Goal: Task Accomplishment & Management: Manage account settings

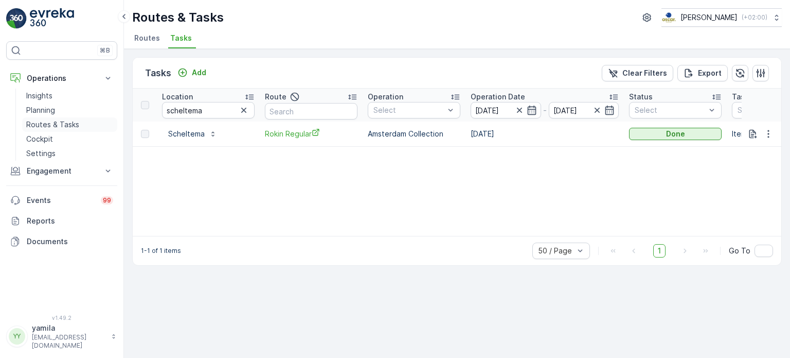
click at [33, 127] on p "Routes & Tasks" at bounding box center [52, 124] width 53 height 10
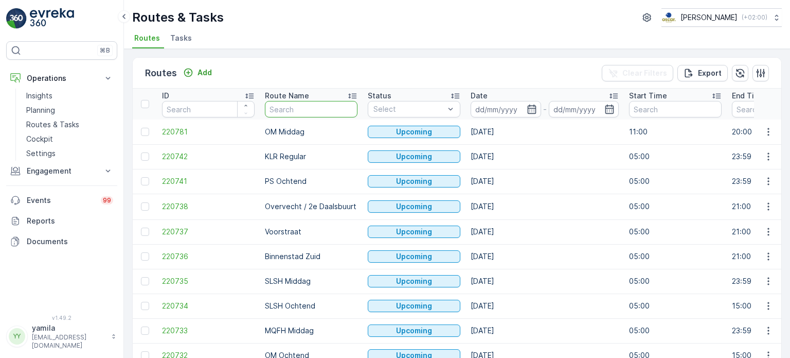
click at [290, 110] on input "text" at bounding box center [311, 109] width 93 height 16
type input "seenons"
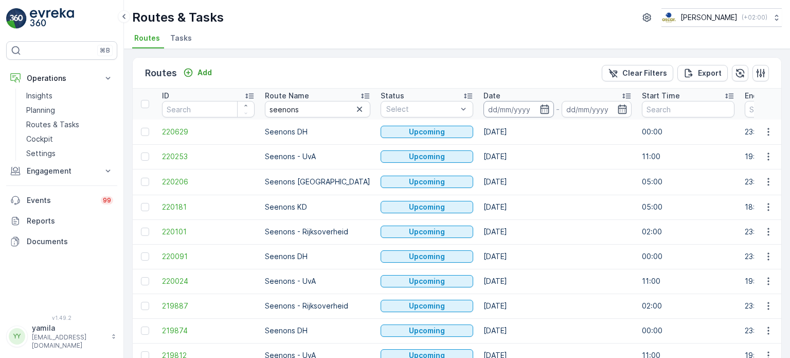
click at [504, 114] on input at bounding box center [519, 109] width 70 height 16
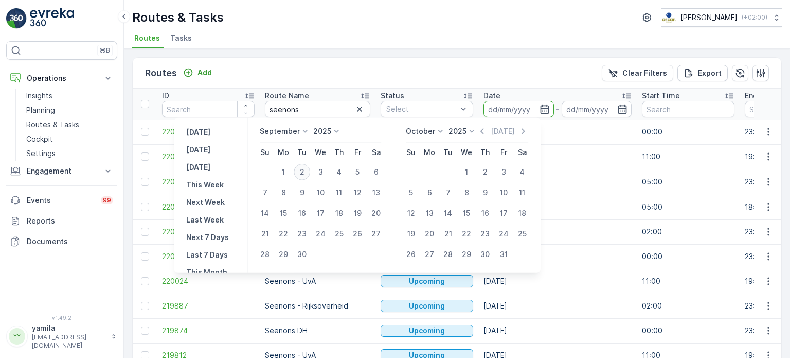
click at [304, 167] on div "2" at bounding box center [302, 172] width 16 height 16
type input "[DATE]"
click at [304, 167] on div "2" at bounding box center [302, 172] width 16 height 16
type input "[DATE]"
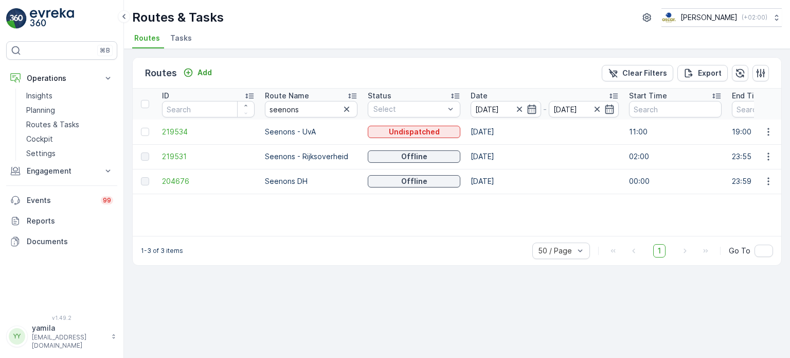
click at [768, 162] on td at bounding box center [768, 156] width 28 height 25
click at [770, 158] on icon "button" at bounding box center [768, 156] width 10 height 10
click at [765, 156] on icon "button" at bounding box center [768, 156] width 10 height 10
click at [754, 168] on span "See More Details" at bounding box center [745, 171] width 60 height 10
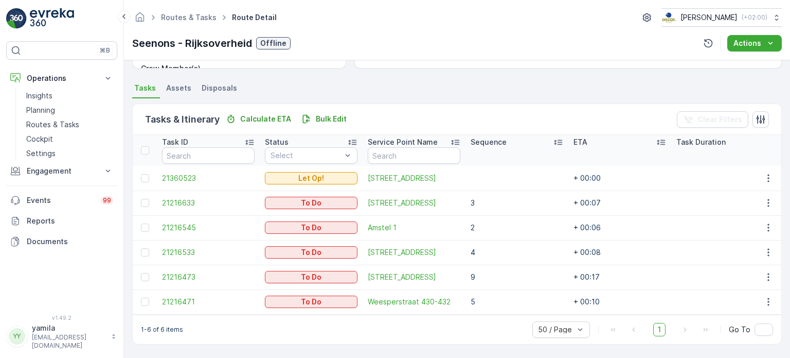
scroll to position [210, 0]
click at [71, 121] on p "Routes & Tasks" at bounding box center [52, 124] width 53 height 10
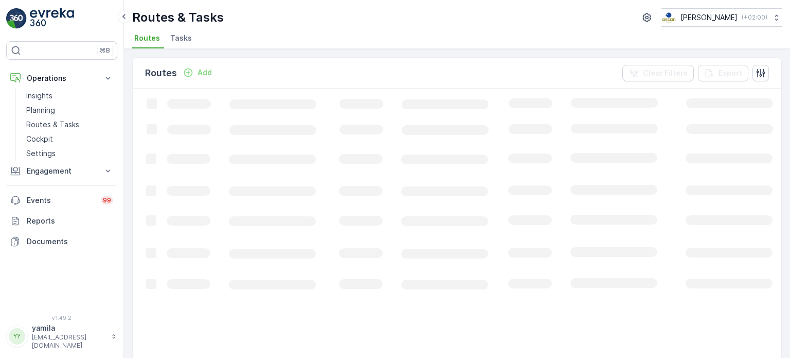
click at [194, 42] on ul "Routes Tasks" at bounding box center [453, 39] width 642 height 17
click at [193, 41] on li "Tasks" at bounding box center [182, 39] width 28 height 17
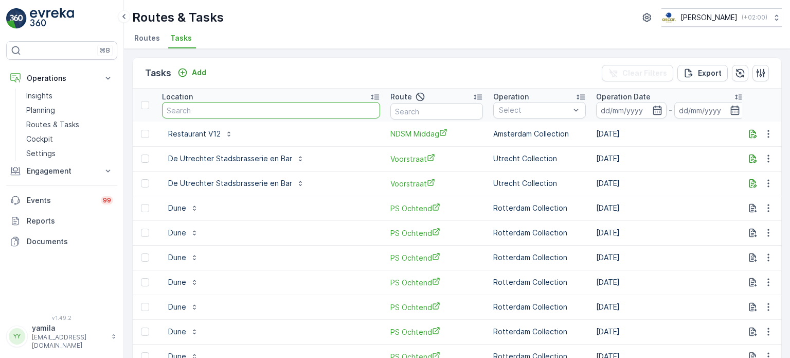
click at [214, 117] on input "text" at bounding box center [271, 110] width 218 height 16
type input "coffeeshop"
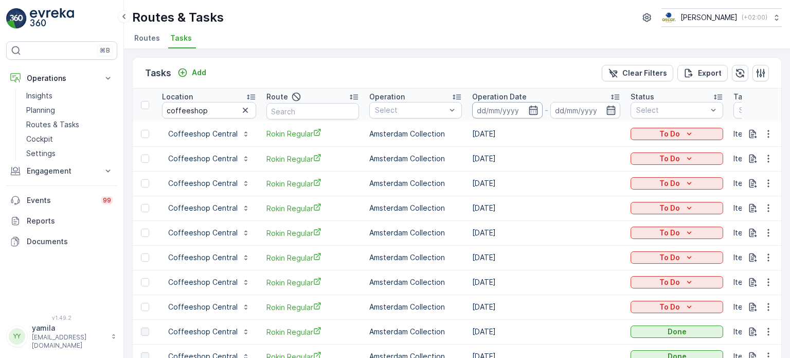
click at [502, 104] on input at bounding box center [507, 110] width 70 height 16
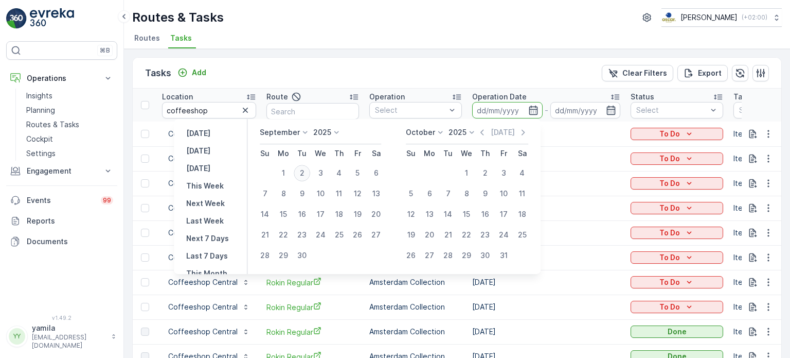
click at [303, 171] on div "2" at bounding box center [302, 173] width 16 height 16
type input "[DATE]"
click at [303, 171] on div "2" at bounding box center [302, 173] width 16 height 16
type input "[DATE]"
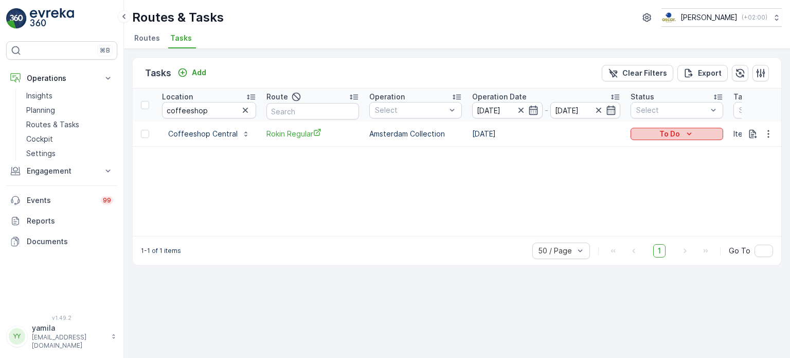
click at [677, 139] on button "To Do" at bounding box center [677, 134] width 93 height 12
click at [652, 175] on span "Done" at bounding box center [644, 177] width 19 height 10
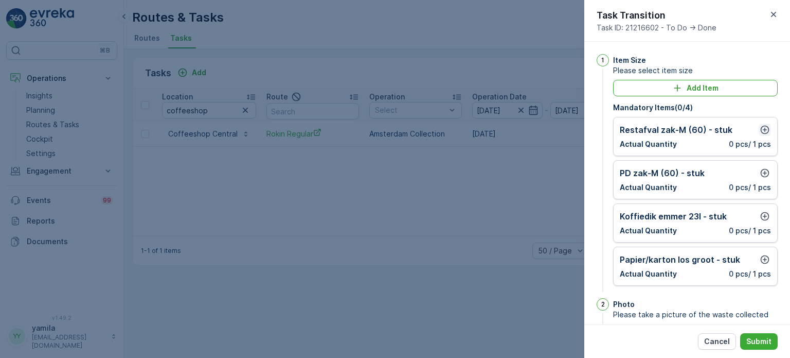
click at [766, 131] on icon "button" at bounding box center [765, 130] width 9 height 9
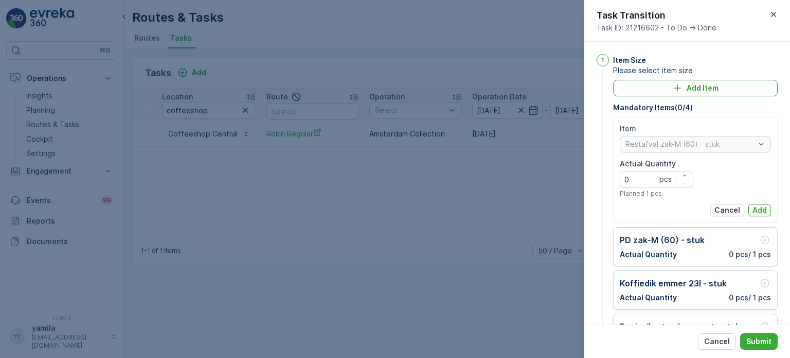
click at [651, 181] on Quantity "0" at bounding box center [657, 179] width 74 height 16
type Quantity "2"
click at [753, 206] on p "Add" at bounding box center [760, 210] width 14 height 10
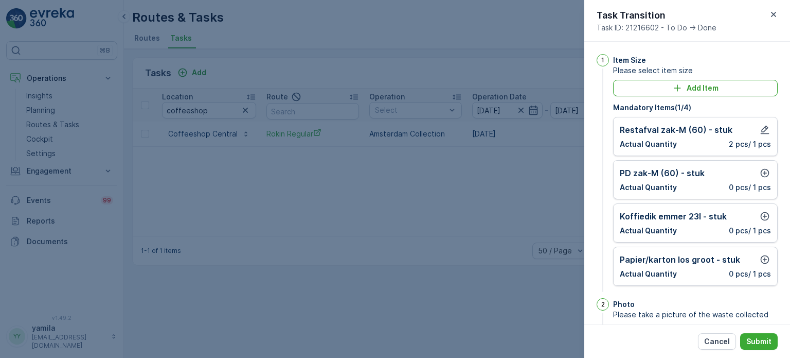
click at [755, 158] on div "Mandatory Items ( 1 / 4 ) Restafval zak-M (60) - stuk Actual Quantity 2 pcs / 1…" at bounding box center [695, 193] width 165 height 183
click at [760, 168] on icon "button" at bounding box center [765, 173] width 10 height 10
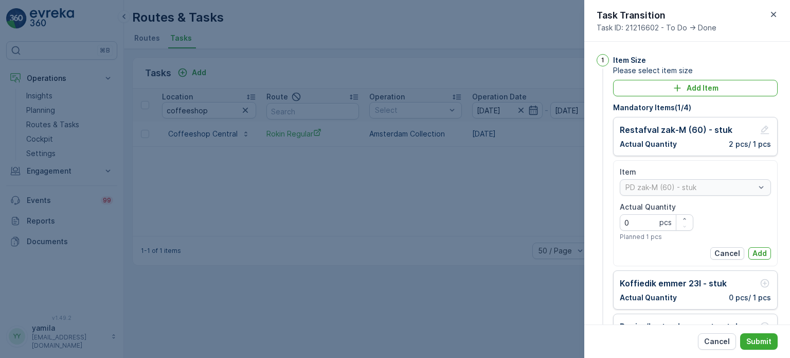
click at [638, 225] on Quantity "0" at bounding box center [657, 222] width 74 height 16
type Quantity "1"
click at [758, 248] on p "Add" at bounding box center [760, 253] width 14 height 10
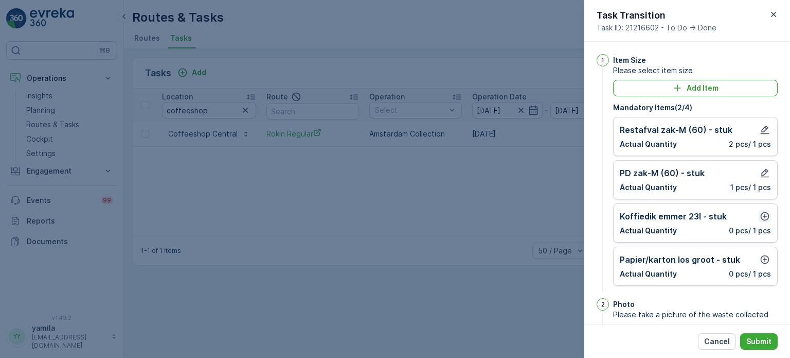
click at [761, 218] on icon "button" at bounding box center [765, 216] width 10 height 10
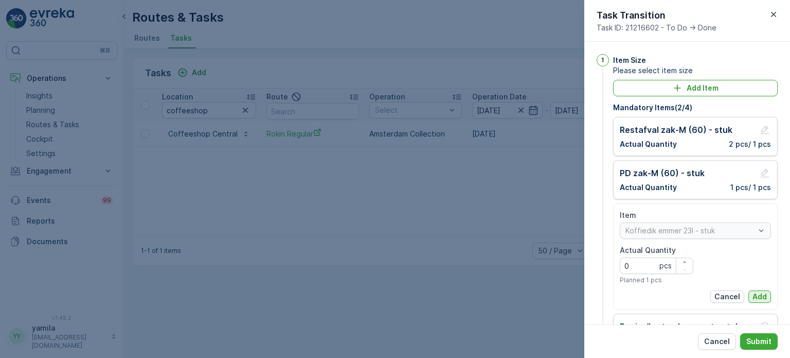
click at [755, 292] on p "Add" at bounding box center [760, 296] width 14 height 10
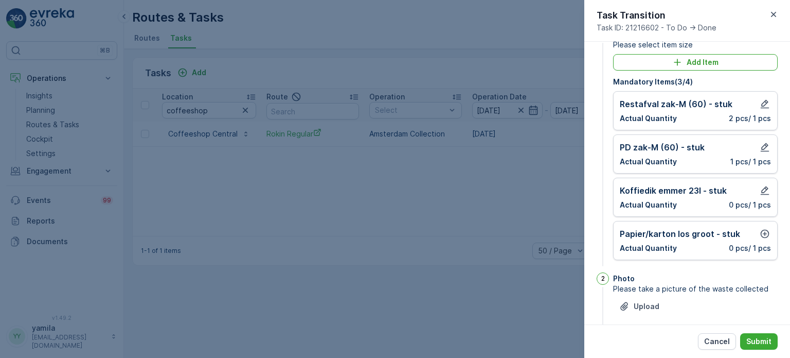
scroll to position [28, 0]
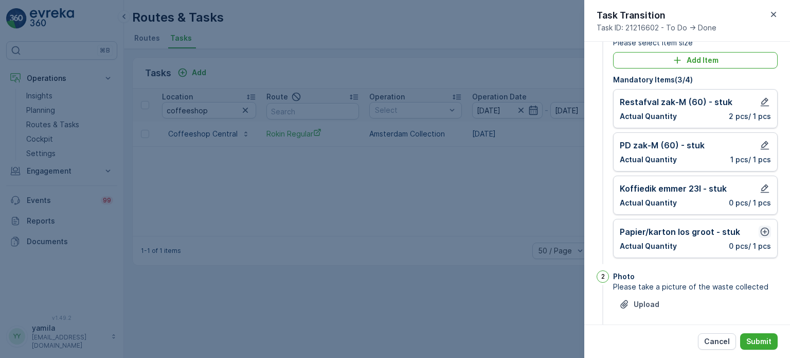
click at [763, 230] on icon "button" at bounding box center [765, 231] width 10 height 10
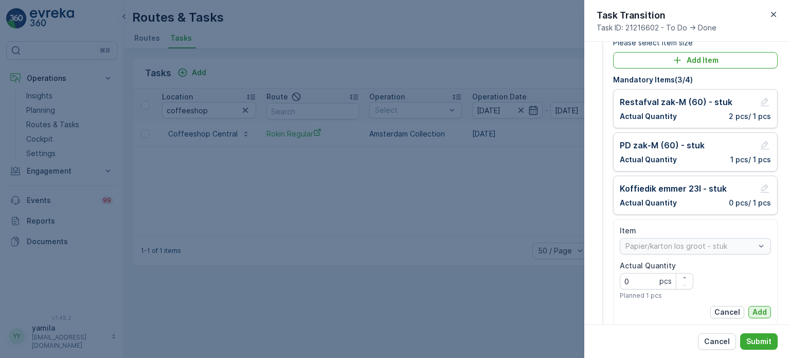
click at [757, 311] on p "Add" at bounding box center [760, 312] width 14 height 10
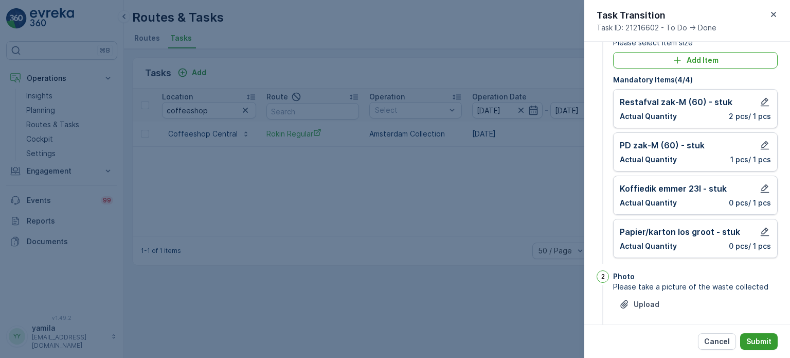
click at [757, 346] on p "Submit" at bounding box center [759, 341] width 25 height 10
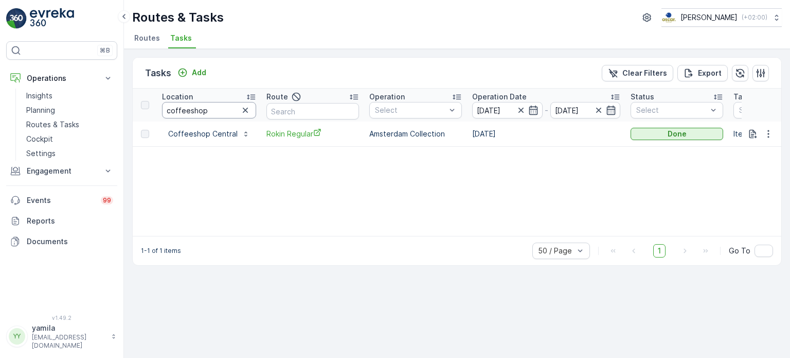
click at [205, 106] on input "coffeeshop" at bounding box center [209, 110] width 94 height 16
type input "stromma cs"
click at [667, 133] on p "To Do" at bounding box center [668, 134] width 21 height 10
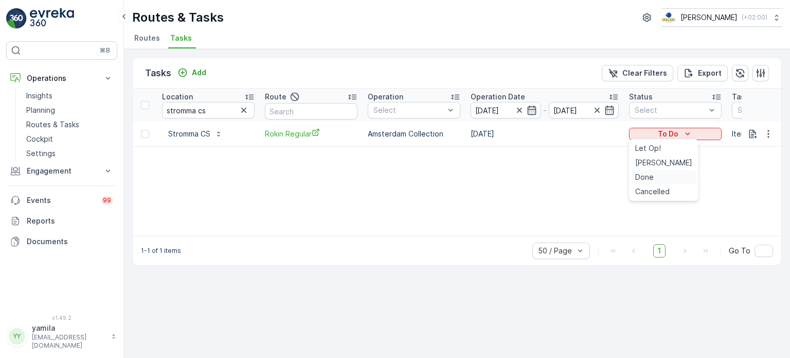
click at [646, 177] on span "Done" at bounding box center [644, 177] width 19 height 10
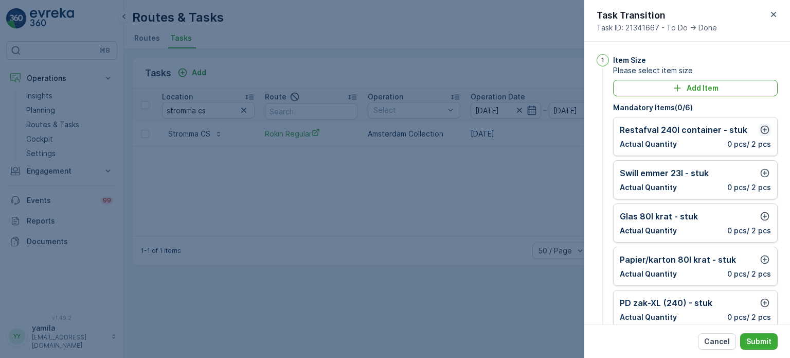
click at [761, 129] on icon "button" at bounding box center [765, 130] width 10 height 10
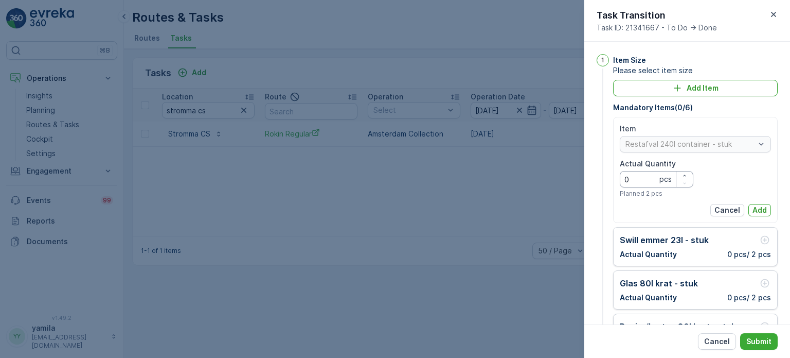
click at [646, 174] on Quantity "0" at bounding box center [657, 179] width 74 height 16
type Quantity "1"
click at [763, 206] on p "Add" at bounding box center [760, 210] width 14 height 10
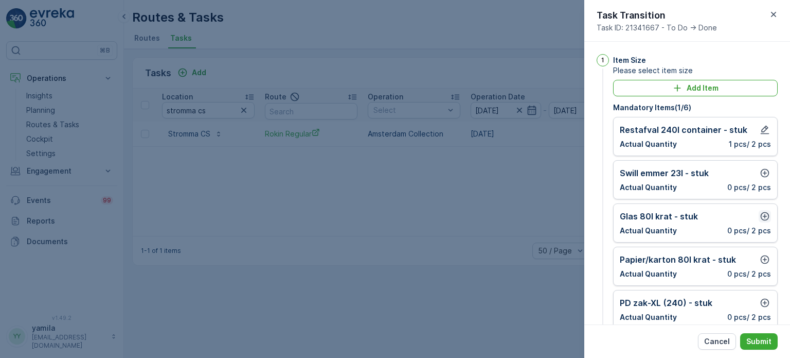
click at [765, 218] on icon "button" at bounding box center [765, 216] width 9 height 9
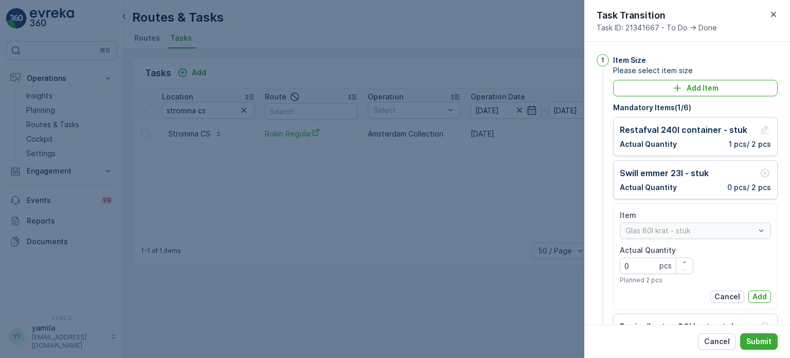
click at [650, 262] on Quantity "0" at bounding box center [657, 265] width 74 height 16
type Quantity "2"
click at [755, 292] on p "Add" at bounding box center [760, 296] width 14 height 10
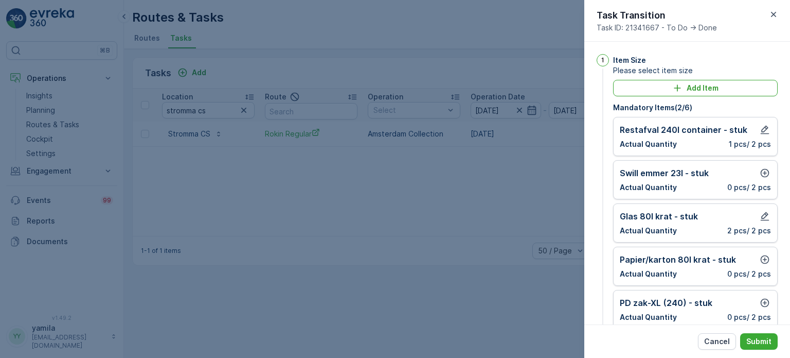
scroll to position [2, 0]
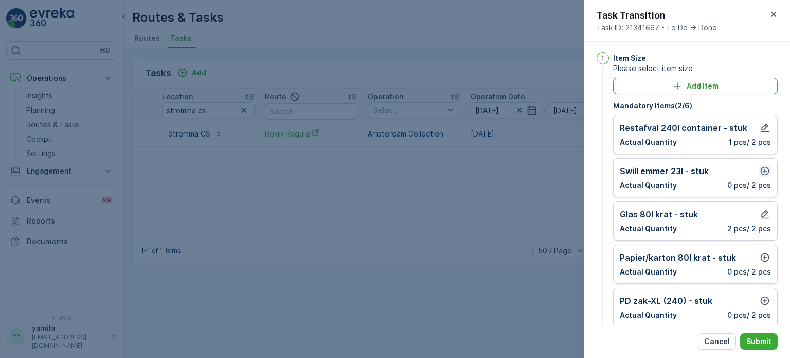
click at [760, 167] on icon "button" at bounding box center [765, 171] width 10 height 10
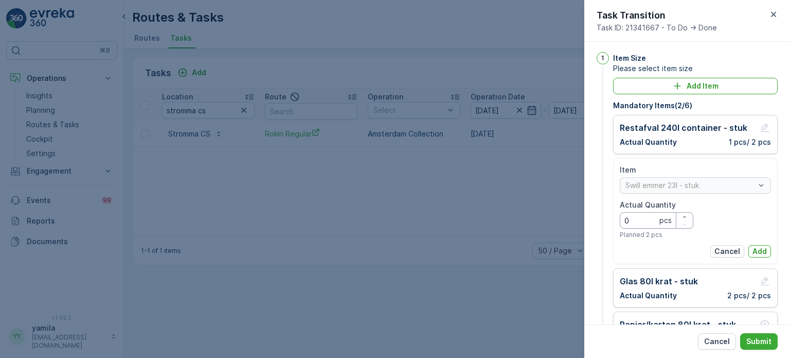
click at [650, 215] on Quantity "0" at bounding box center [657, 220] width 74 height 16
type Quantity "1"
click at [756, 250] on p "Add" at bounding box center [760, 251] width 14 height 10
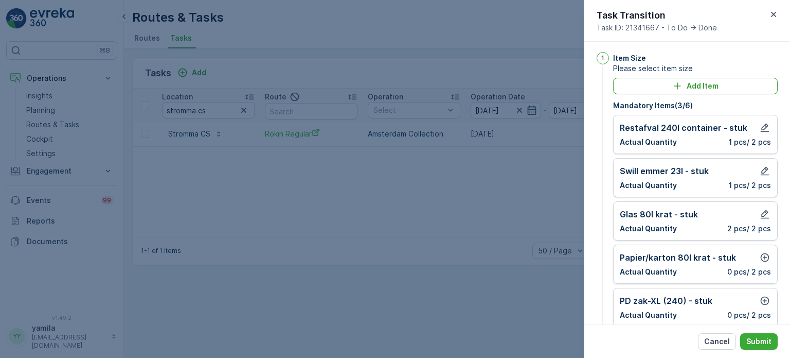
scroll to position [26, 0]
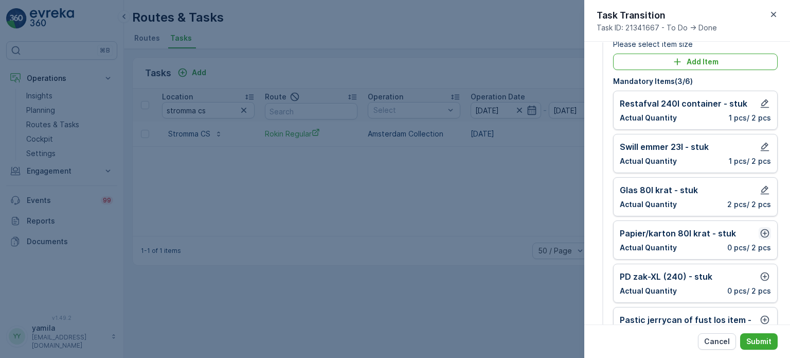
click at [761, 230] on icon "button" at bounding box center [765, 233] width 9 height 9
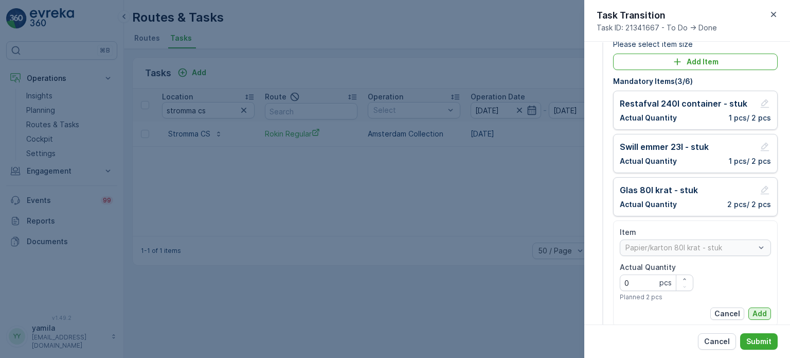
click at [753, 310] on p "Add" at bounding box center [760, 313] width 14 height 10
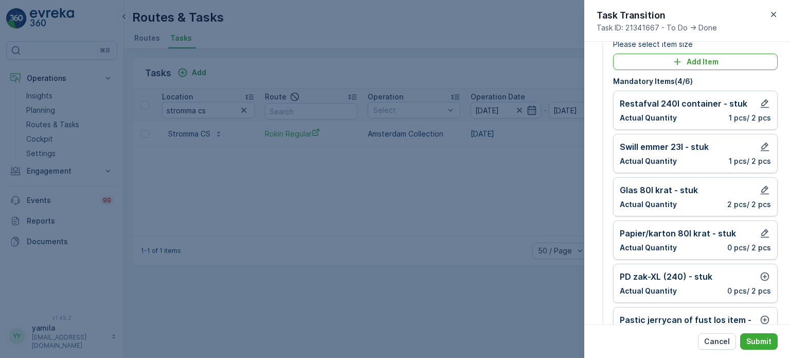
scroll to position [82, 0]
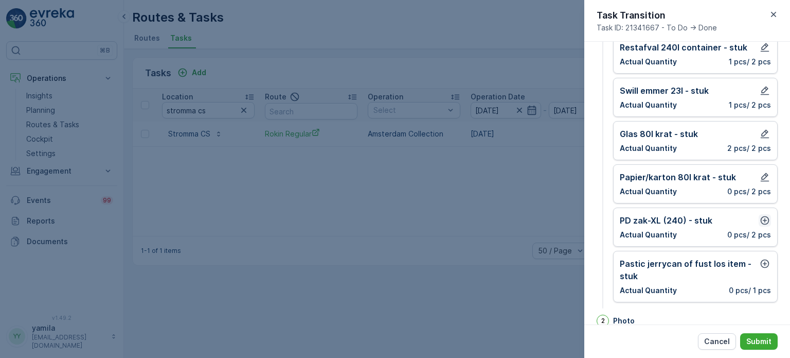
click at [762, 217] on icon "button" at bounding box center [765, 220] width 9 height 9
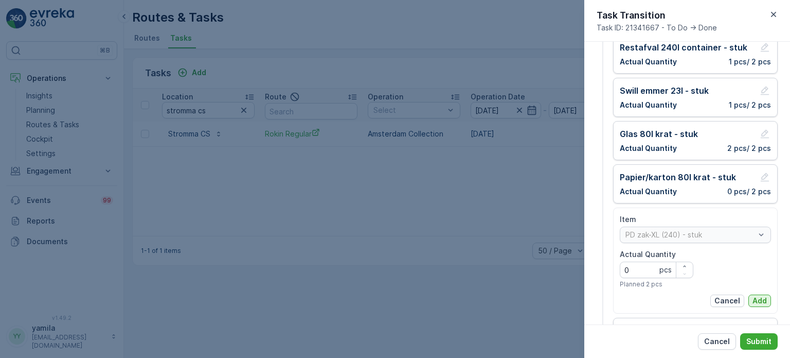
click at [753, 299] on p "Add" at bounding box center [760, 300] width 14 height 10
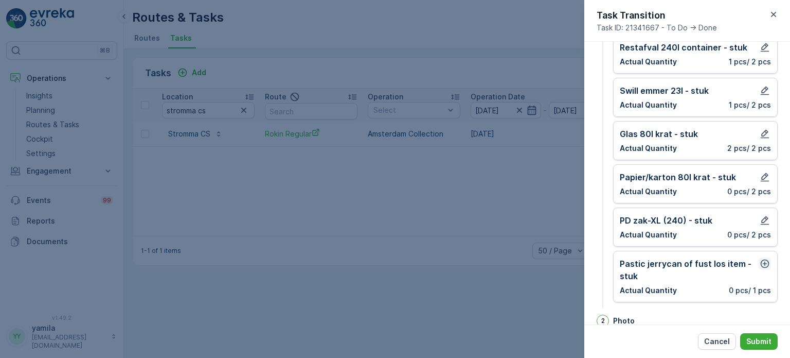
click at [763, 263] on icon "button" at bounding box center [765, 263] width 9 height 9
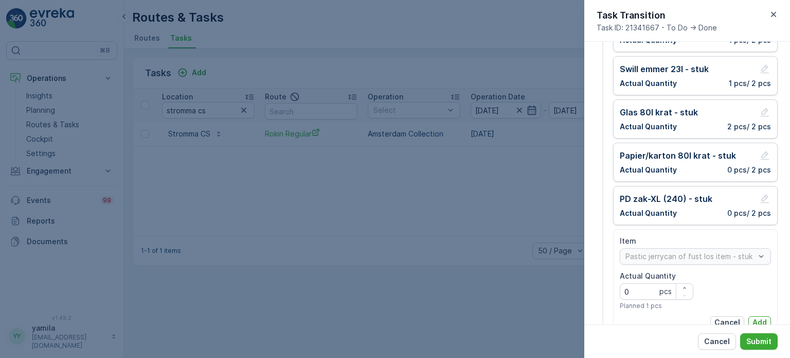
scroll to position [107, 0]
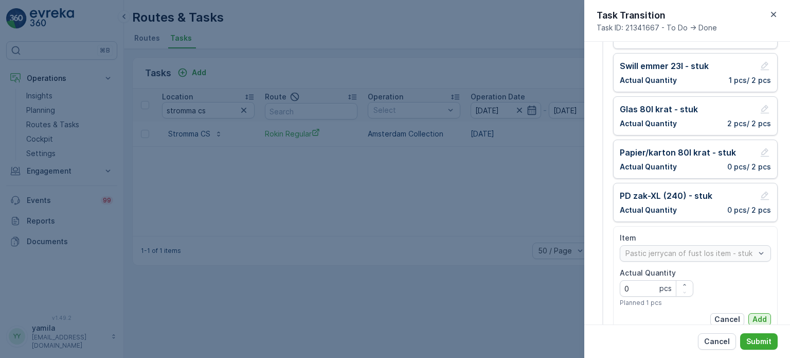
click at [753, 314] on p "Add" at bounding box center [760, 319] width 14 height 10
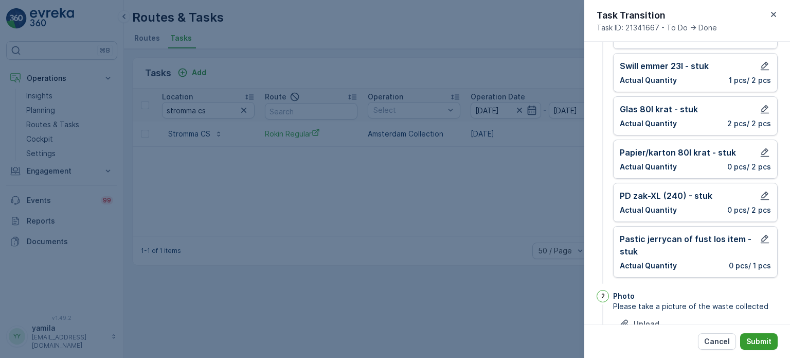
click at [756, 339] on p "Submit" at bounding box center [759, 341] width 25 height 10
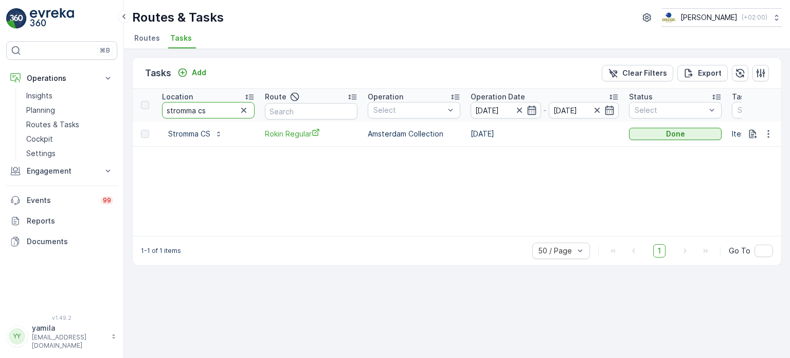
click at [206, 110] on input "stromma cs" at bounding box center [208, 110] width 93 height 16
type input "stromma damrak"
click at [651, 132] on div "To Do" at bounding box center [675, 134] width 84 height 10
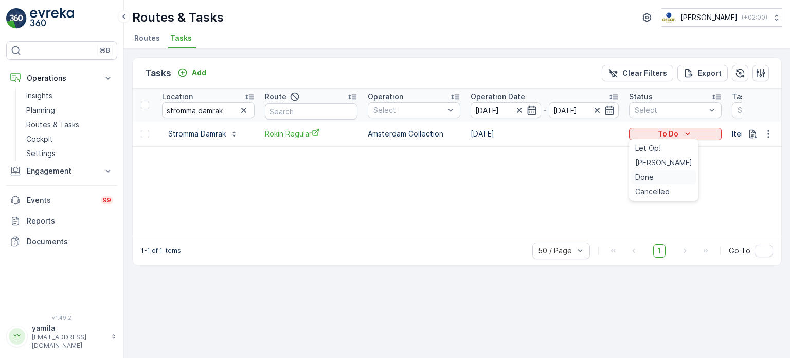
click at [644, 177] on span "Done" at bounding box center [644, 177] width 19 height 10
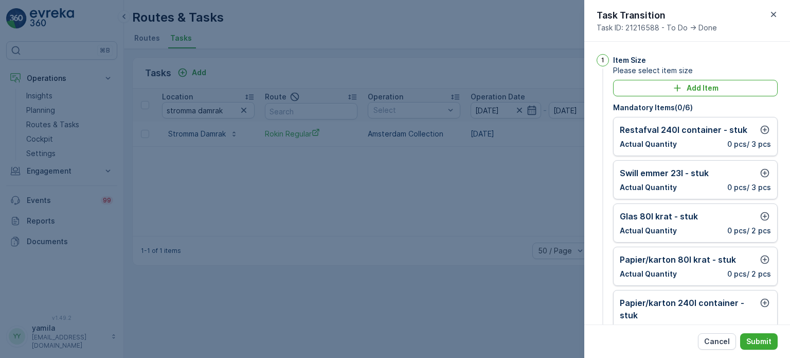
click at [768, 123] on div at bounding box center [765, 129] width 12 height 12
click at [763, 126] on icon "button" at bounding box center [765, 130] width 10 height 10
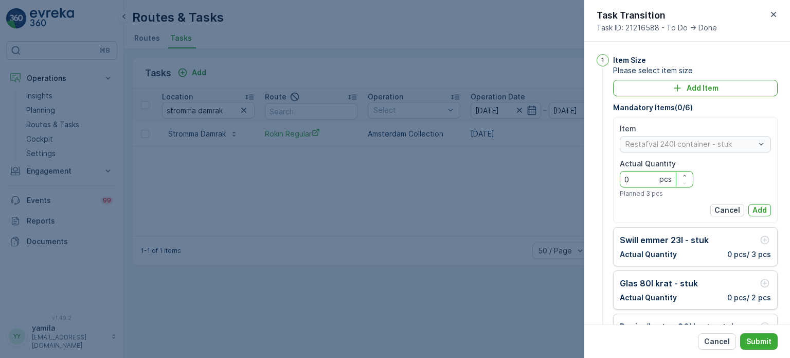
click at [658, 180] on Quantity "0" at bounding box center [657, 179] width 74 height 16
type Quantity "1"
click at [755, 207] on p "Add" at bounding box center [760, 210] width 14 height 10
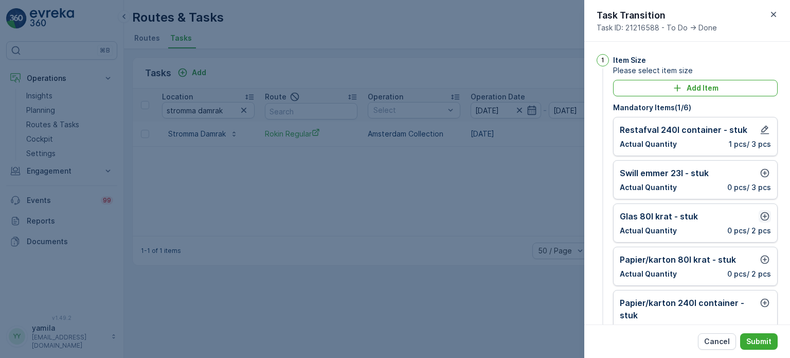
click at [767, 215] on icon "button" at bounding box center [765, 216] width 9 height 9
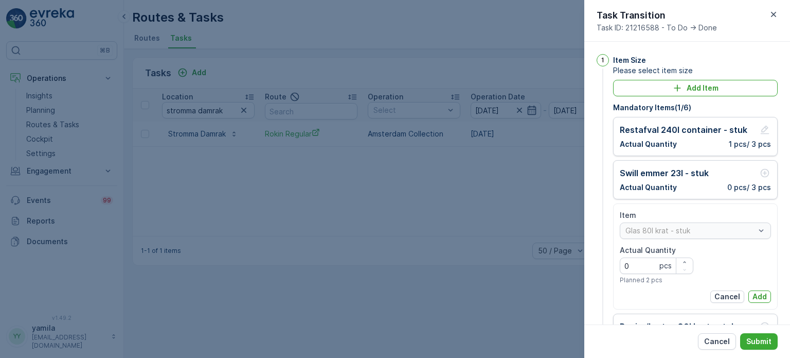
click at [652, 264] on Quantity "0" at bounding box center [657, 265] width 74 height 16
type Quantity "1"
click at [762, 298] on p "Add" at bounding box center [760, 296] width 14 height 10
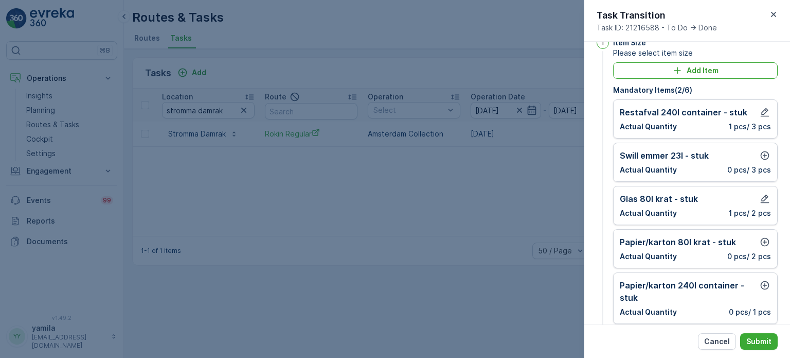
scroll to position [18, 0]
click at [763, 282] on icon "button" at bounding box center [765, 284] width 10 height 10
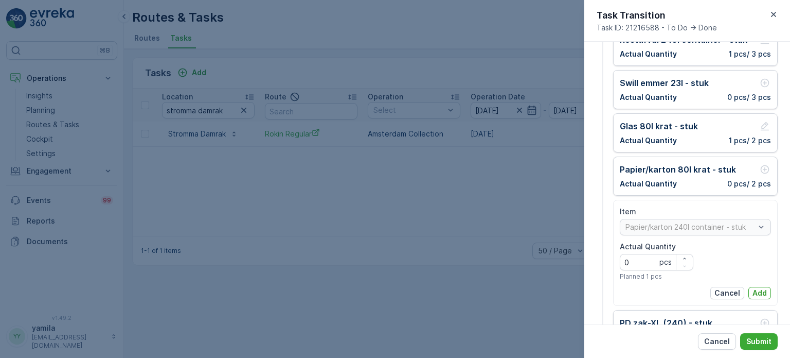
scroll to position [91, 0]
click at [651, 260] on Quantity "0" at bounding box center [657, 261] width 74 height 16
type Quantity "1"
click at [754, 287] on p "Add" at bounding box center [760, 292] width 14 height 10
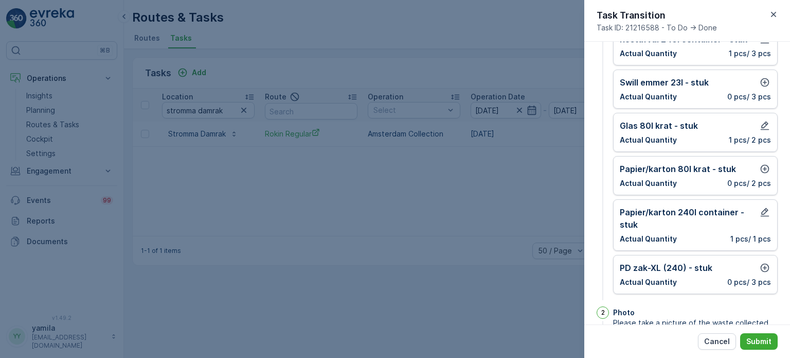
scroll to position [146, 0]
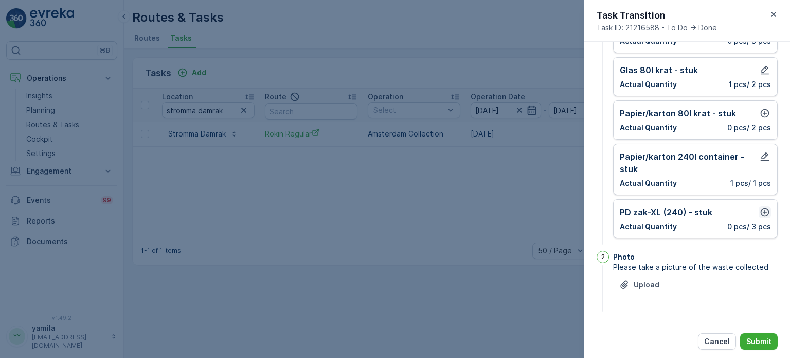
click at [763, 214] on icon "button" at bounding box center [765, 212] width 9 height 9
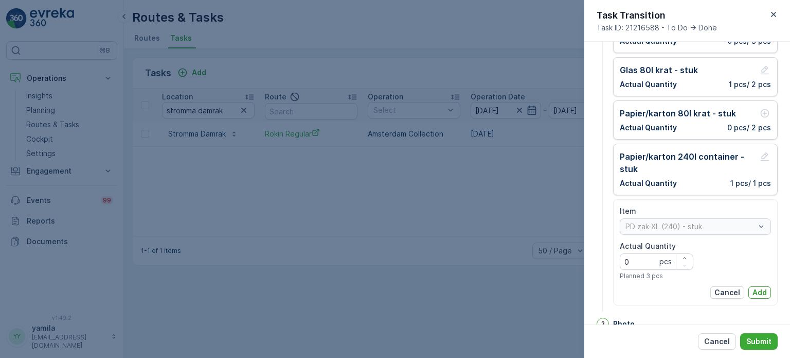
click at [758, 281] on div "Item PD zak-XL (240) - stuk Actual Quantity 0 pcs Planned 3 pcs Cancel Add" at bounding box center [695, 252] width 151 height 93
click at [758, 287] on p "Add" at bounding box center [760, 292] width 14 height 10
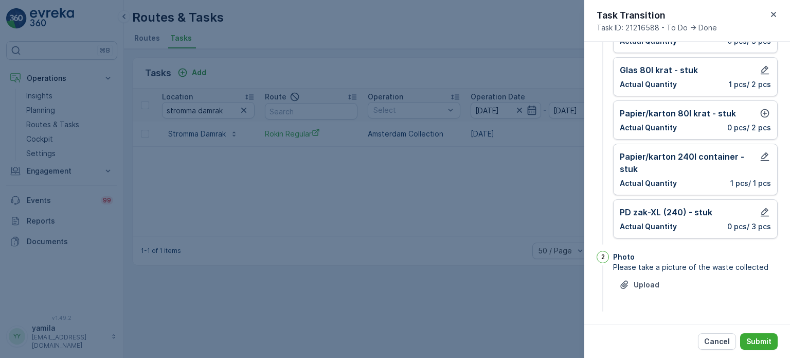
scroll to position [117, 0]
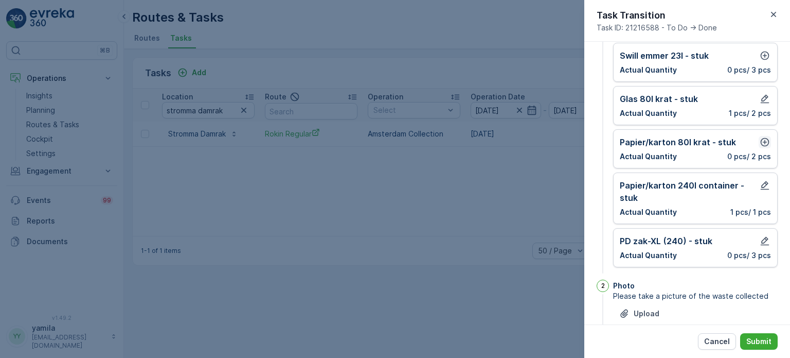
click at [761, 139] on icon "button" at bounding box center [765, 142] width 10 height 10
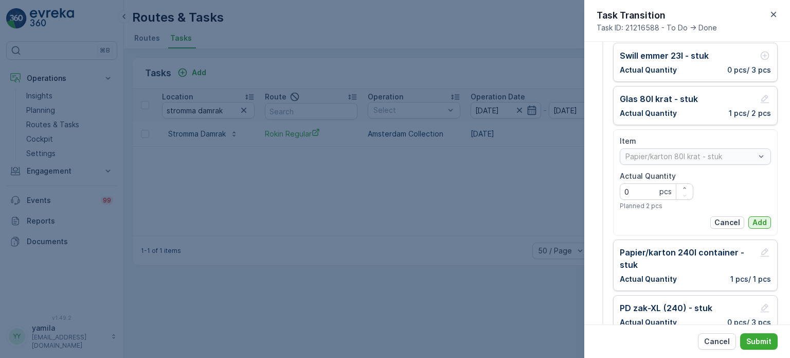
click at [753, 219] on p "Add" at bounding box center [760, 222] width 14 height 10
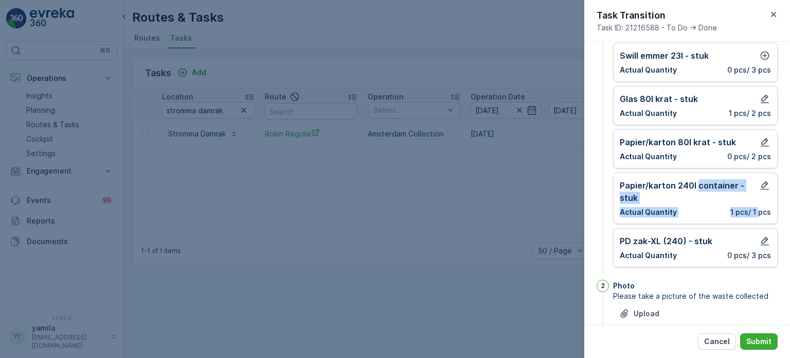
drag, startPoint x: 751, startPoint y: 219, endPoint x: 718, endPoint y: 191, distance: 43.1
click at [718, 191] on div "Papier/karton 240l container - stuk Actual Quantity 1 pcs / 1 pcs" at bounding box center [695, 197] width 165 height 51
click at [718, 191] on p "Papier/karton 240l container - stuk" at bounding box center [689, 191] width 139 height 25
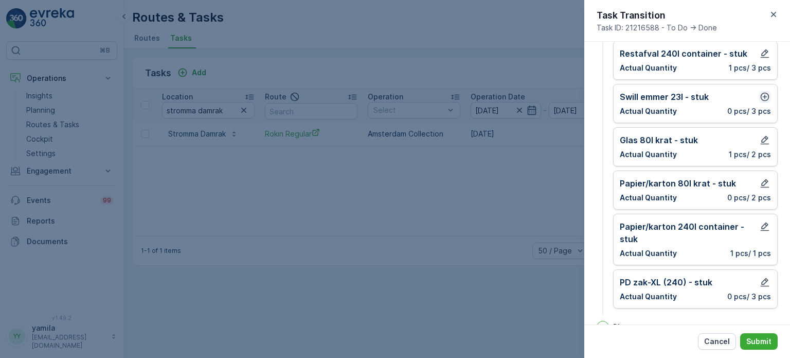
click at [766, 98] on icon "button" at bounding box center [765, 97] width 9 height 9
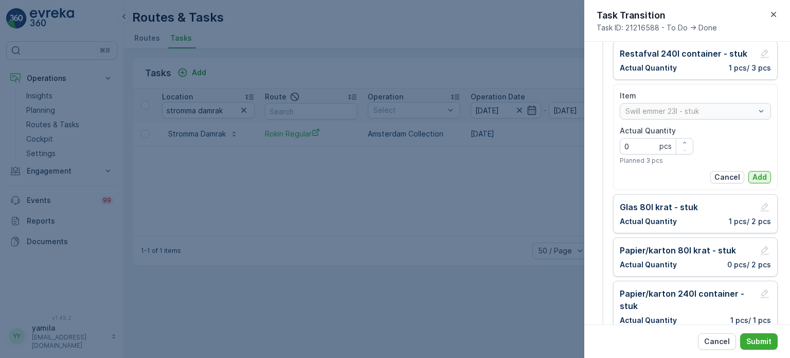
click at [759, 176] on p "Add" at bounding box center [760, 177] width 14 height 10
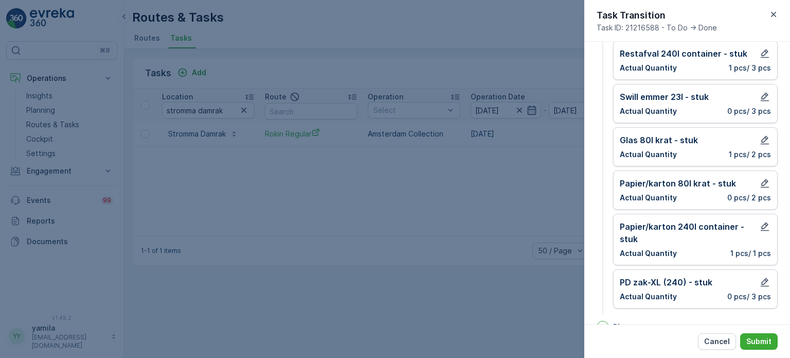
scroll to position [0, 0]
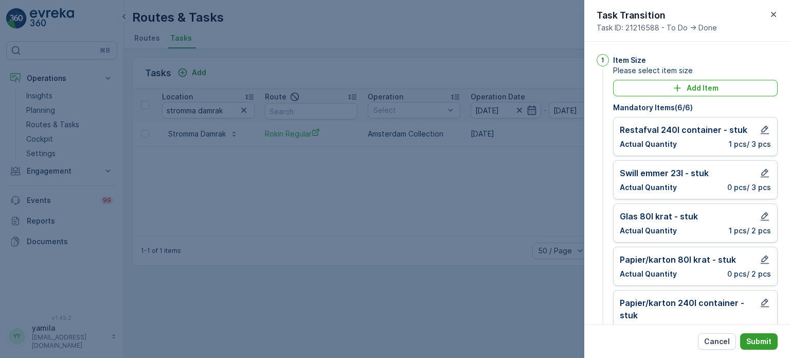
click at [753, 336] on p "Submit" at bounding box center [759, 341] width 25 height 10
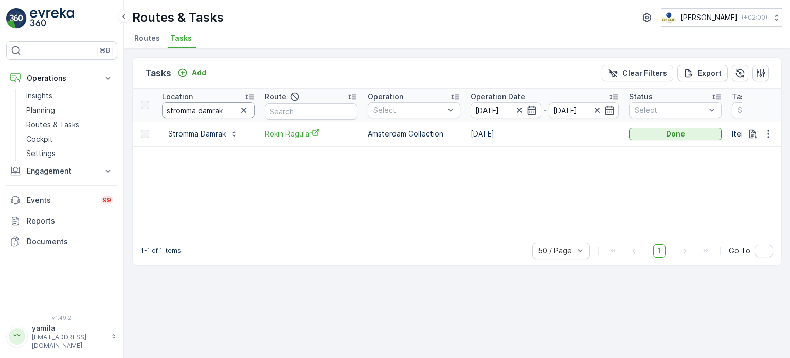
click at [221, 111] on input "stromma damrak" at bounding box center [208, 110] width 93 height 16
type input "drie graefjes"
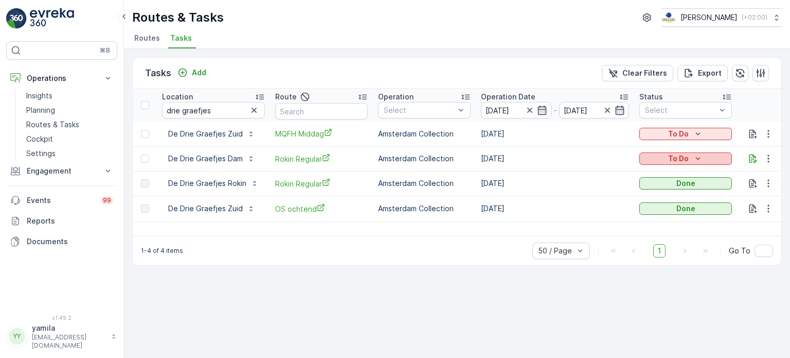
click at [680, 160] on p "To Do" at bounding box center [678, 158] width 21 height 10
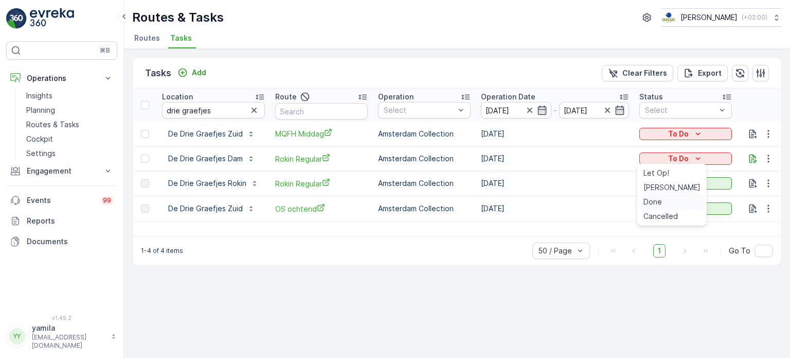
click at [662, 201] on div "Done" at bounding box center [671, 201] width 65 height 14
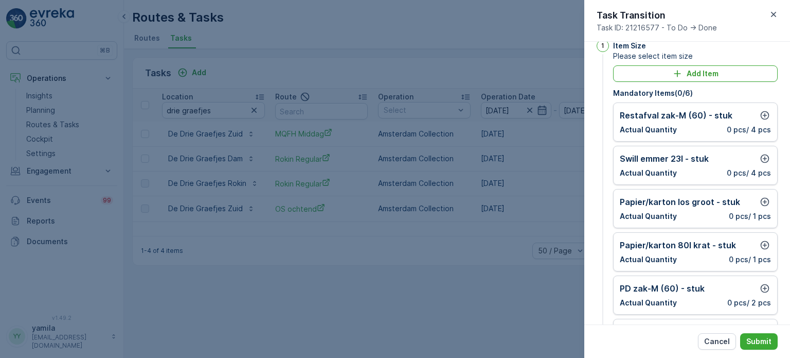
scroll to position [20, 0]
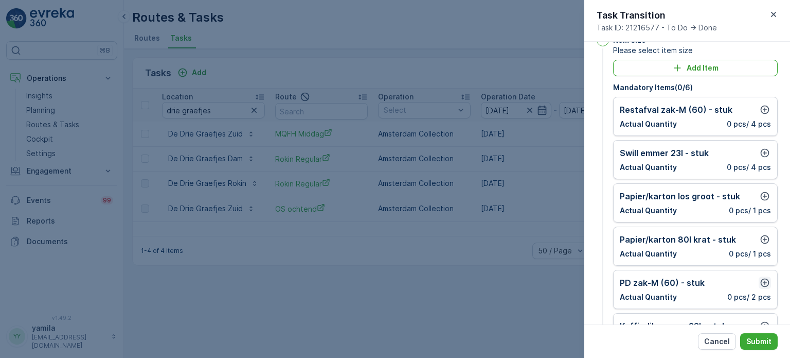
click at [766, 279] on icon "button" at bounding box center [765, 282] width 10 height 10
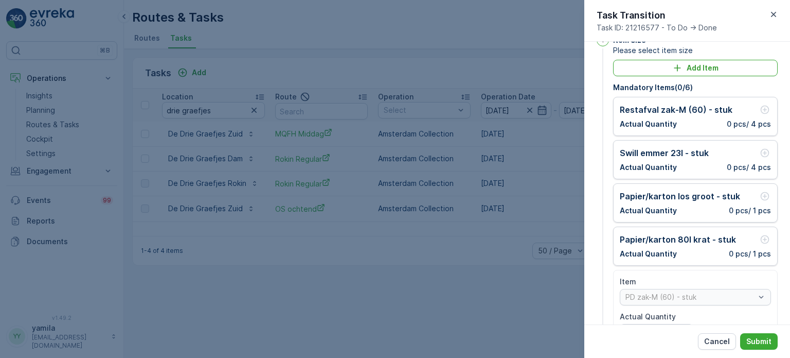
click at [672, 297] on div "PD zak-M (60) - stuk" at bounding box center [695, 297] width 151 height 16
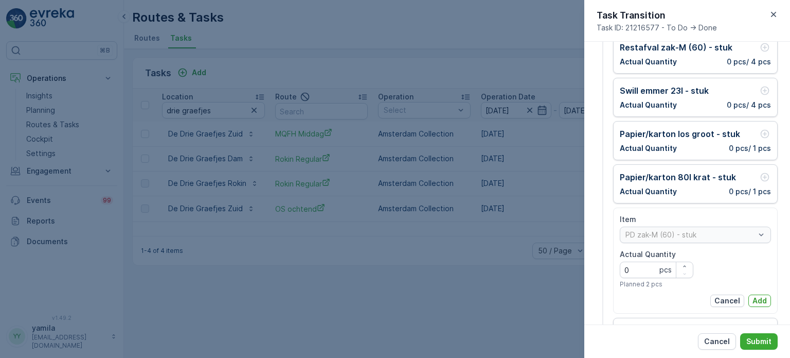
scroll to position [84, 0]
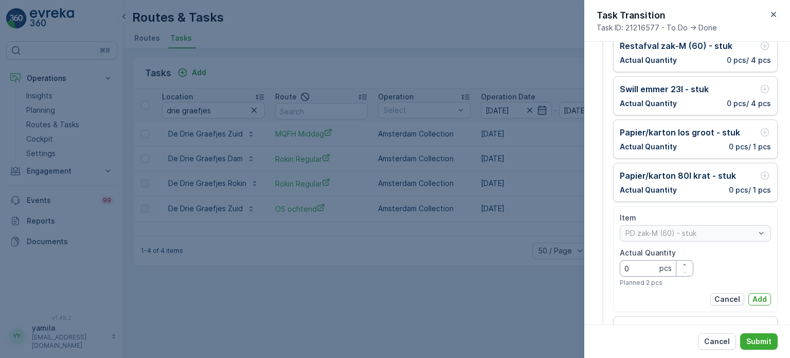
click at [651, 266] on Quantity "0" at bounding box center [657, 268] width 74 height 16
type Quantity "1"
click at [757, 299] on p "Add" at bounding box center [760, 299] width 14 height 10
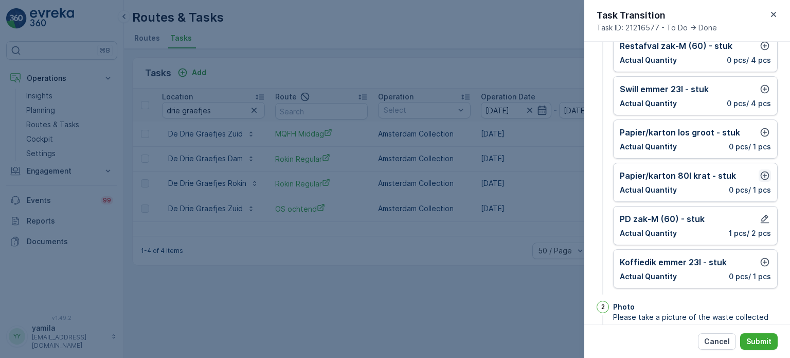
click at [761, 178] on icon "button" at bounding box center [765, 175] width 9 height 9
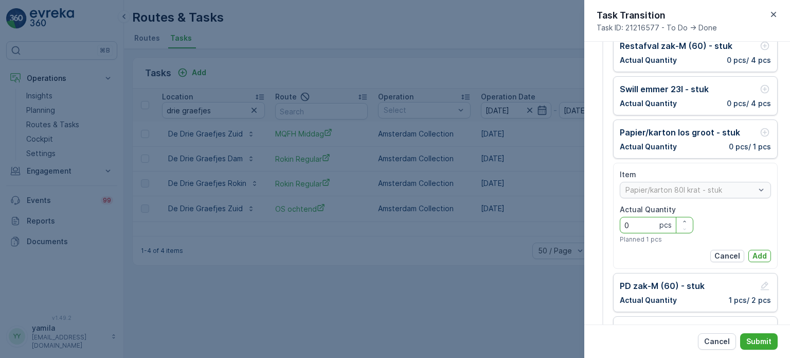
click at [630, 227] on Quantity "0" at bounding box center [657, 225] width 74 height 16
type Quantity "2"
click at [763, 256] on p "Add" at bounding box center [760, 256] width 14 height 10
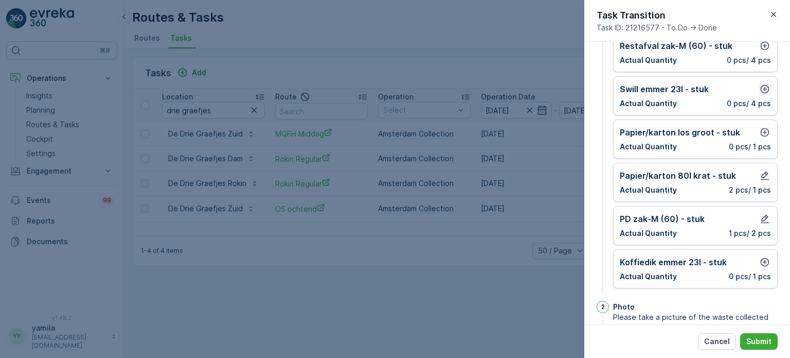
click at [762, 90] on icon "button" at bounding box center [765, 89] width 10 height 10
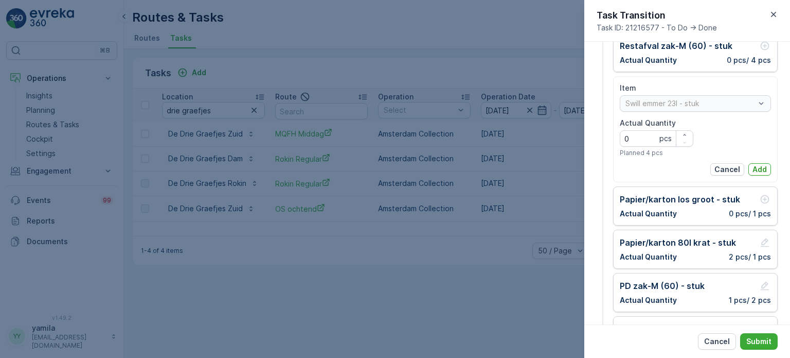
click at [660, 137] on p "pcs" at bounding box center [666, 138] width 12 height 10
click at [638, 137] on Quantity "0" at bounding box center [657, 138] width 74 height 16
type Quantity "3"
click at [753, 164] on p "Add" at bounding box center [760, 169] width 14 height 10
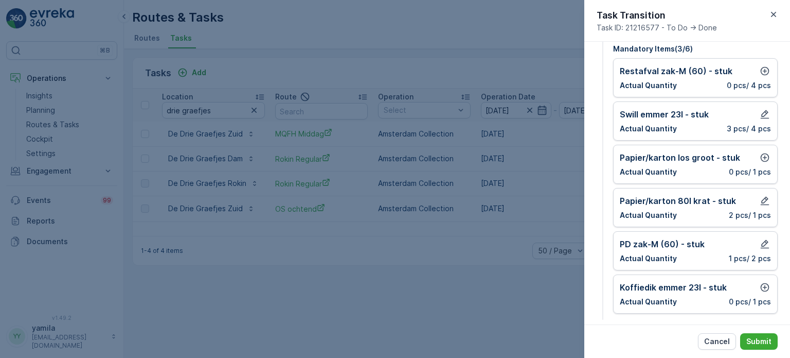
scroll to position [58, 0]
click at [761, 72] on icon "button" at bounding box center [765, 72] width 9 height 9
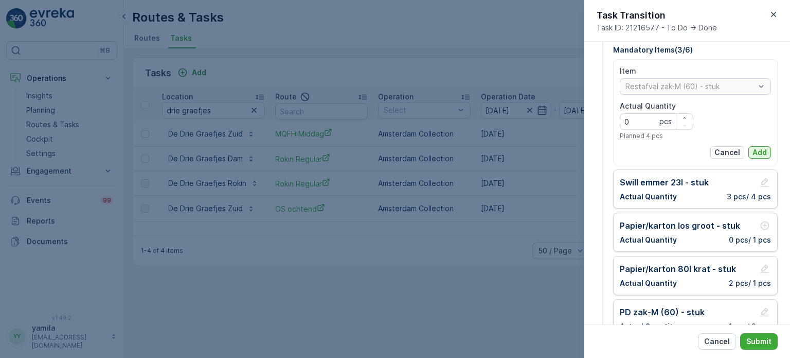
click at [754, 156] on p "Add" at bounding box center [760, 152] width 14 height 10
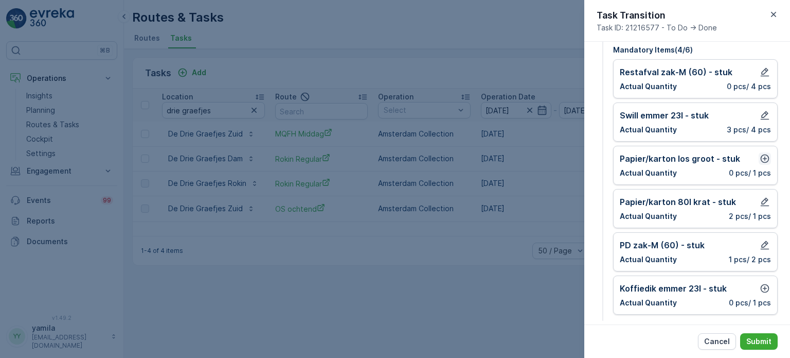
click at [761, 158] on icon "button" at bounding box center [765, 158] width 9 height 9
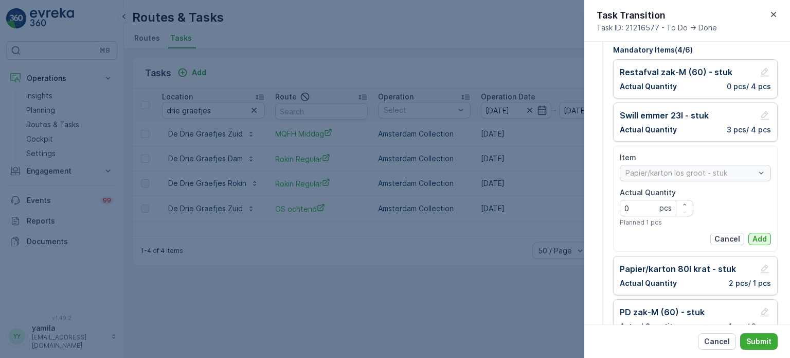
click at [755, 235] on p "Add" at bounding box center [760, 239] width 14 height 10
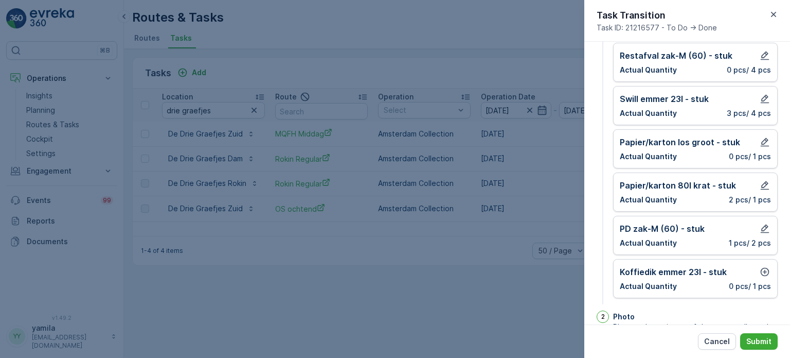
scroll to position [74, 0]
click at [766, 274] on icon "button" at bounding box center [765, 272] width 10 height 10
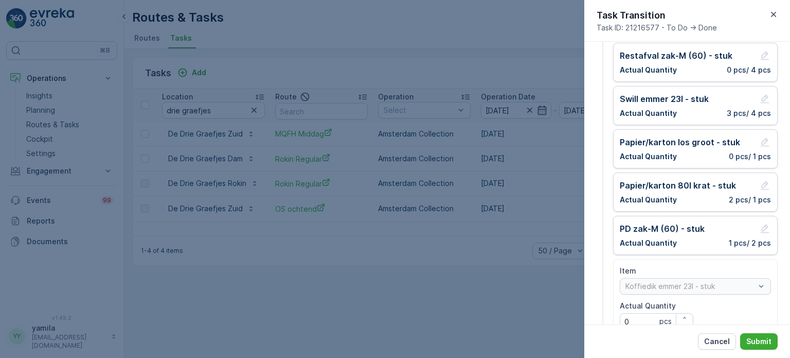
scroll to position [127, 0]
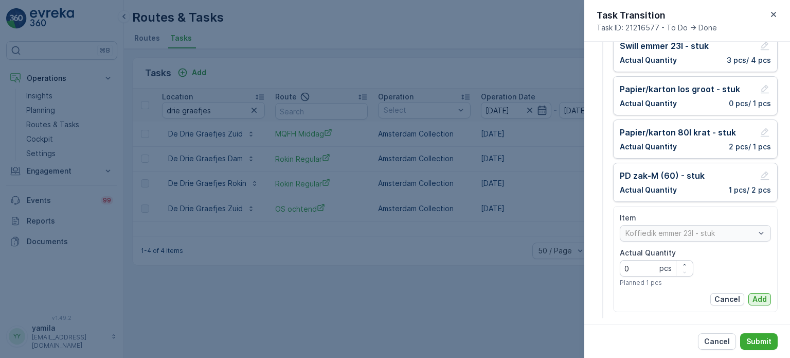
click at [753, 298] on p "Add" at bounding box center [760, 299] width 14 height 10
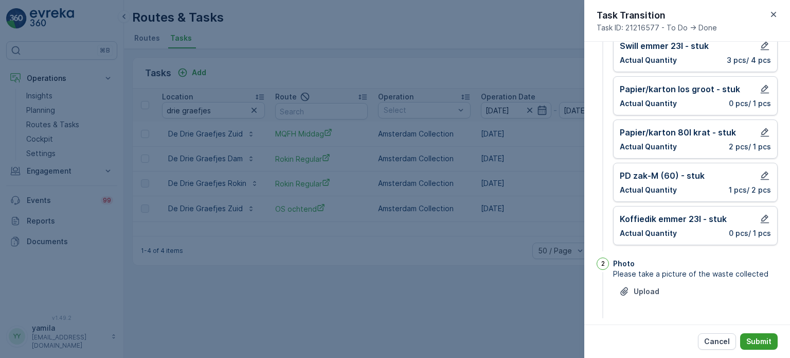
click at [756, 338] on p "Submit" at bounding box center [759, 341] width 25 height 10
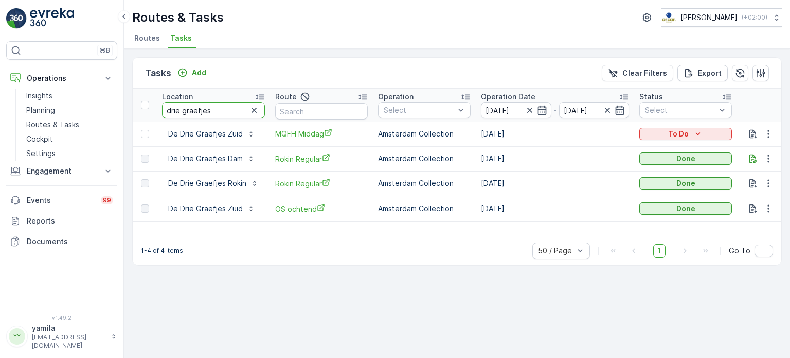
click at [201, 104] on input "drie graefjes" at bounding box center [213, 110] width 103 height 16
type input "condomerie"
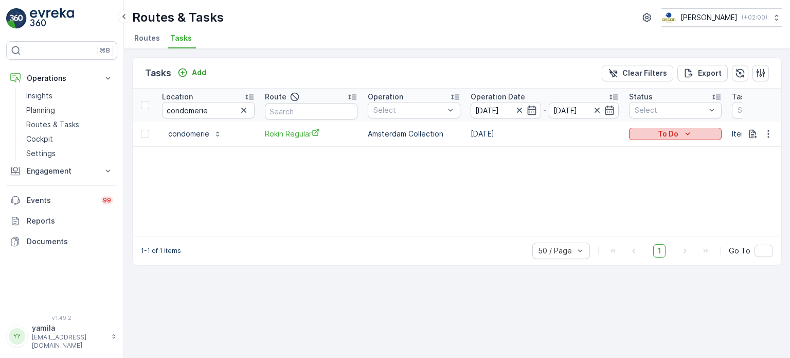
click at [654, 136] on div "To Do" at bounding box center [675, 134] width 84 height 10
click at [643, 176] on span "Done" at bounding box center [644, 177] width 19 height 10
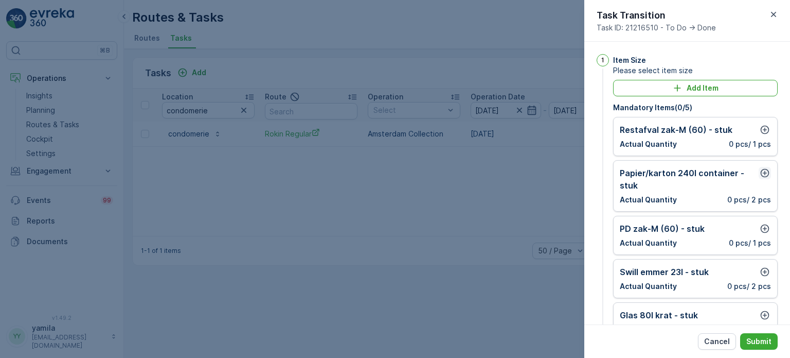
click at [768, 168] on icon "button" at bounding box center [765, 173] width 10 height 10
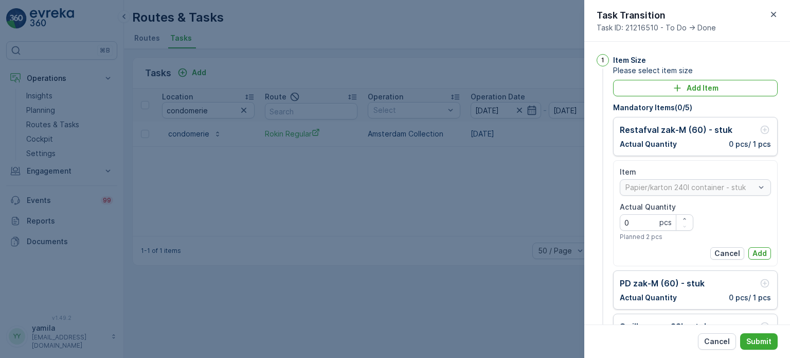
click at [642, 224] on Quantity "0" at bounding box center [657, 222] width 74 height 16
type Quantity "1"
click at [761, 250] on p "Add" at bounding box center [760, 253] width 14 height 10
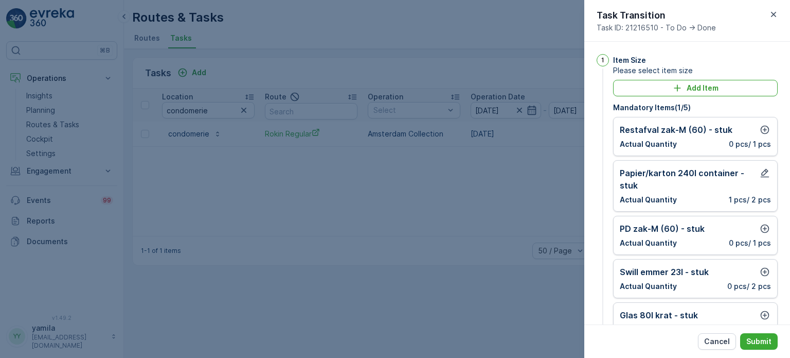
click at [759, 135] on div "Restafval zak-M (60) - stuk Actual Quantity 0 pcs / 1 pcs" at bounding box center [695, 136] width 151 height 26
click at [766, 127] on icon "button" at bounding box center [765, 130] width 9 height 9
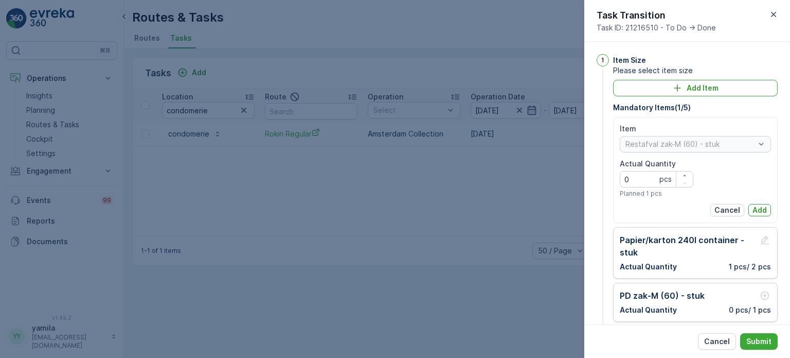
click at [647, 188] on div "Actual Quantity 0 pcs Planned 1 pcs" at bounding box center [657, 177] width 74 height 39
click at [645, 182] on Quantity "0" at bounding box center [657, 179] width 74 height 16
type Quantity "3"
click at [755, 203] on div "Item Restafval zak-M (60) - stuk Actual Quantity 3 pcs Planned 1 pcs Cancel Add" at bounding box center [695, 169] width 151 height 93
click at [755, 205] on p "Add" at bounding box center [760, 210] width 14 height 10
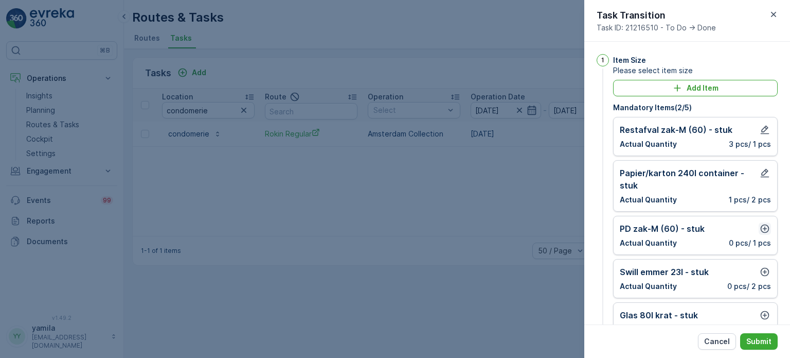
click at [761, 228] on icon "button" at bounding box center [765, 228] width 10 height 10
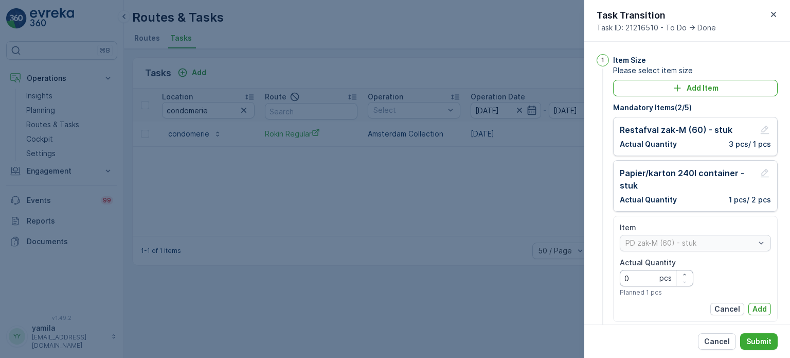
click at [638, 281] on Quantity "0" at bounding box center [657, 278] width 74 height 16
type Quantity "2"
click at [762, 307] on p "Add" at bounding box center [760, 309] width 14 height 10
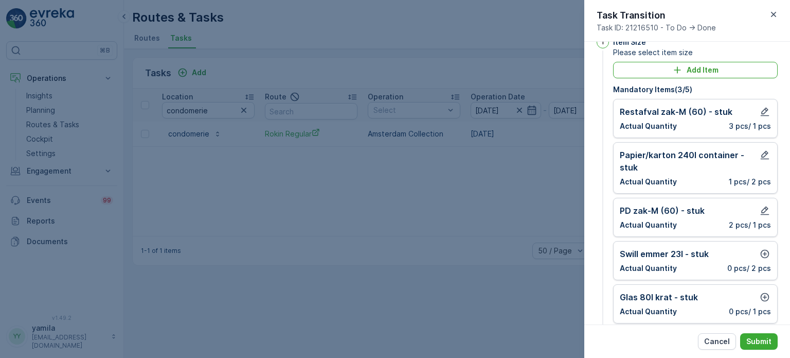
scroll to position [19, 0]
click at [760, 258] on button "button" at bounding box center [765, 253] width 12 height 12
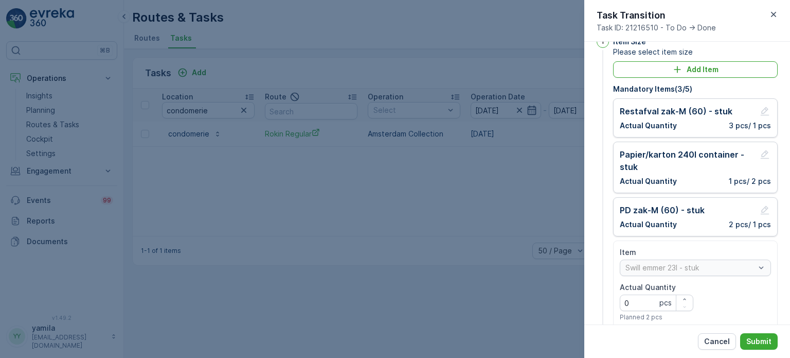
scroll to position [94, 0]
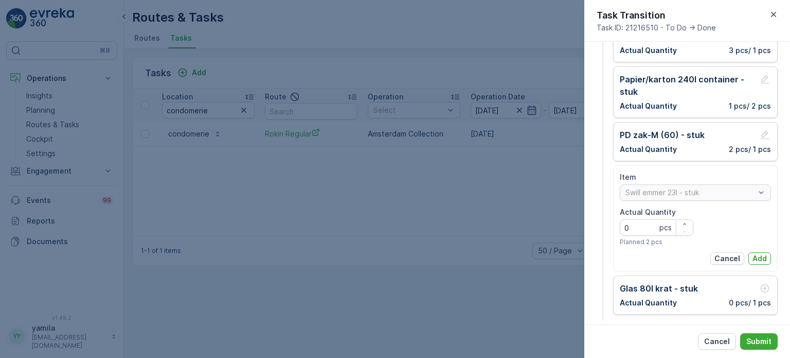
click at [756, 263] on div "Item Swill emmer 23l - stuk Actual Quantity 0 pcs Planned 2 pcs Cancel Add" at bounding box center [695, 218] width 165 height 106
click at [756, 260] on p "Add" at bounding box center [760, 258] width 14 height 10
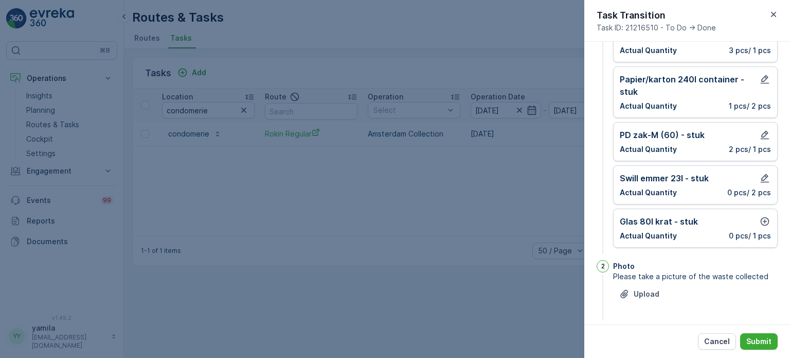
scroll to position [103, 0]
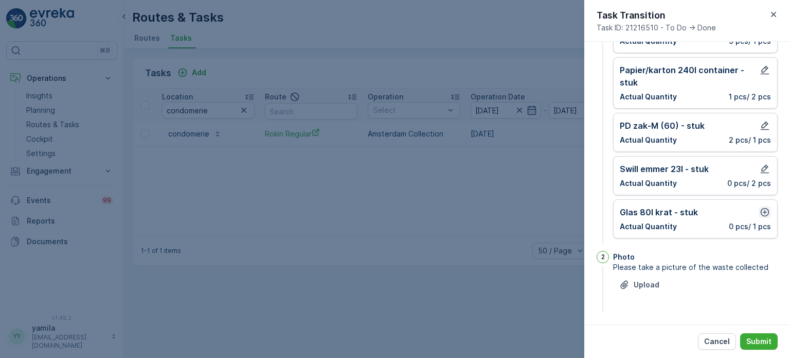
click at [763, 211] on icon "button" at bounding box center [765, 212] width 9 height 9
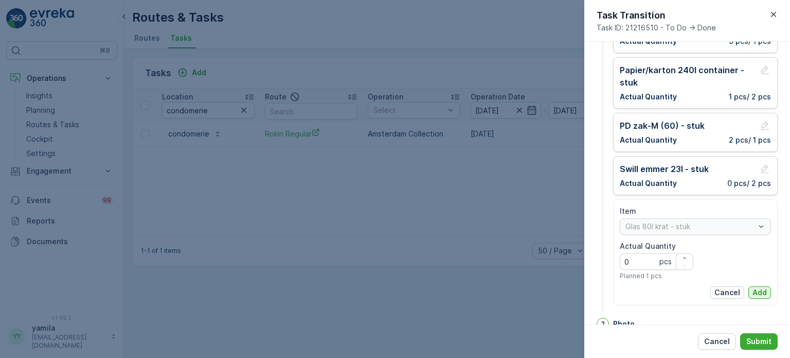
click at [758, 290] on p "Add" at bounding box center [760, 292] width 14 height 10
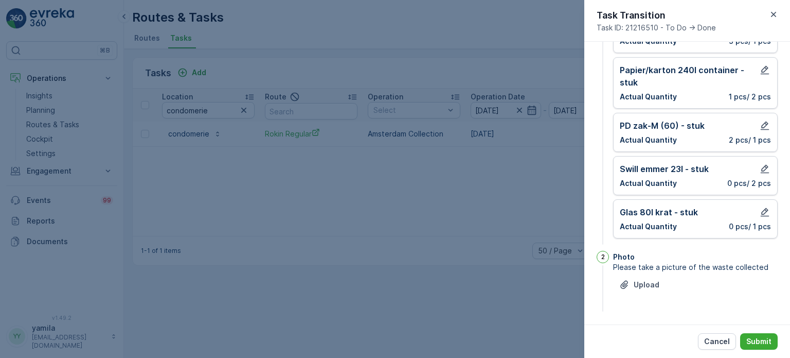
click at [757, 352] on div "Cancel Submit" at bounding box center [687, 340] width 206 height 33
click at [757, 346] on p "Submit" at bounding box center [759, 341] width 25 height 10
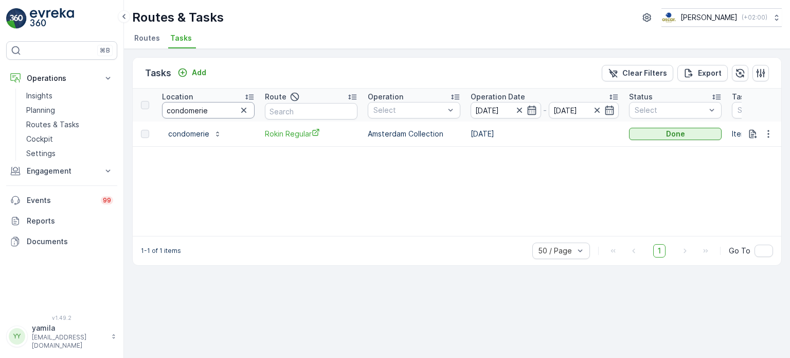
click at [190, 111] on input "condomerie" at bounding box center [208, 110] width 93 height 16
type input "oude"
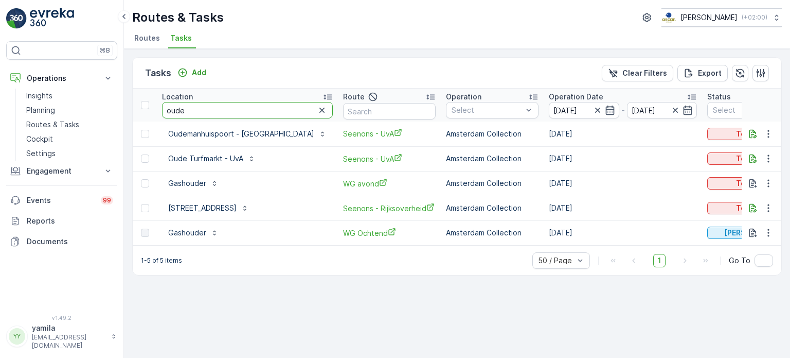
click at [190, 111] on input "oude" at bounding box center [247, 110] width 171 height 16
click at [509, 3] on div "Routes & Tasks Oscar Circulair ( +02:00 ) Routes Tasks" at bounding box center [457, 24] width 666 height 49
click at [201, 108] on input "oude" at bounding box center [247, 110] width 171 height 16
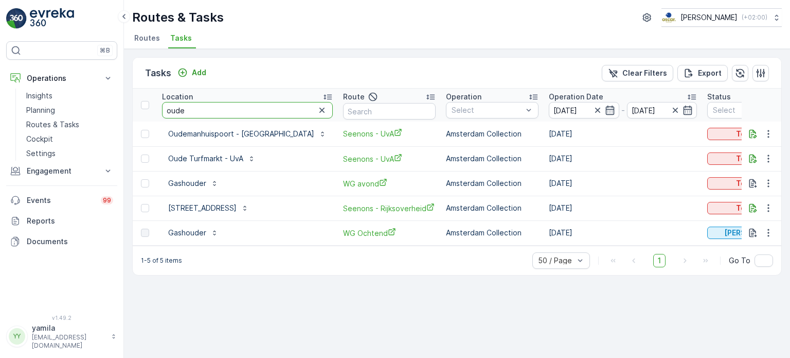
type input "d"
type input "stromma cs"
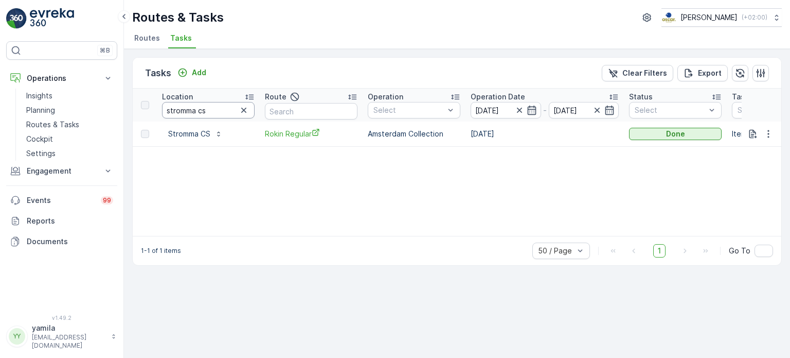
click at [210, 108] on input "stromma cs" at bounding box center [208, 110] width 93 height 16
type input "stromma damrak"
click at [191, 106] on input "stromma damrak" at bounding box center [208, 110] width 93 height 16
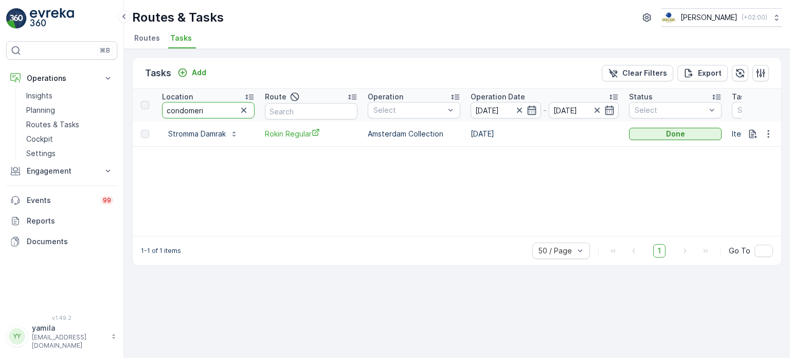
type input "condomerie"
click at [68, 125] on p "Routes & Tasks" at bounding box center [52, 124] width 53 height 10
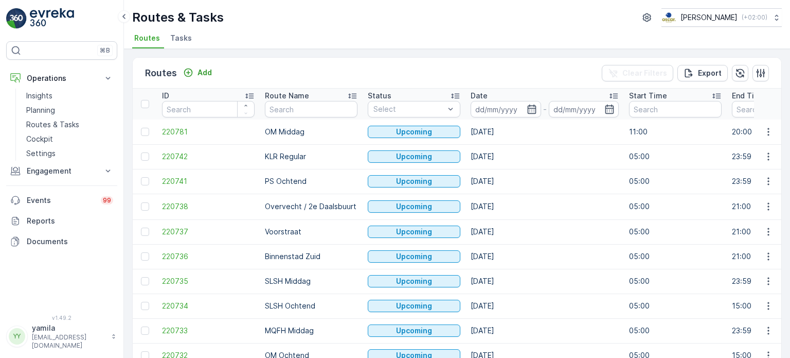
click at [186, 39] on span "Tasks" at bounding box center [181, 38] width 22 height 10
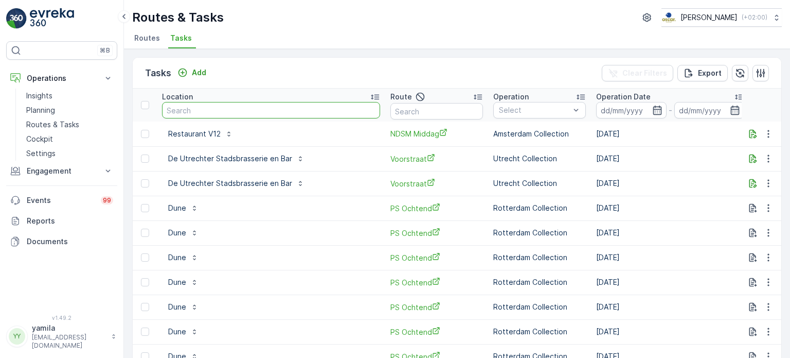
click at [202, 111] on input "text" at bounding box center [271, 110] width 218 height 16
type input "pazzi"
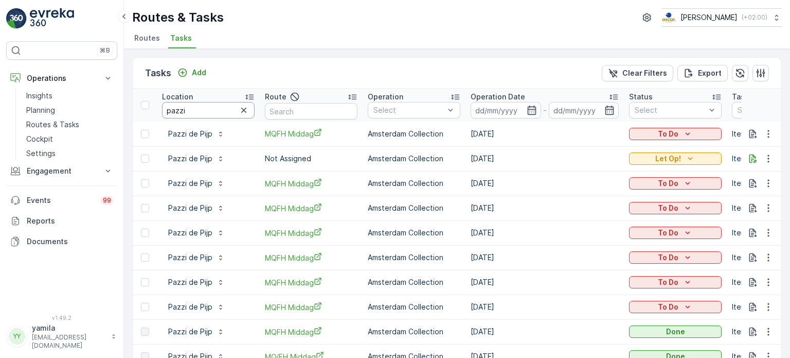
click at [183, 110] on input "pazzi" at bounding box center [208, 110] width 93 height 16
type input "weesperplein 11"
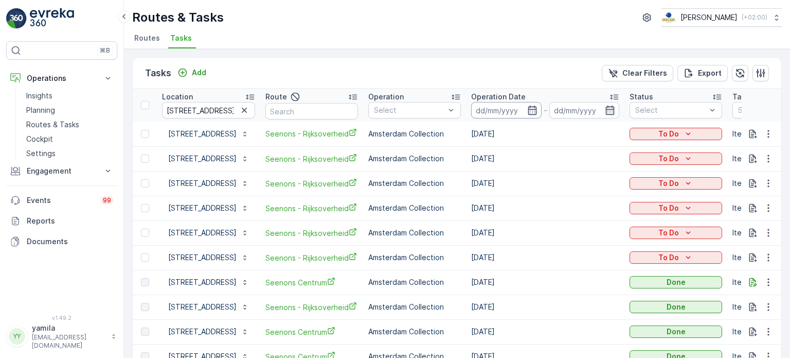
drag, startPoint x: 405, startPoint y: 199, endPoint x: 508, endPoint y: 113, distance: 134.4
click at [508, 113] on th "Operation Date -" at bounding box center [545, 104] width 158 height 33
click at [508, 113] on input at bounding box center [506, 110] width 70 height 16
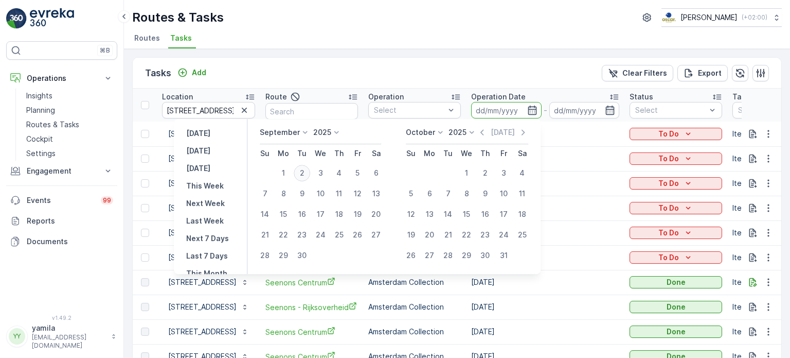
click at [305, 176] on div "2" at bounding box center [302, 173] width 16 height 16
type input "[DATE]"
click at [305, 176] on div "2" at bounding box center [302, 173] width 16 height 16
type input "[DATE]"
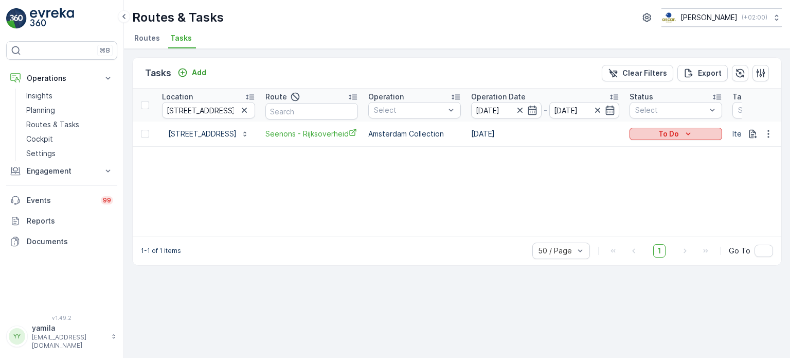
click at [669, 138] on button "To Do" at bounding box center [676, 134] width 93 height 12
click at [651, 176] on span "Done" at bounding box center [644, 177] width 19 height 10
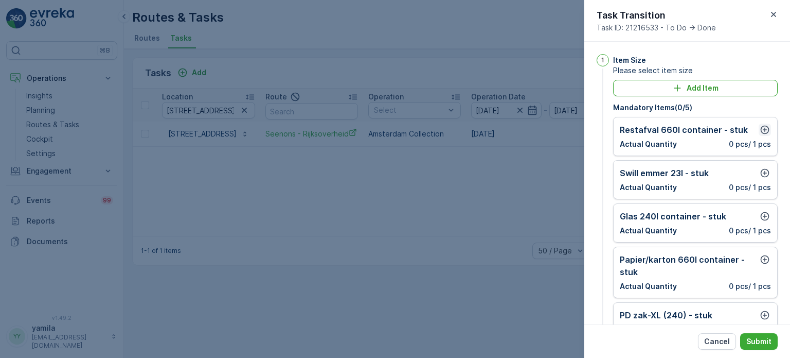
click at [762, 129] on icon "button" at bounding box center [765, 130] width 9 height 9
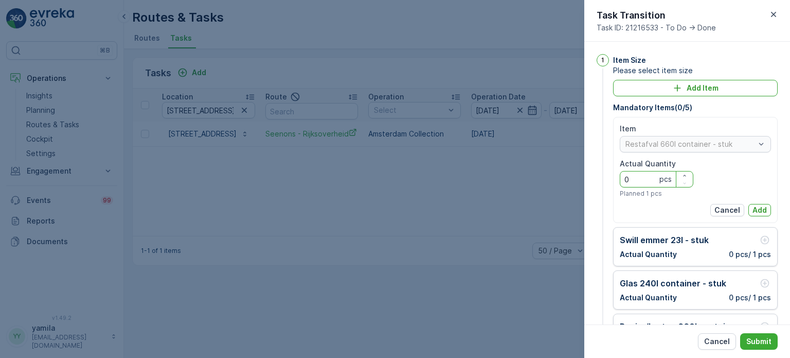
click at [646, 181] on Quantity "0" at bounding box center [657, 179] width 74 height 16
type Quantity "1"
click at [751, 204] on button "Add" at bounding box center [760, 210] width 23 height 12
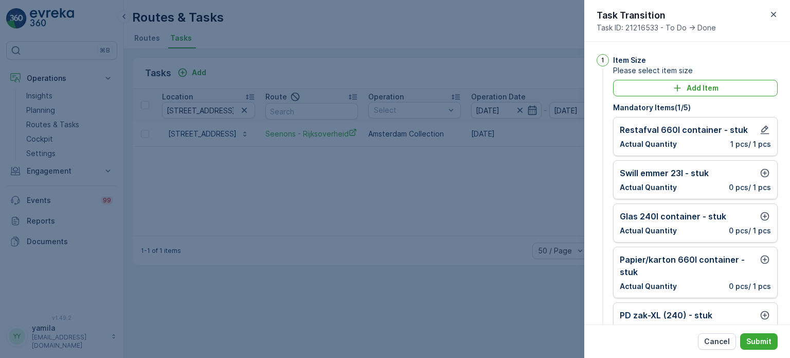
scroll to position [25, 0]
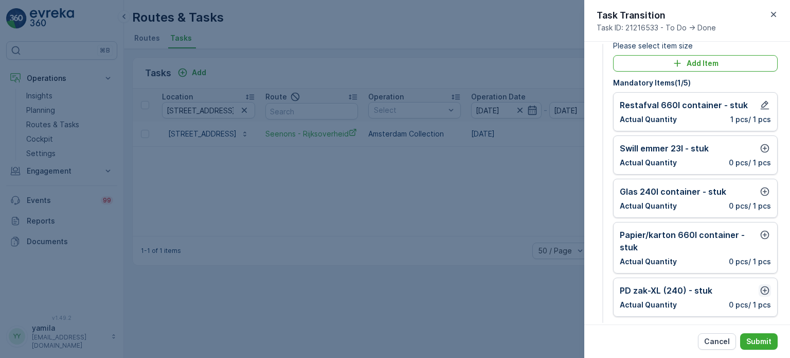
click at [766, 287] on icon "button" at bounding box center [765, 290] width 9 height 9
click at [670, 304] on div "PD zak-XL (240) - stuk" at bounding box center [695, 304] width 151 height 16
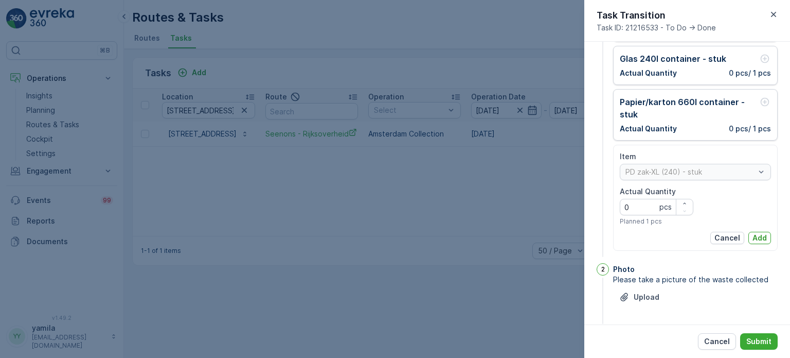
scroll to position [160, 0]
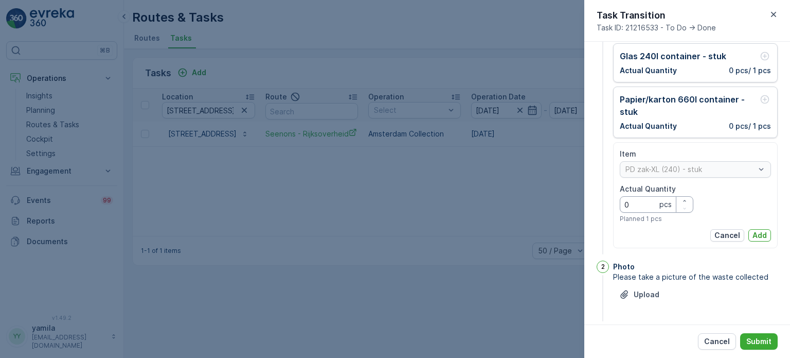
click at [653, 199] on Quantity "0" at bounding box center [657, 204] width 74 height 16
type Quantity "1"
click at [754, 229] on button "Add" at bounding box center [760, 235] width 23 height 12
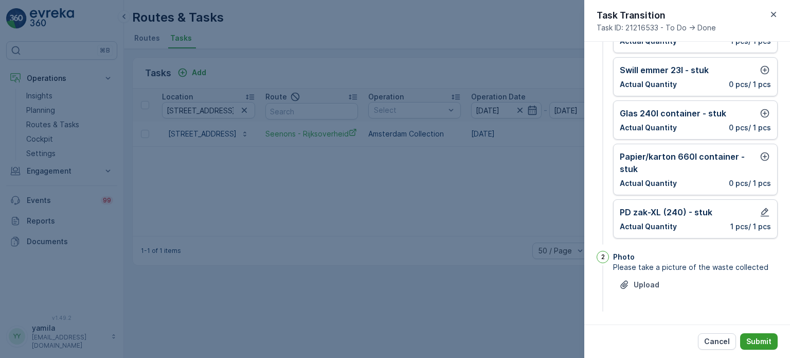
click at [766, 340] on p "Submit" at bounding box center [759, 341] width 25 height 10
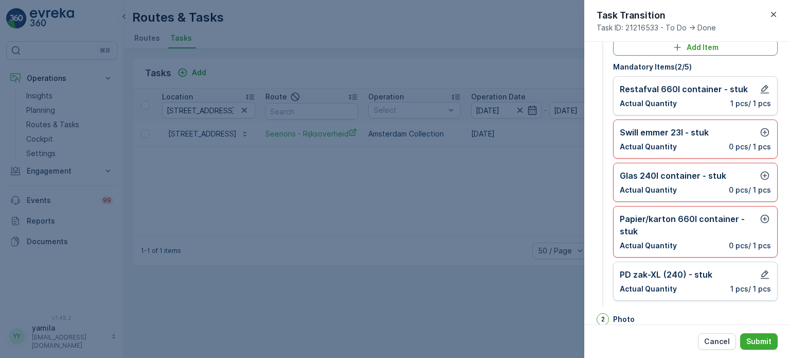
scroll to position [41, 0]
click at [675, 46] on icon "Add Item" at bounding box center [677, 46] width 7 height 7
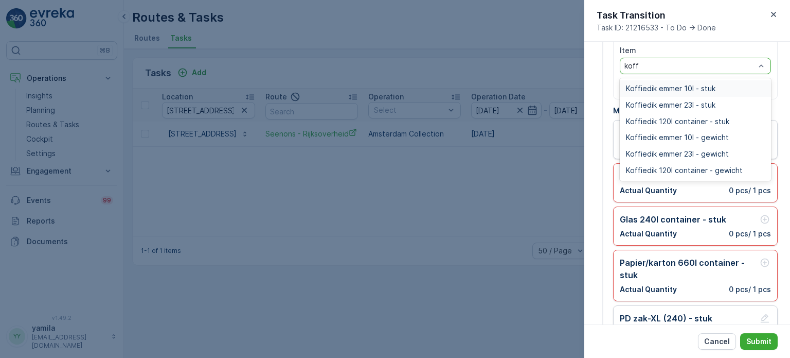
type input "koffi"
click at [673, 176] on div "Koffiedik 120l container - gewicht" at bounding box center [695, 170] width 151 height 16
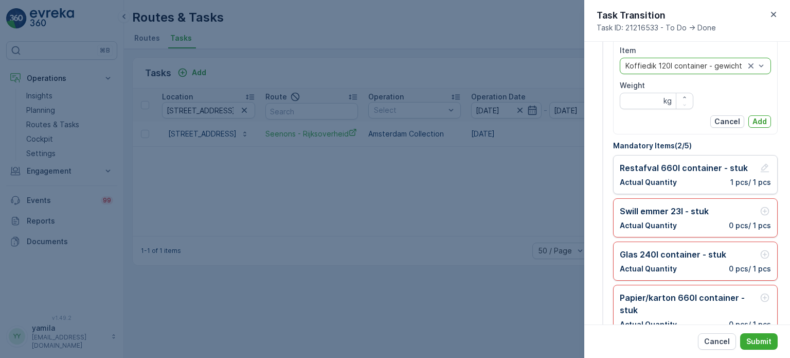
click at [679, 93] on input "Weight" at bounding box center [657, 101] width 74 height 16
click at [682, 96] on icon "button" at bounding box center [685, 97] width 6 height 6
type input "1"
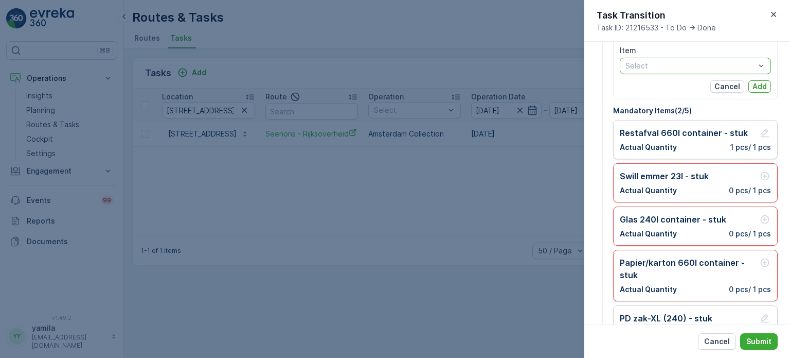
click at [720, 70] on p "Select" at bounding box center [691, 66] width 130 height 10
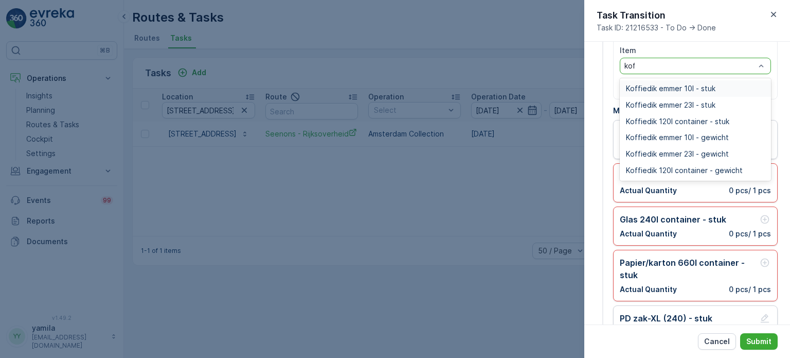
type input "koffi"
click at [698, 121] on span "Koffiedik 120l container - stuk" at bounding box center [677, 121] width 103 height 8
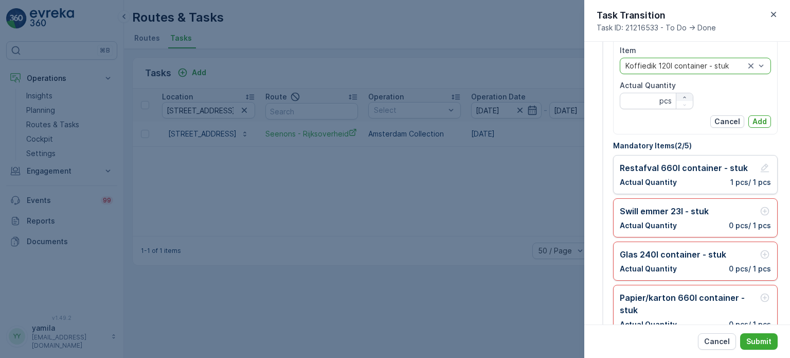
click at [682, 94] on icon "button" at bounding box center [685, 97] width 6 height 6
type Quantity "1"
click at [757, 125] on p "Add" at bounding box center [760, 121] width 14 height 10
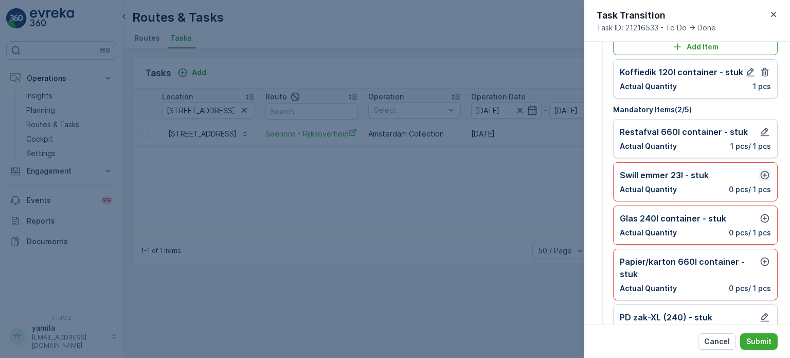
click at [763, 176] on icon "button" at bounding box center [765, 175] width 10 height 10
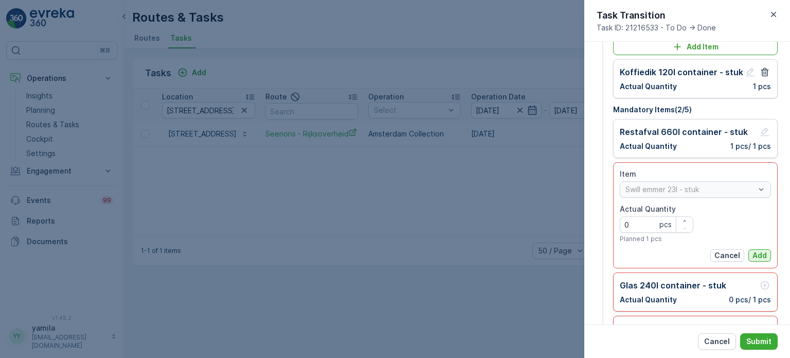
click at [757, 253] on p "Add" at bounding box center [760, 255] width 14 height 10
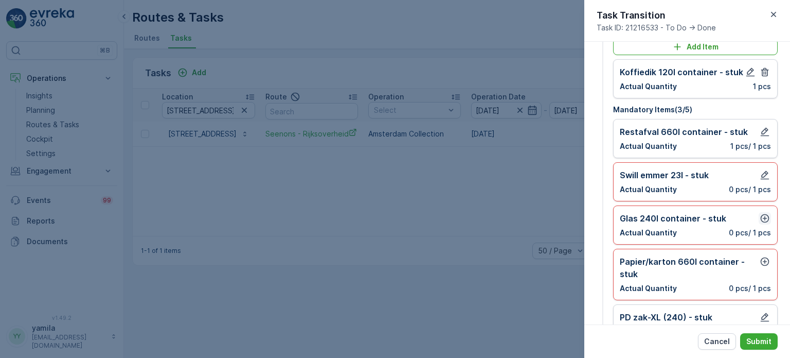
click at [762, 218] on icon "button" at bounding box center [765, 218] width 9 height 9
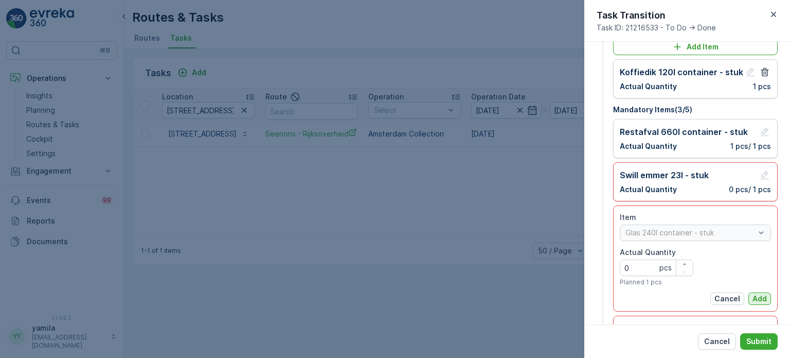
click at [754, 295] on p "Add" at bounding box center [760, 298] width 14 height 10
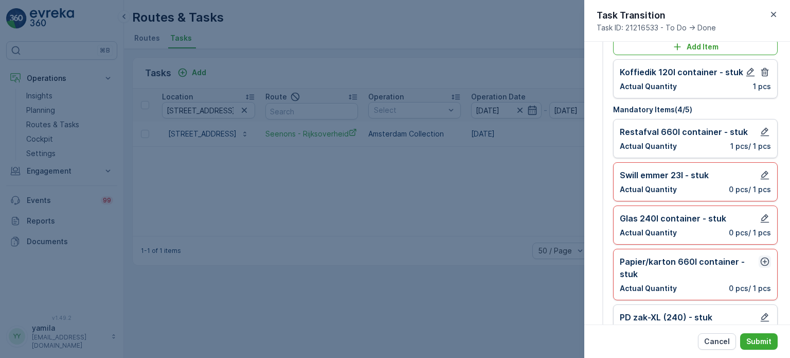
click at [763, 259] on icon "button" at bounding box center [765, 261] width 10 height 10
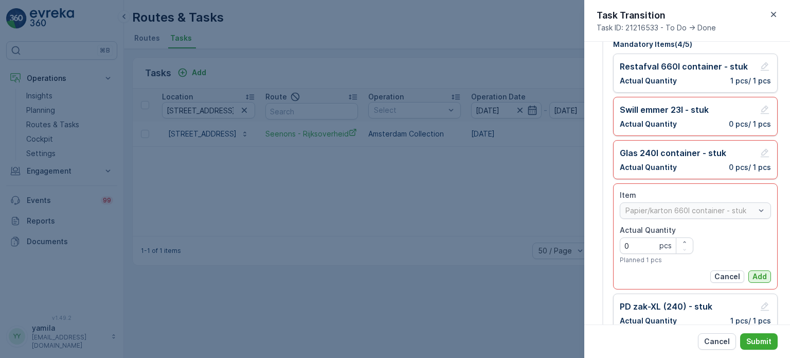
click at [757, 279] on p "Add" at bounding box center [760, 276] width 14 height 10
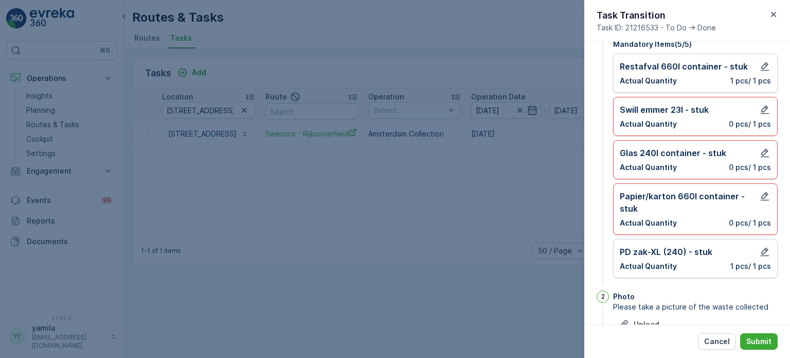
scroll to position [146, 0]
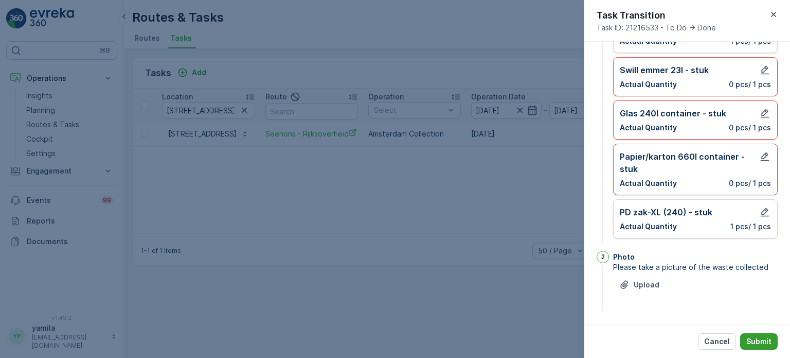
click at [751, 339] on p "Submit" at bounding box center [759, 341] width 25 height 10
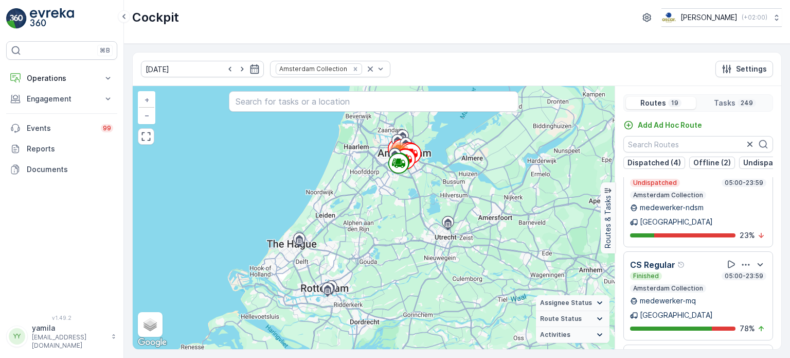
scroll to position [25, 0]
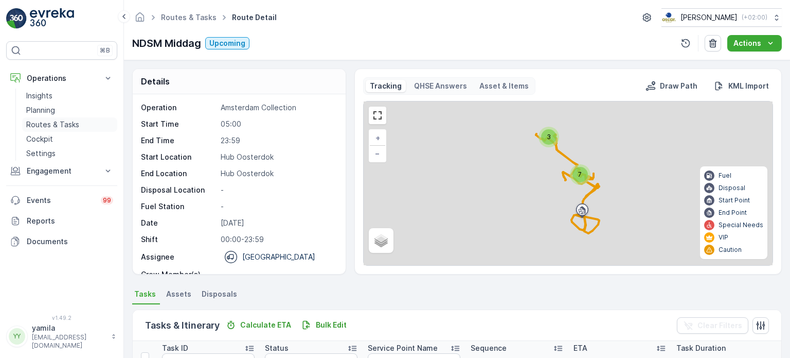
scroll to position [272, 0]
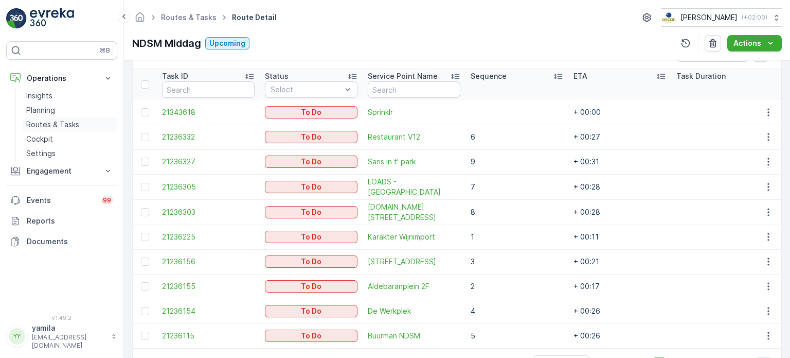
click at [73, 128] on p "Routes & Tasks" at bounding box center [52, 124] width 53 height 10
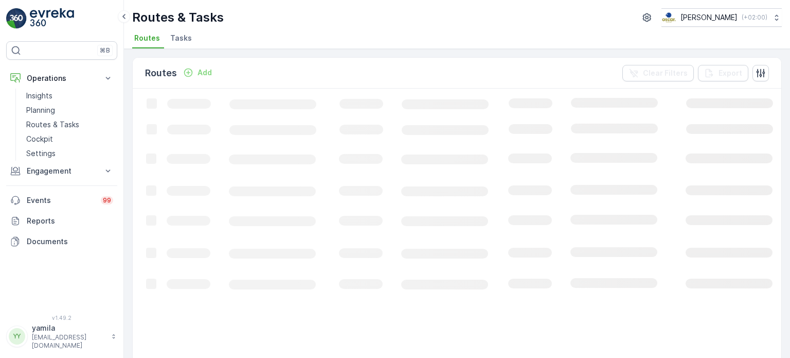
click at [181, 37] on span "Tasks" at bounding box center [181, 38] width 22 height 10
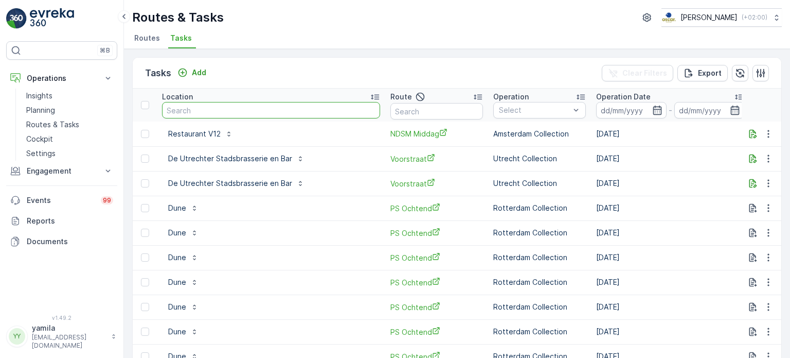
click at [224, 113] on input "text" at bounding box center [271, 110] width 218 height 16
type input "boat bar"
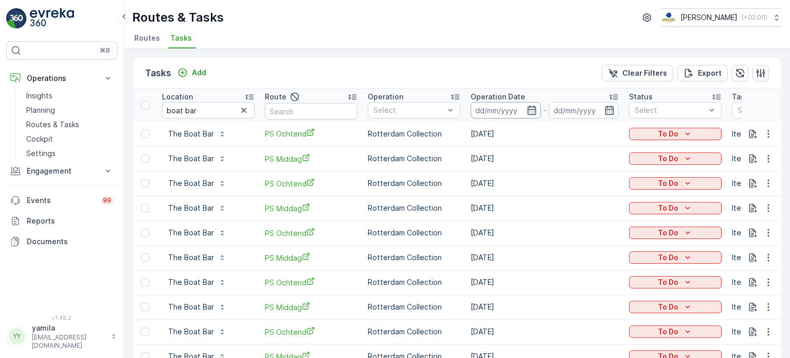
click at [484, 111] on input at bounding box center [506, 110] width 70 height 16
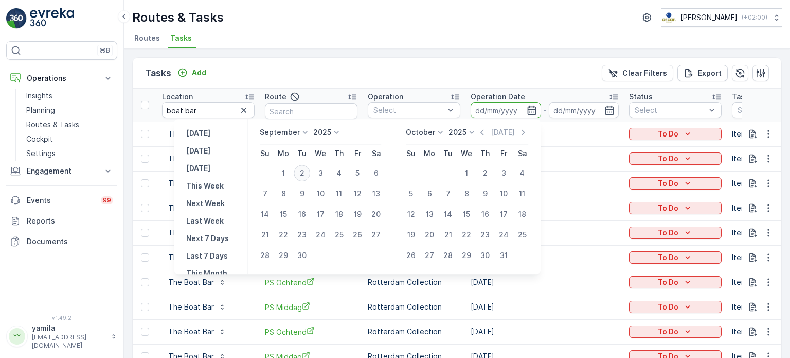
click at [301, 179] on div "2" at bounding box center [302, 173] width 16 height 16
type input "[DATE]"
click at [301, 179] on div "2" at bounding box center [302, 173] width 16 height 16
type input "[DATE]"
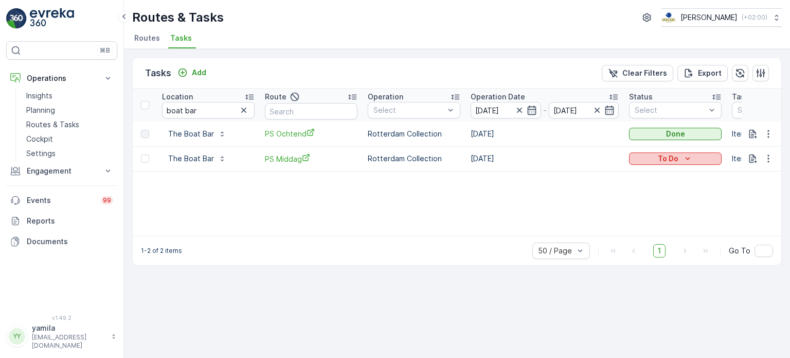
click at [681, 158] on div "To Do" at bounding box center [675, 158] width 84 height 10
click at [652, 217] on span "Cancelled" at bounding box center [652, 216] width 34 height 10
click at [185, 111] on input "boat bar" at bounding box center [208, 110] width 93 height 16
type input "b"
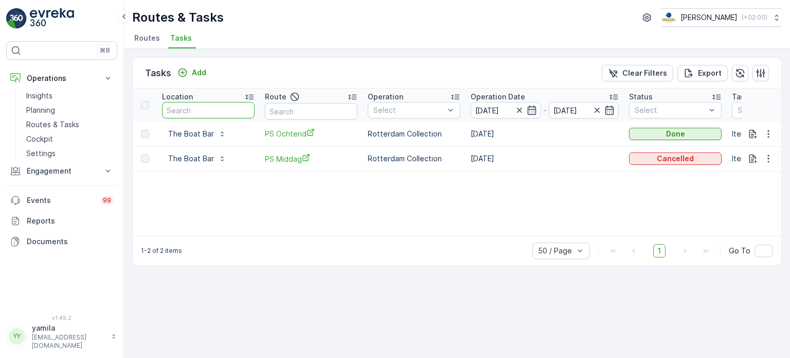
type input "a"
type input "pannenkoeken"
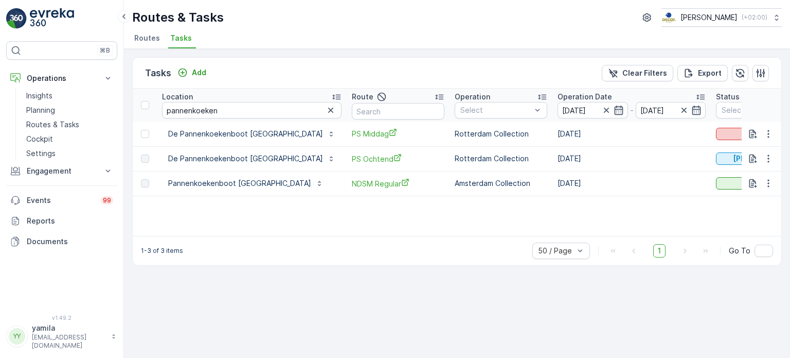
click at [745, 133] on p "To Do" at bounding box center [755, 134] width 21 height 10
click at [700, 191] on span "Cancelled" at bounding box center [699, 191] width 34 height 10
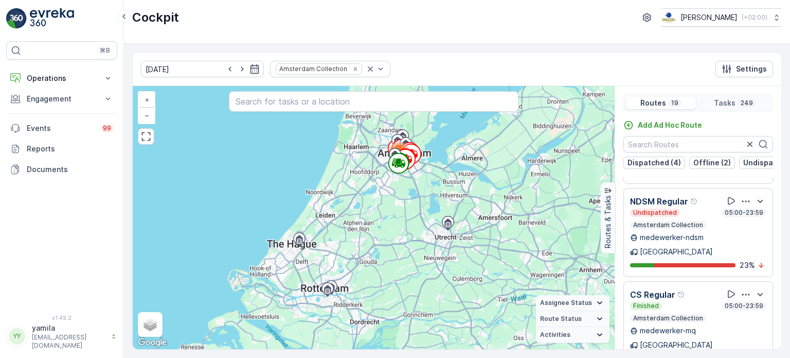
scroll to position [1258, 0]
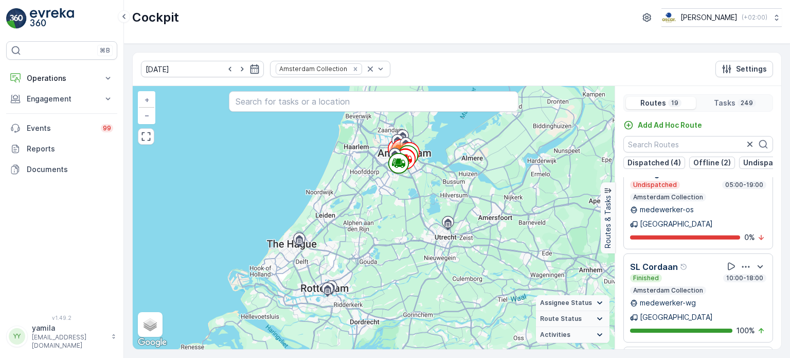
scroll to position [931, 0]
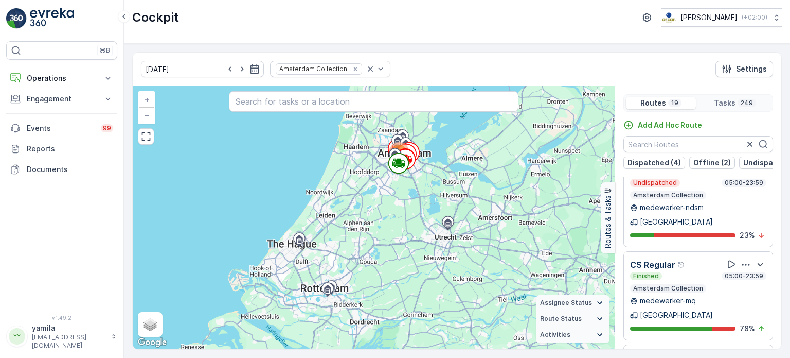
scroll to position [25, 0]
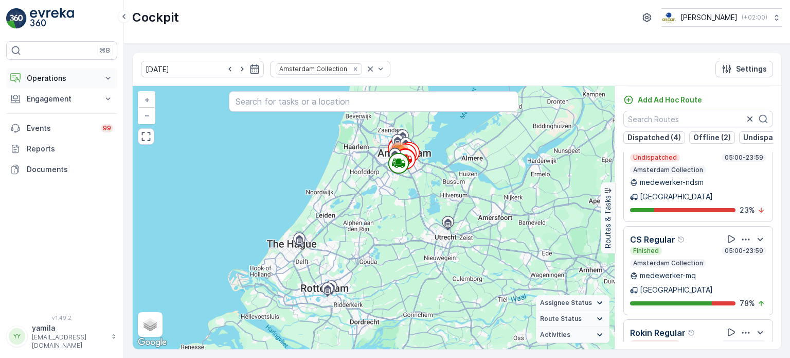
click at [39, 77] on p "Operations" at bounding box center [62, 78] width 70 height 10
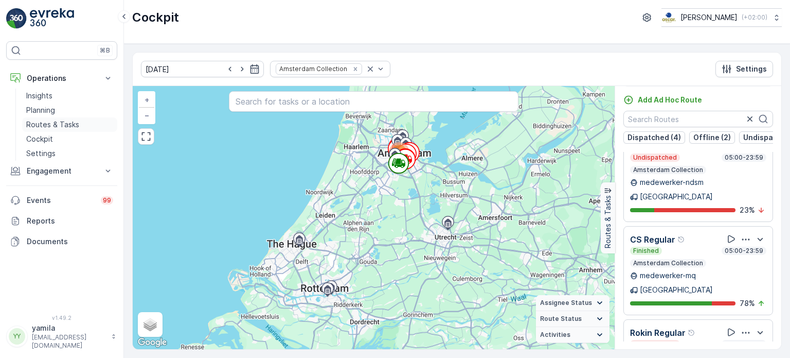
click at [56, 121] on p "Routes & Tasks" at bounding box center [52, 124] width 53 height 10
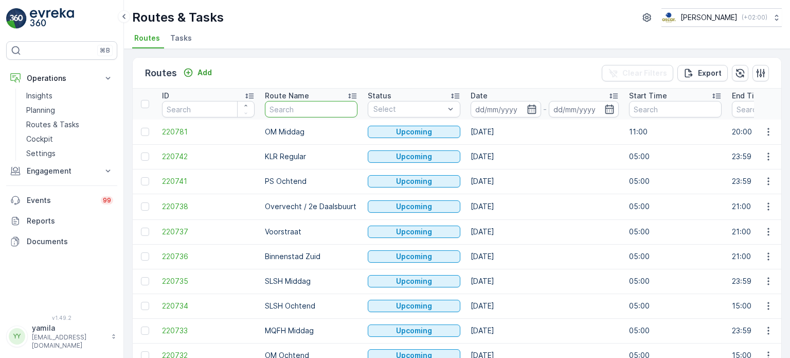
click at [286, 109] on input "text" at bounding box center [311, 109] width 93 height 16
type input "nes"
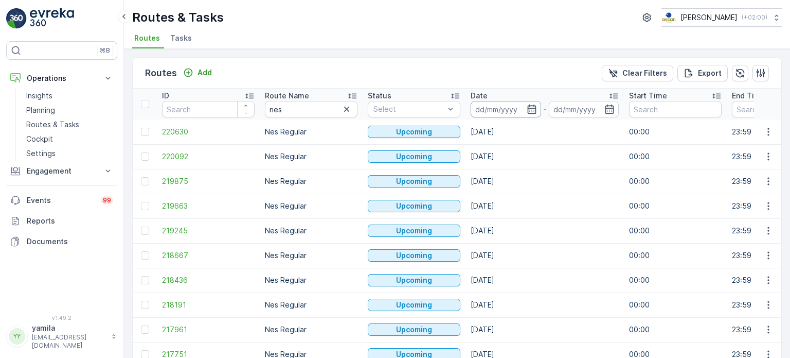
click at [494, 106] on input at bounding box center [506, 109] width 70 height 16
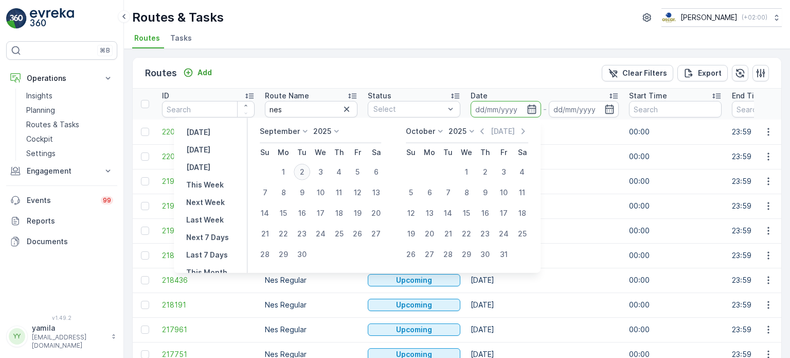
click at [304, 169] on div "2" at bounding box center [302, 172] width 16 height 16
type input "[DATE]"
click at [304, 169] on div "2" at bounding box center [302, 172] width 16 height 16
type input "[DATE]"
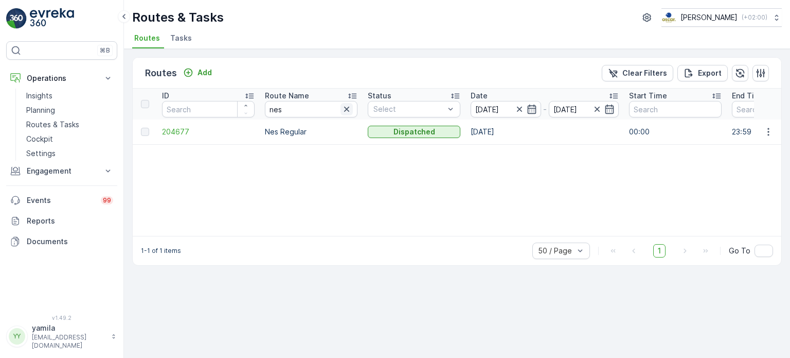
click at [345, 105] on icon "button" at bounding box center [347, 109] width 10 height 10
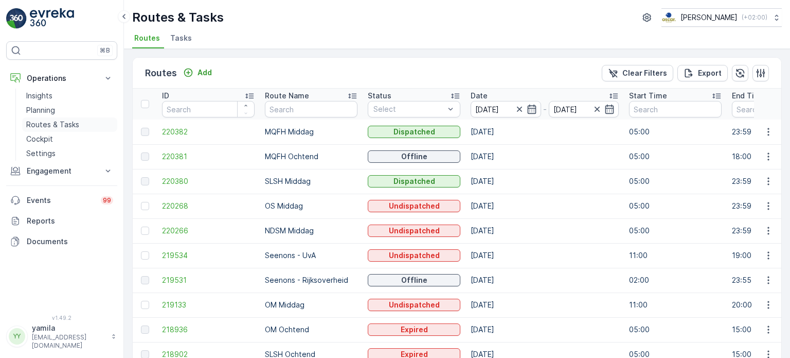
click at [64, 127] on p "Routes & Tasks" at bounding box center [52, 124] width 53 height 10
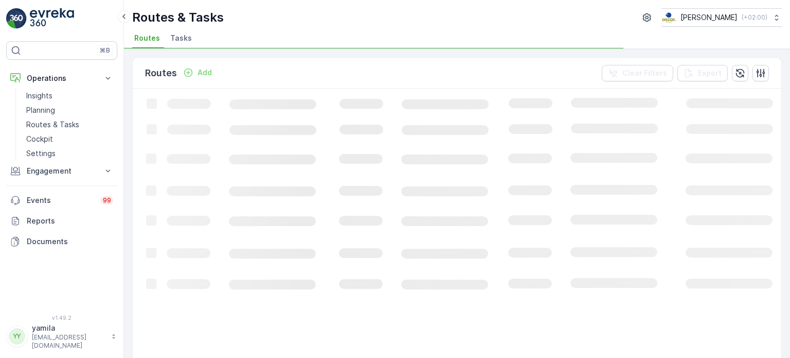
click at [174, 35] on span "Tasks" at bounding box center [181, 38] width 22 height 10
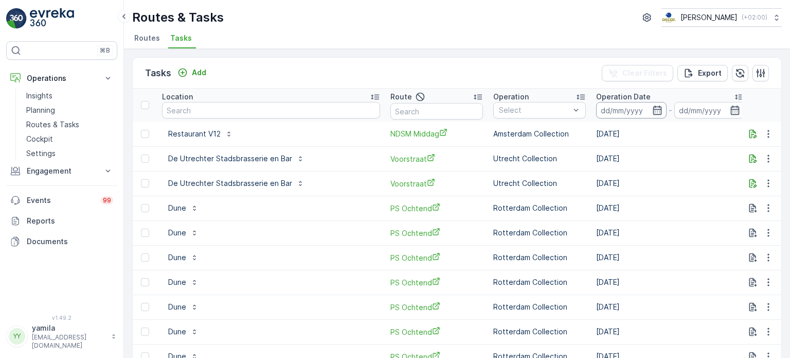
click at [596, 115] on input at bounding box center [631, 110] width 70 height 16
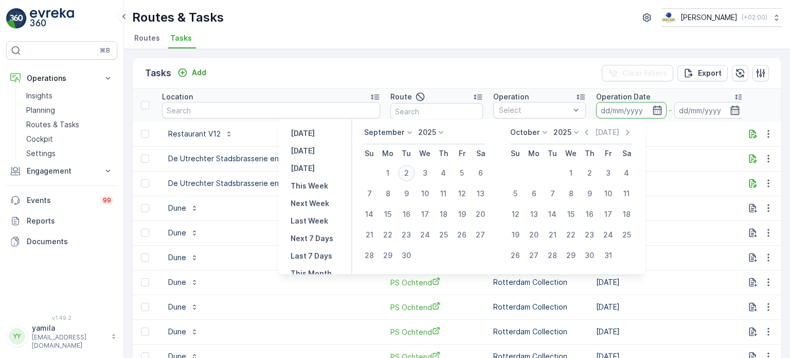
click at [404, 172] on div "2" at bounding box center [406, 173] width 16 height 16
type input "[DATE]"
click at [404, 172] on div "2" at bounding box center [406, 173] width 16 height 16
type input "[DATE]"
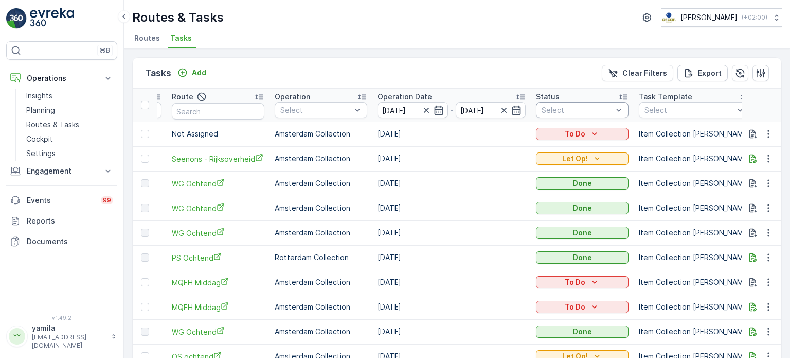
scroll to position [0, 210]
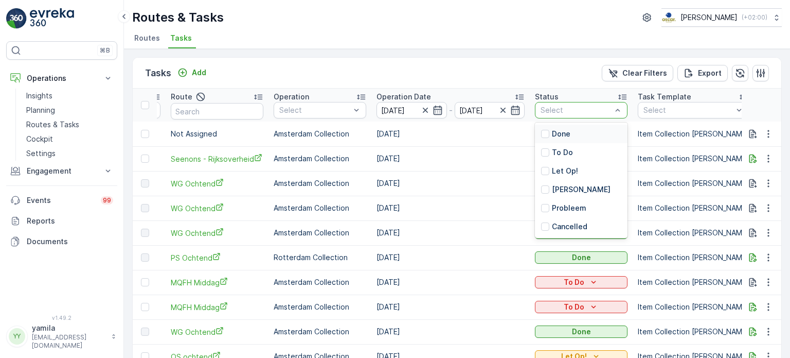
click at [605, 115] on div "Select" at bounding box center [581, 110] width 93 height 16
click at [549, 173] on div at bounding box center [545, 171] width 8 height 8
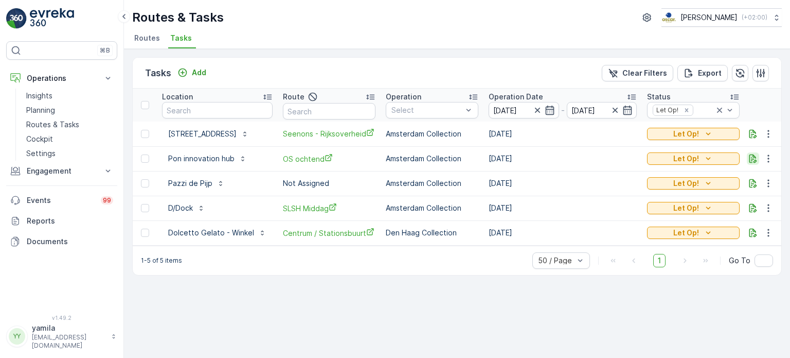
click at [754, 160] on icon "button" at bounding box center [754, 158] width 8 height 9
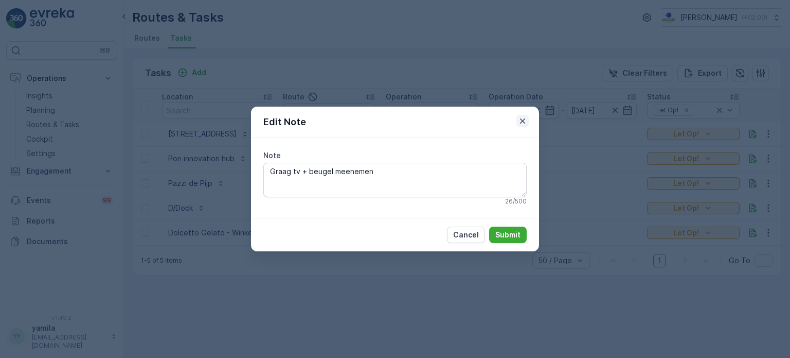
click at [521, 117] on icon "button" at bounding box center [523, 121] width 10 height 10
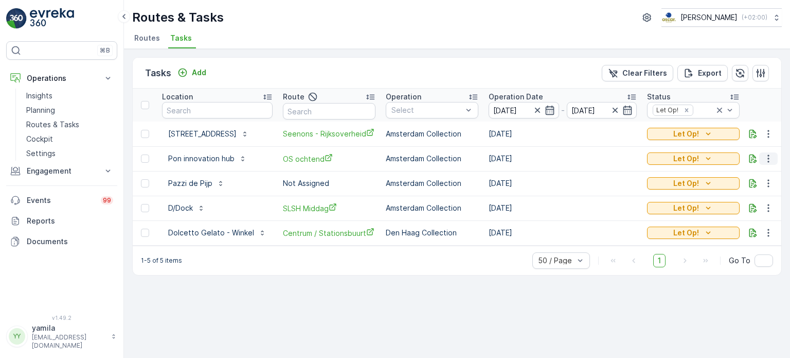
click at [769, 159] on icon "button" at bounding box center [768, 158] width 10 height 10
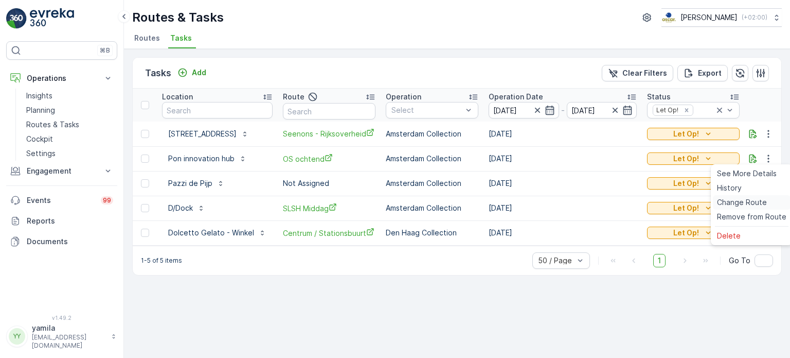
click at [735, 201] on span "Change Route" at bounding box center [742, 202] width 50 height 10
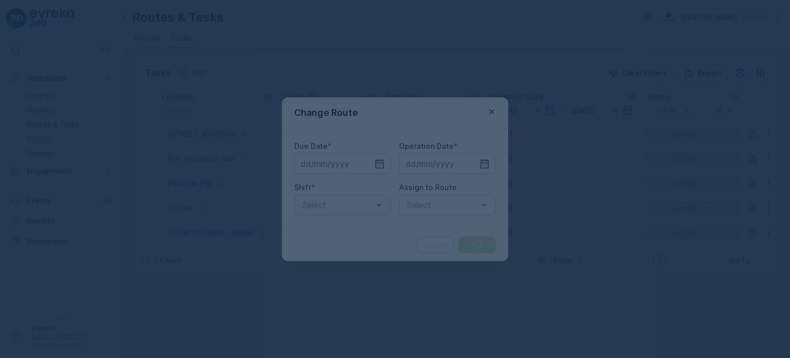
type input "[DATE]"
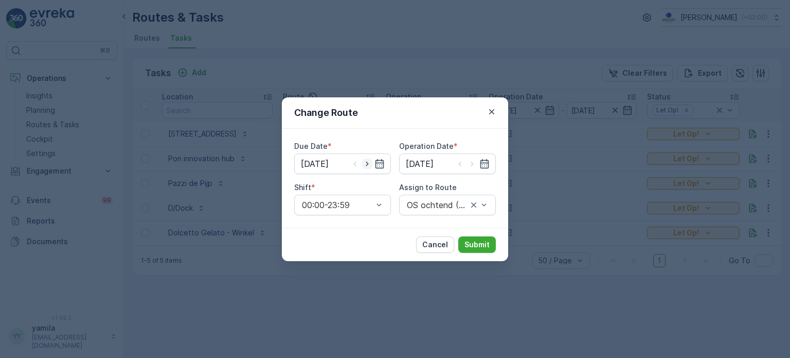
click at [367, 163] on icon "button" at bounding box center [367, 163] width 10 height 10
type input "[DATE]"
click at [475, 162] on icon "button" at bounding box center [472, 163] width 10 height 10
type input "[DATE]"
click at [461, 203] on div "o" at bounding box center [442, 204] width 73 height 9
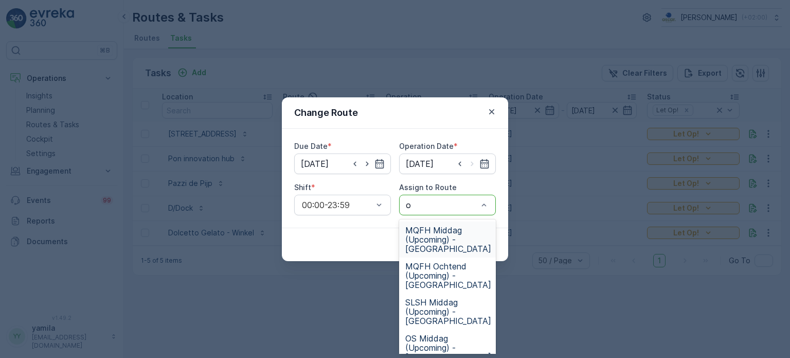
type input "os"
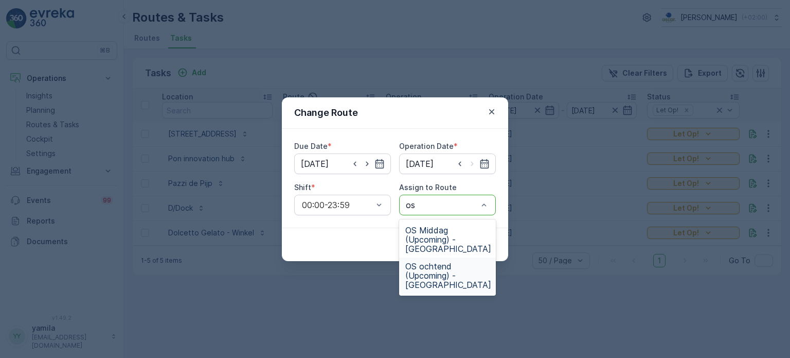
click at [429, 280] on span "OS ochtend (Upcoming) - Amsterdam" at bounding box center [448, 275] width 86 height 28
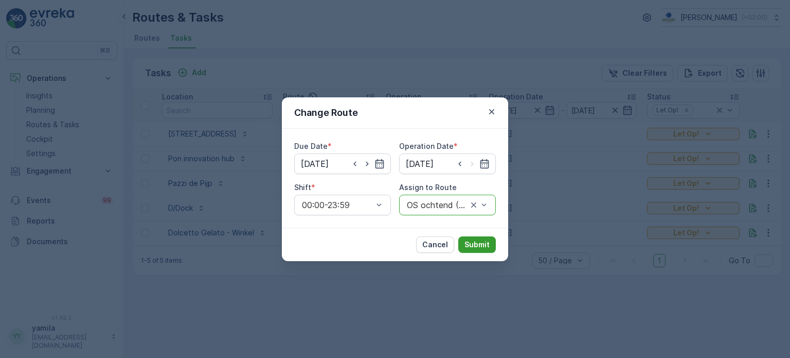
click at [475, 241] on p "Submit" at bounding box center [477, 244] width 25 height 10
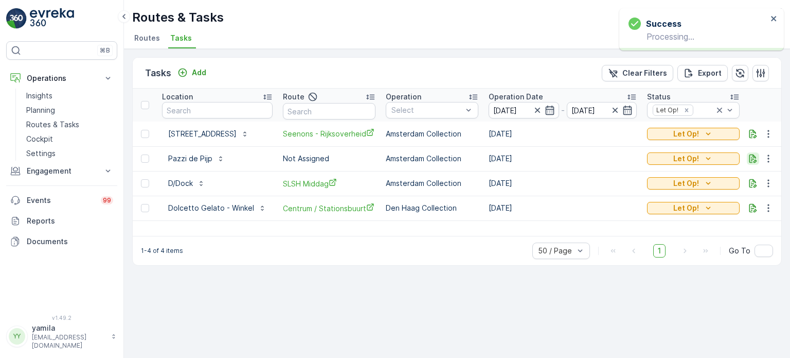
click at [754, 158] on icon "button" at bounding box center [754, 158] width 8 height 9
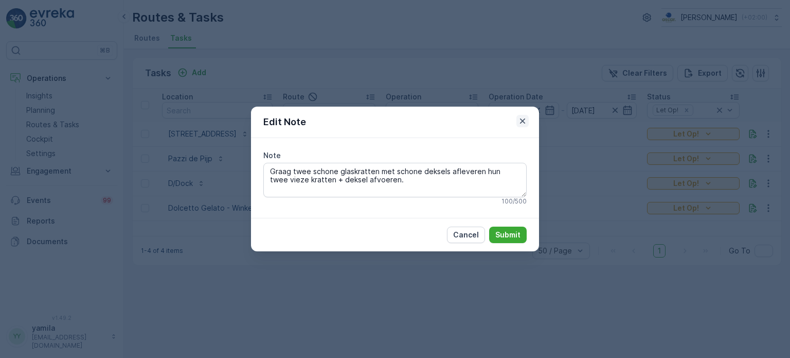
click at [525, 119] on icon "button" at bounding box center [523, 121] width 10 height 10
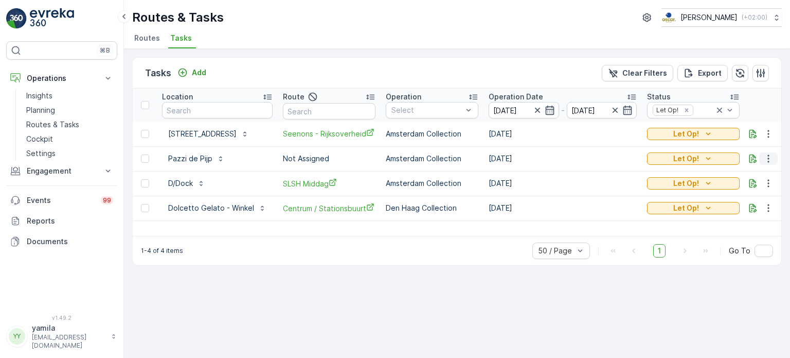
click at [770, 160] on icon "button" at bounding box center [768, 158] width 10 height 10
click at [738, 199] on span "Change Route" at bounding box center [742, 202] width 50 height 10
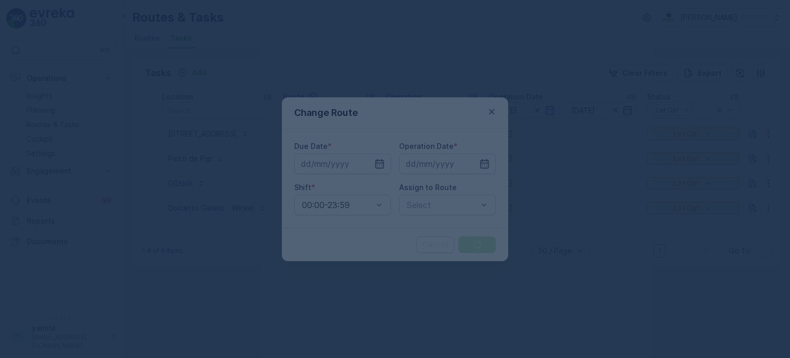
type input "[DATE]"
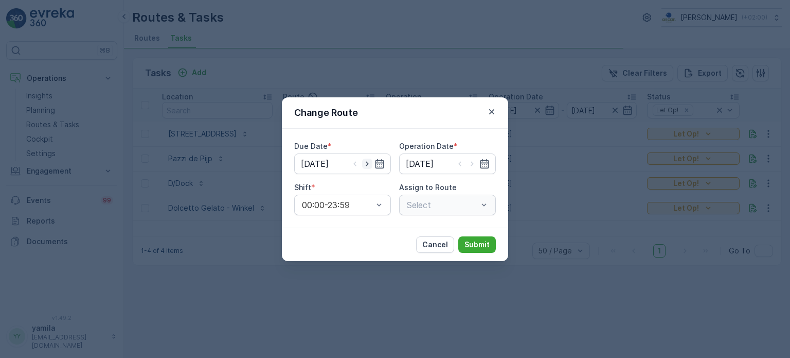
click at [366, 165] on icon "button" at bounding box center [367, 163] width 3 height 5
type input "[DATE]"
click at [473, 165] on icon "button" at bounding box center [472, 163] width 10 height 10
type input "[DATE]"
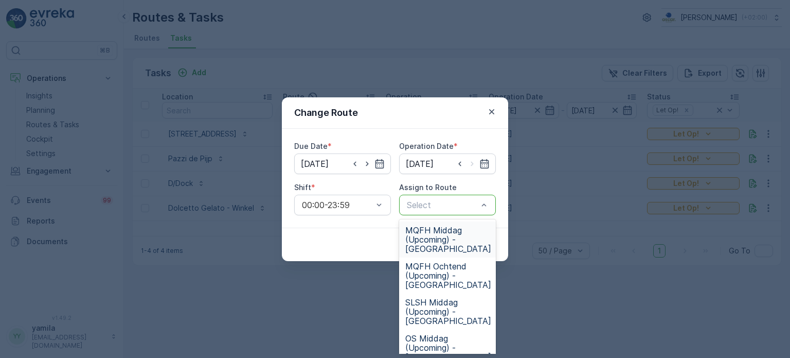
click at [440, 231] on span "MQFH Middag (Upcoming) - Amsterdam" at bounding box center [448, 239] width 86 height 28
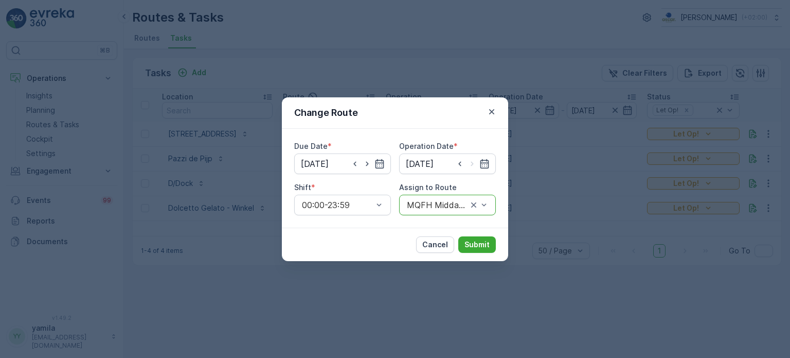
click at [484, 233] on div "Cancel Submit" at bounding box center [395, 243] width 226 height 33
click at [477, 242] on p "Submit" at bounding box center [477, 244] width 25 height 10
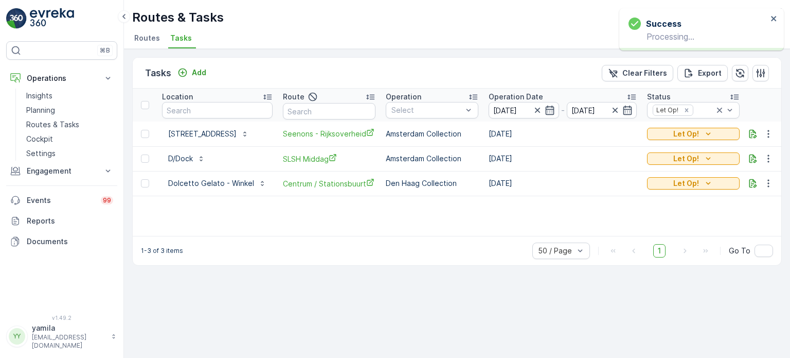
click at [747, 157] on td at bounding box center [762, 158] width 40 height 25
click at [751, 157] on icon "button" at bounding box center [753, 158] width 10 height 10
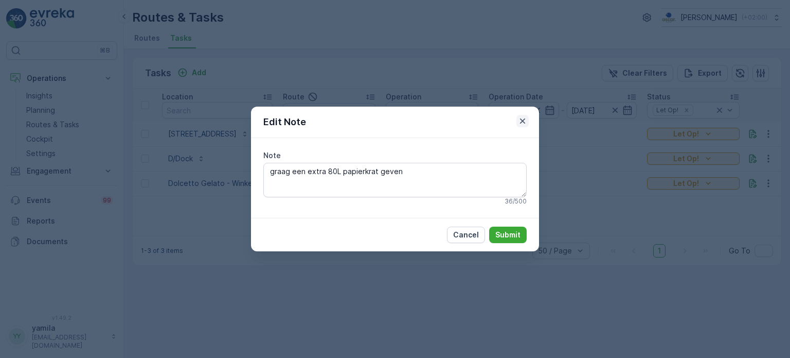
click at [524, 116] on icon "button" at bounding box center [523, 121] width 10 height 10
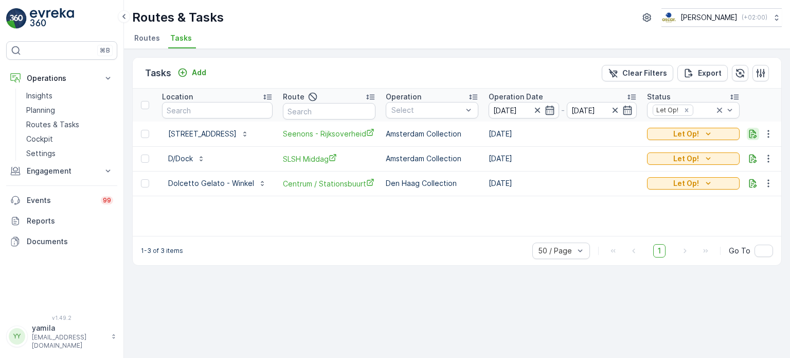
click at [752, 131] on icon "button" at bounding box center [754, 133] width 8 height 9
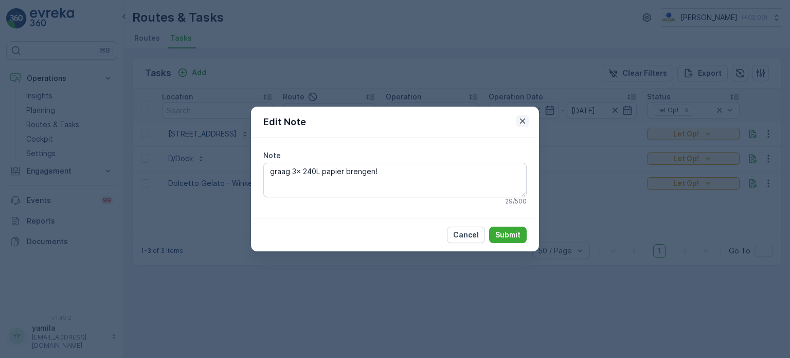
click at [521, 118] on icon "button" at bounding box center [523, 121] width 10 height 10
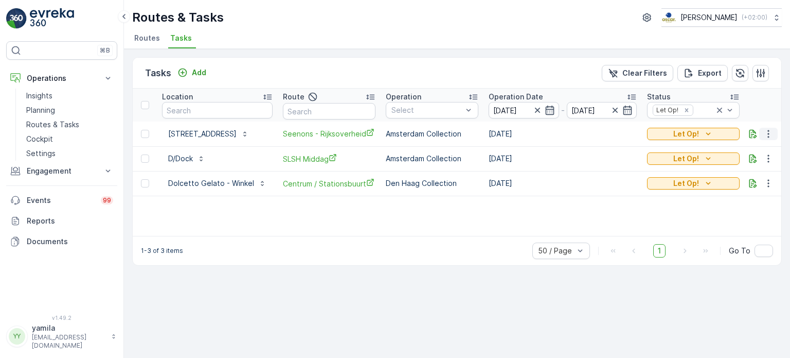
click at [769, 133] on icon "button" at bounding box center [769, 134] width 2 height 8
click at [737, 176] on span "Change Route" at bounding box center [742, 177] width 50 height 10
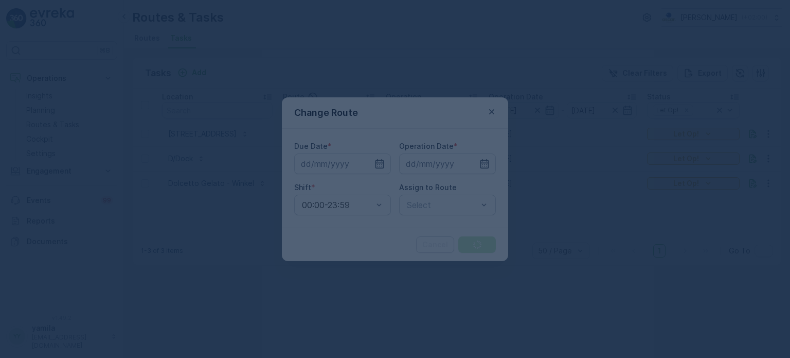
type input "[DATE]"
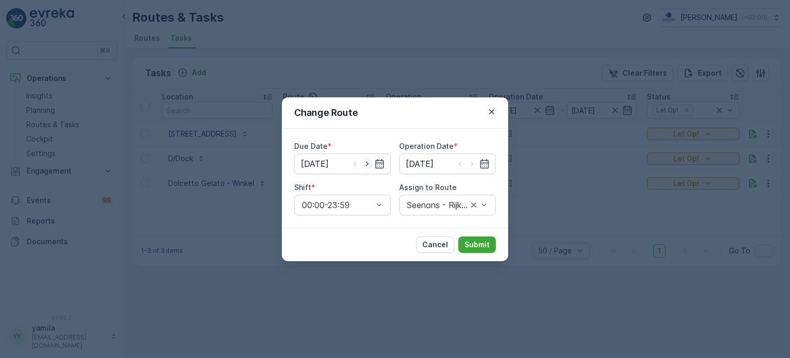
click at [367, 162] on icon "button" at bounding box center [367, 163] width 3 height 5
type input "[DATE]"
click at [471, 163] on icon "button" at bounding box center [472, 163] width 10 height 10
type input "[DATE]"
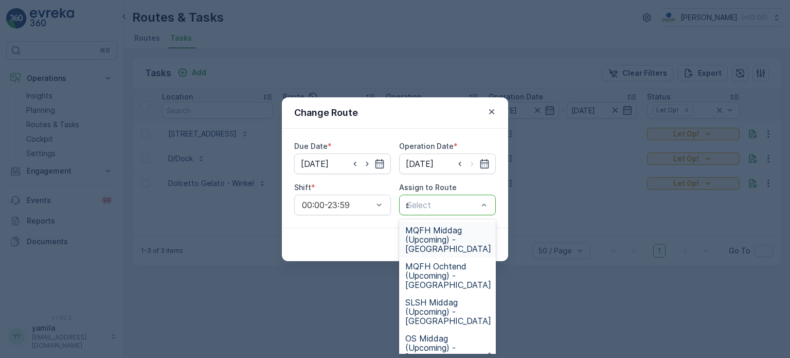
click at [437, 203] on div "s" at bounding box center [442, 204] width 73 height 9
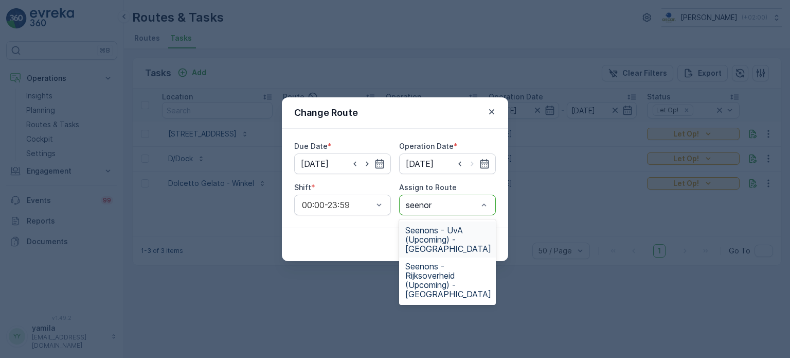
type input "seenons"
click at [429, 288] on span "Seenons - Rijksoverheid (Upcoming) - Amsterdam" at bounding box center [448, 279] width 86 height 37
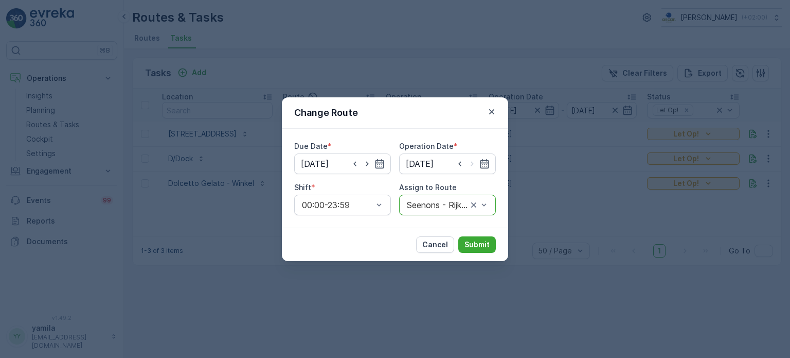
click at [486, 234] on div "Cancel Submit" at bounding box center [395, 243] width 226 height 33
click at [482, 238] on button "Submit" at bounding box center [477, 244] width 38 height 16
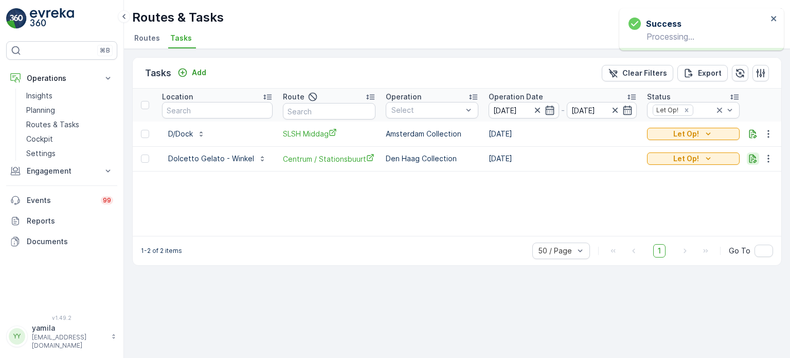
click at [750, 161] on icon "button" at bounding box center [753, 158] width 10 height 10
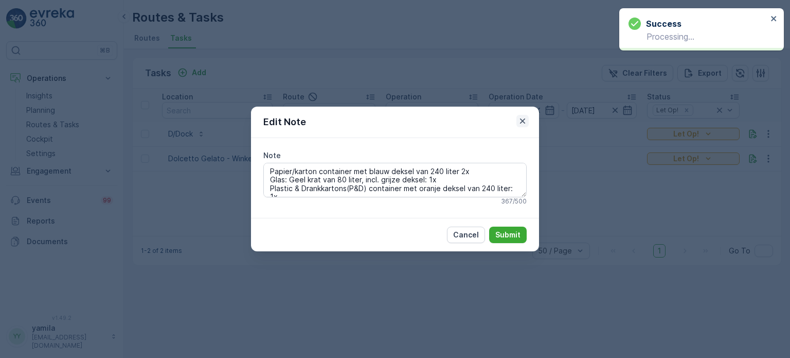
click at [527, 117] on icon "button" at bounding box center [523, 121] width 10 height 10
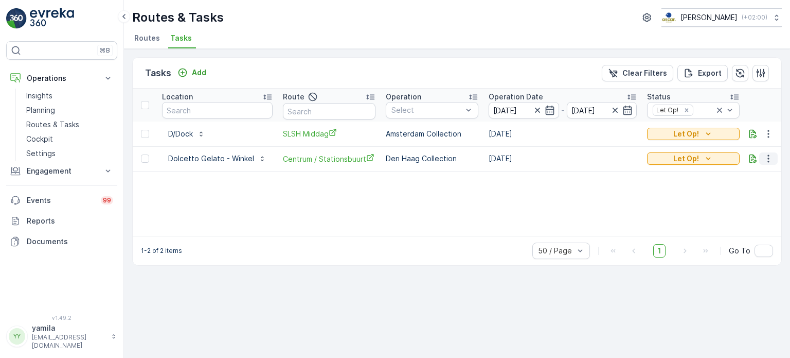
click at [769, 156] on icon "button" at bounding box center [768, 158] width 10 height 10
click at [727, 200] on span "Change Route" at bounding box center [742, 202] width 50 height 10
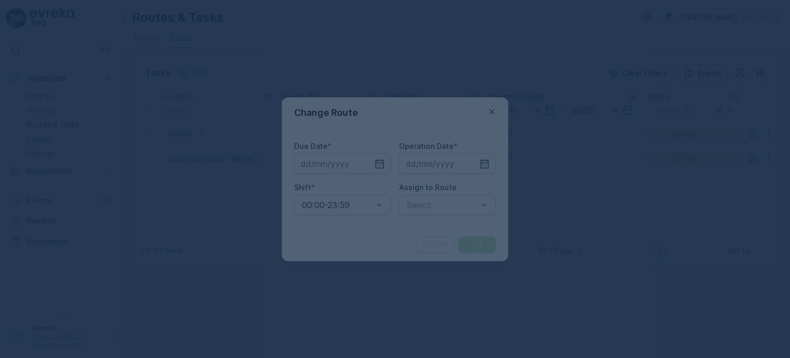
type input "[DATE]"
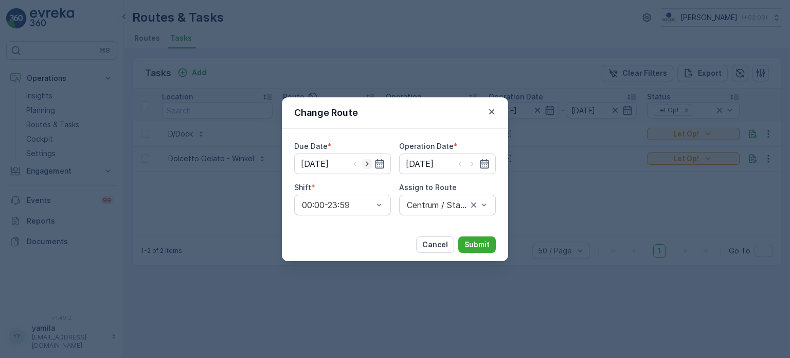
click at [366, 162] on icon "button" at bounding box center [367, 163] width 3 height 5
type input "[DATE]"
click at [471, 162] on icon "button" at bounding box center [472, 163] width 10 height 10
type input "[DATE]"
click at [469, 207] on div at bounding box center [442, 204] width 73 height 9
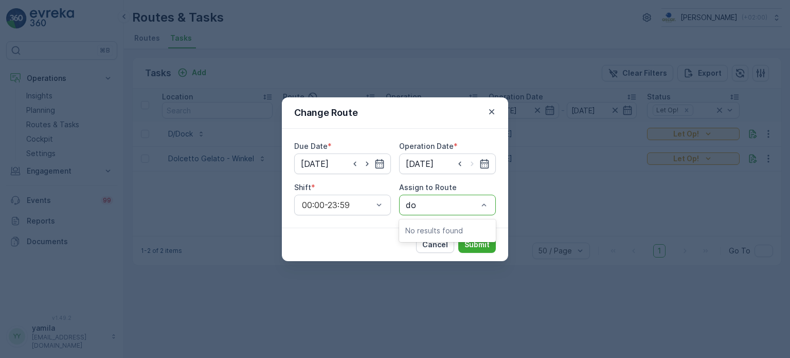
type input "d"
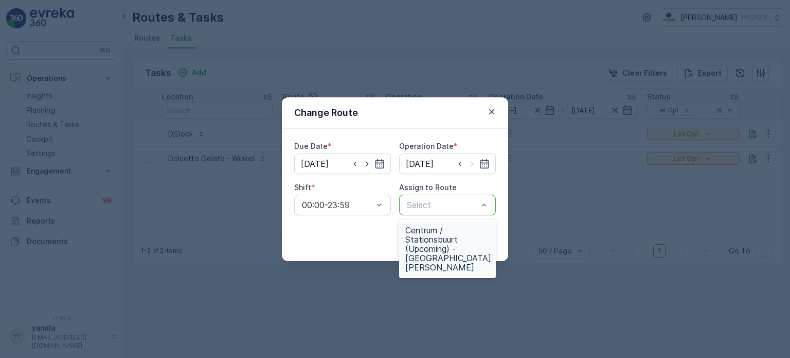
click at [442, 238] on span "Centrum / Stationsbuurt (Upcoming) - Den Haag" at bounding box center [448, 248] width 86 height 46
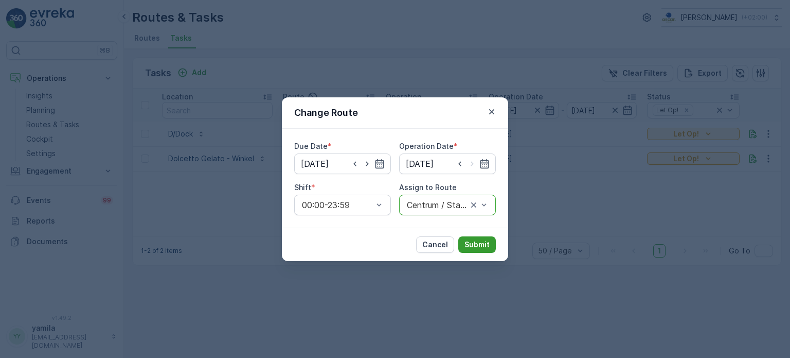
click at [479, 237] on button "Submit" at bounding box center [477, 244] width 38 height 16
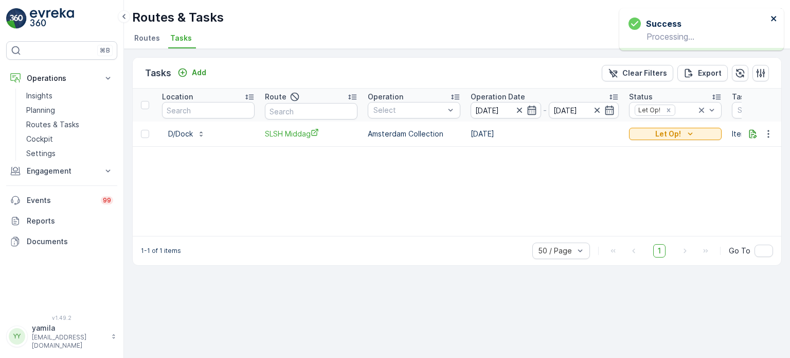
click at [772, 15] on icon "close" at bounding box center [774, 18] width 7 height 8
click at [47, 136] on p "Cockpit" at bounding box center [39, 139] width 27 height 10
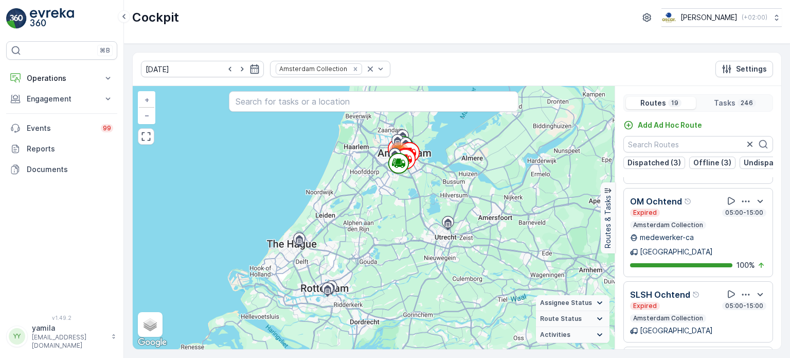
scroll to position [801, 0]
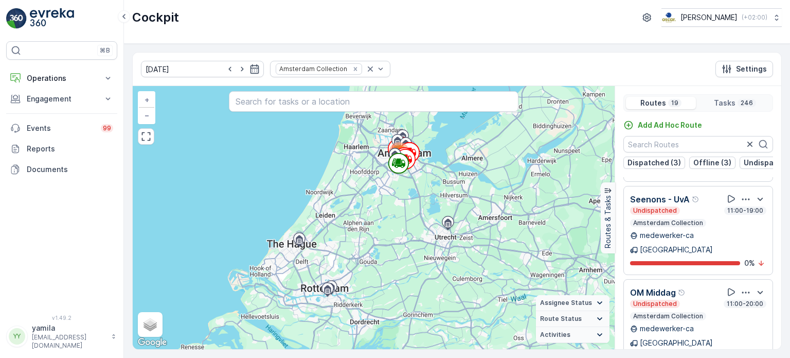
scroll to position [469, 0]
click at [70, 73] on p "Operations" at bounding box center [62, 78] width 70 height 10
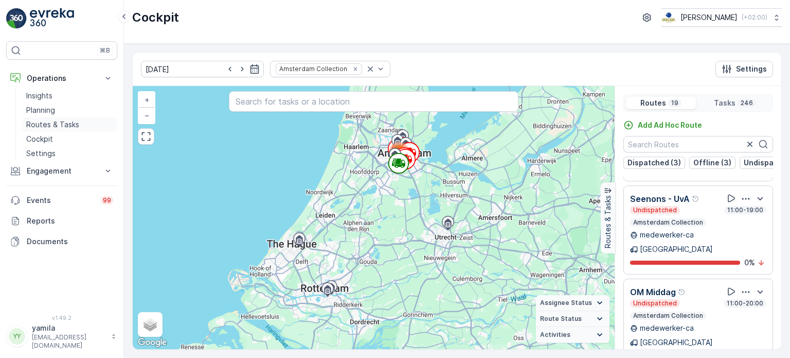
click at [51, 127] on p "Routes & Tasks" at bounding box center [52, 124] width 53 height 10
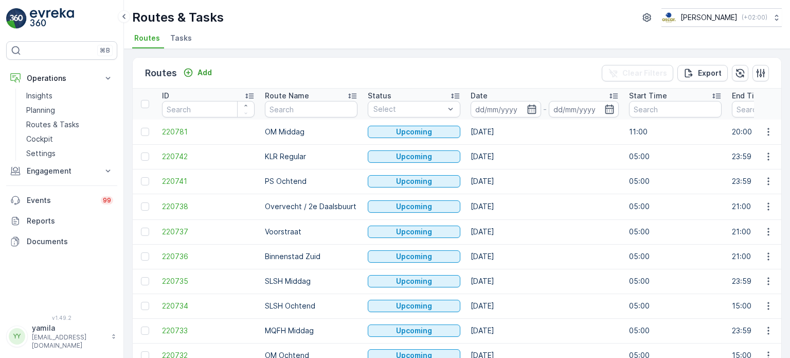
click at [186, 39] on span "Tasks" at bounding box center [181, 38] width 22 height 10
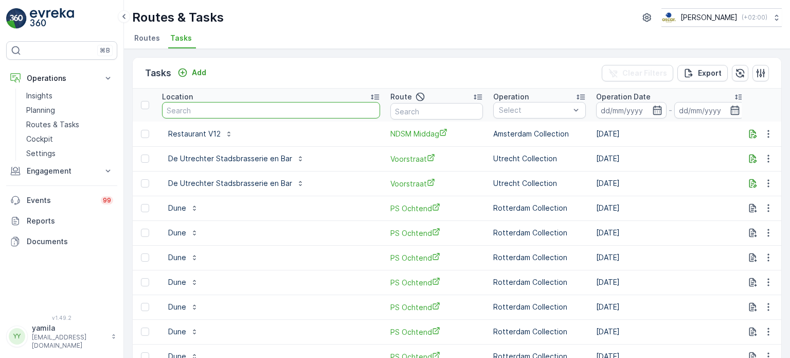
click at [233, 116] on input "text" at bounding box center [271, 110] width 218 height 16
type input "ihlton"
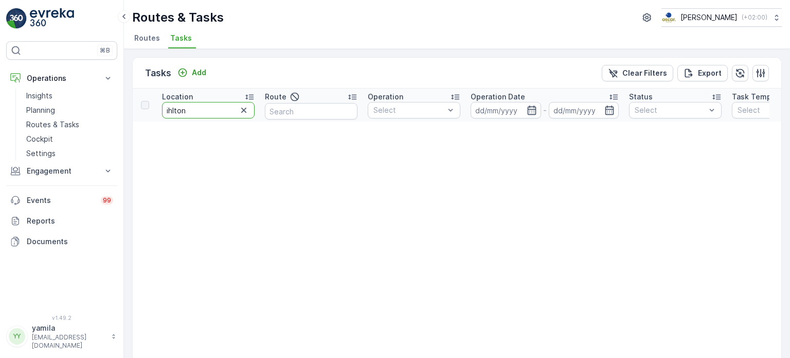
click at [181, 109] on input "ihlton" at bounding box center [208, 110] width 93 height 16
type input "hilton"
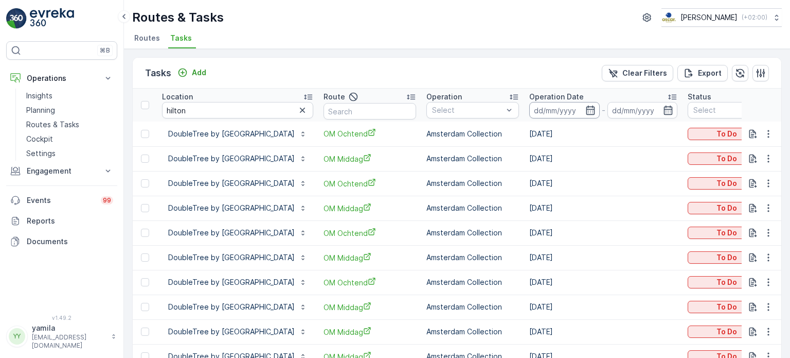
click at [600, 110] on input at bounding box center [564, 110] width 70 height 16
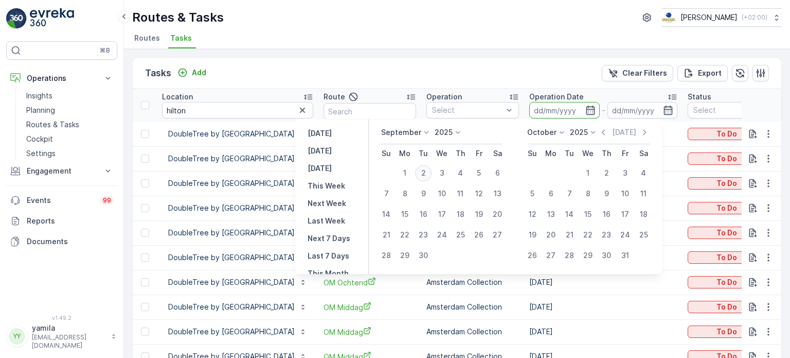
click at [426, 174] on div "2" at bounding box center [423, 173] width 16 height 16
type input "[DATE]"
click at [426, 174] on div "2" at bounding box center [423, 173] width 16 height 16
type input "[DATE]"
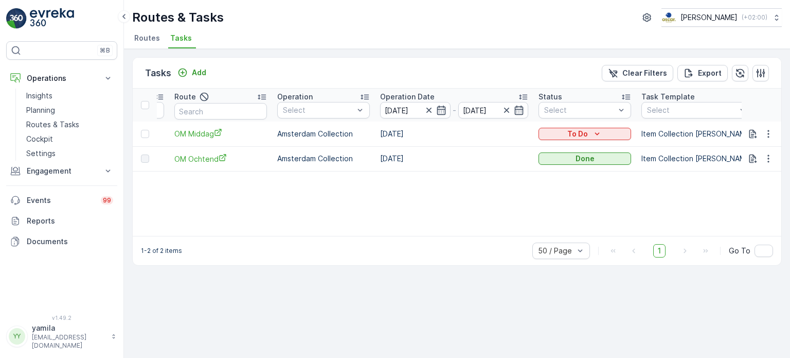
scroll to position [0, 154]
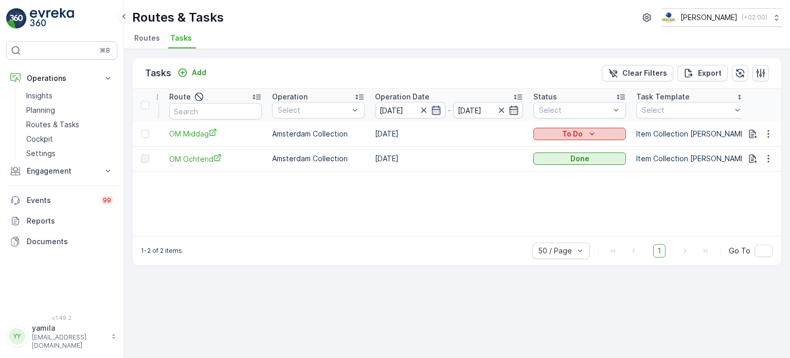
click at [583, 136] on p "To Do" at bounding box center [572, 134] width 21 height 10
click at [623, 176] on div "Done" at bounding box center [630, 177] width 65 height 14
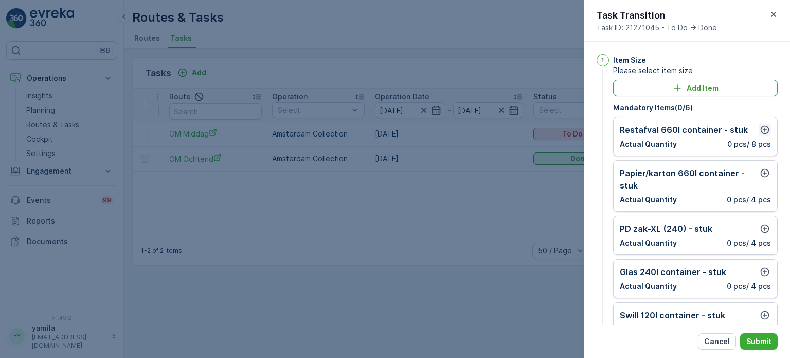
click at [768, 127] on button "button" at bounding box center [765, 129] width 12 height 12
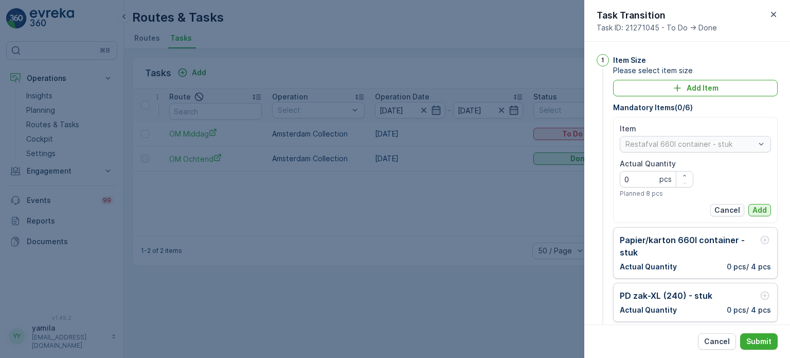
click at [765, 210] on button "Add" at bounding box center [760, 210] width 23 height 12
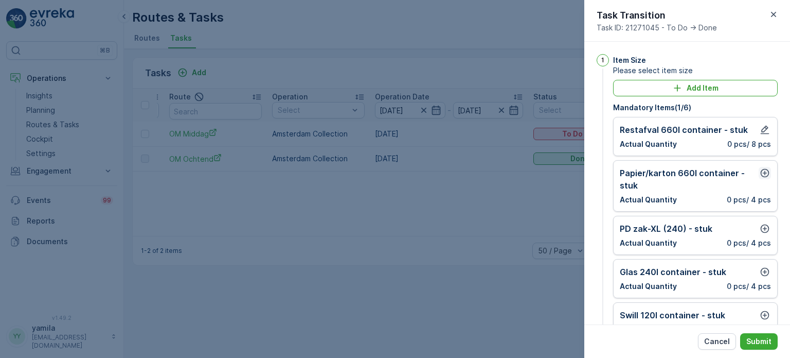
click at [765, 173] on icon "button" at bounding box center [765, 173] width 10 height 10
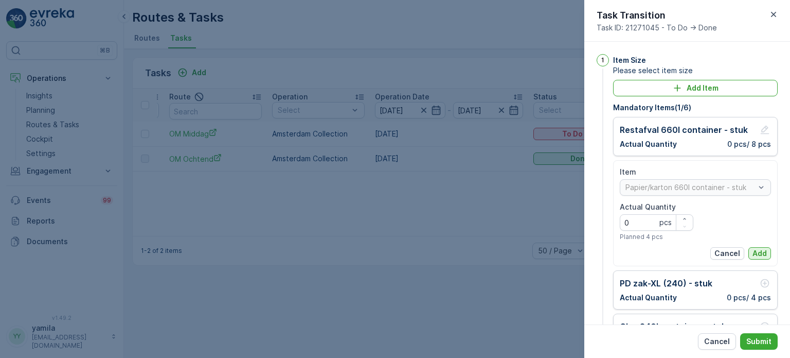
click at [757, 248] on p "Add" at bounding box center [760, 253] width 14 height 10
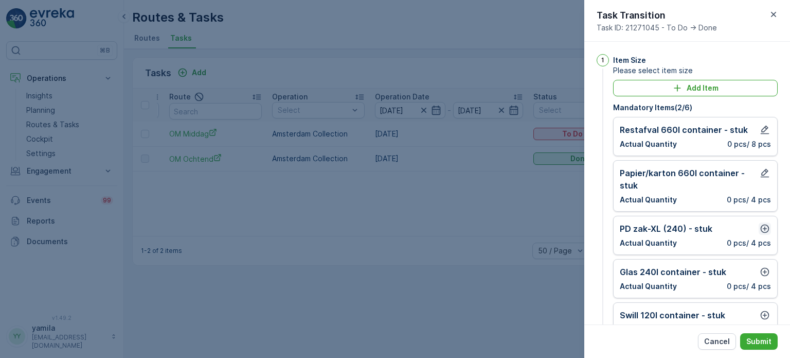
click at [760, 227] on icon "button" at bounding box center [765, 228] width 10 height 10
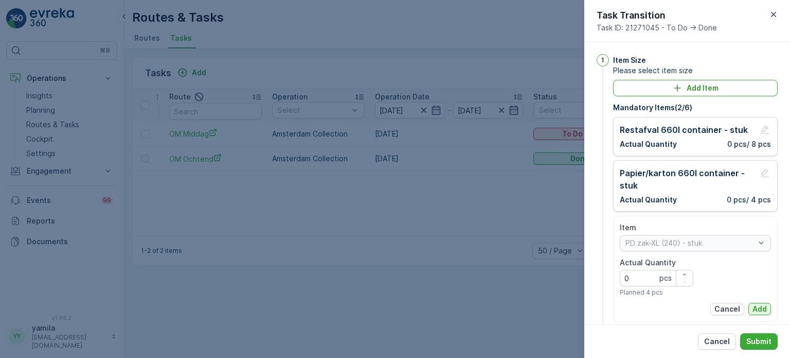
click at [755, 306] on p "Add" at bounding box center [760, 309] width 14 height 10
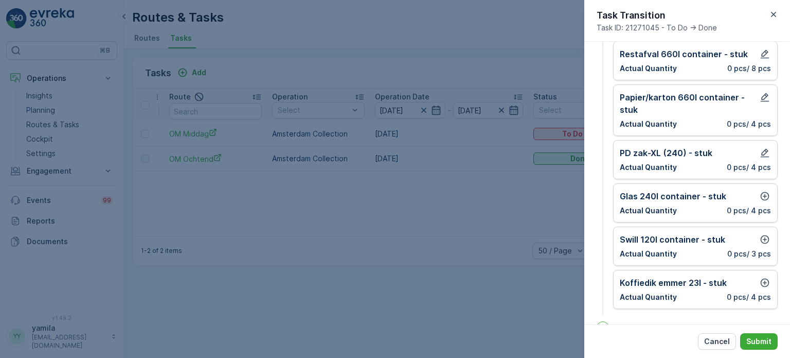
scroll to position [76, 0]
click at [761, 198] on icon "button" at bounding box center [765, 195] width 9 height 9
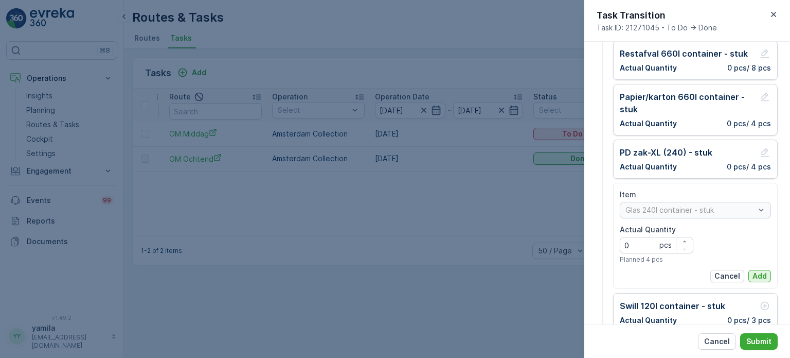
click at [757, 279] on p "Add" at bounding box center [760, 276] width 14 height 10
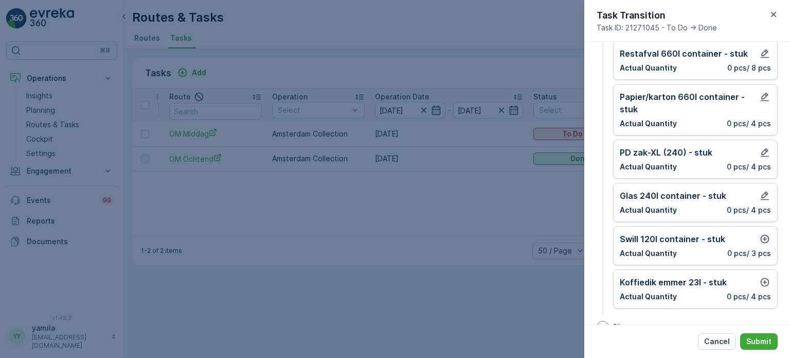
click at [761, 241] on icon "button" at bounding box center [765, 239] width 10 height 10
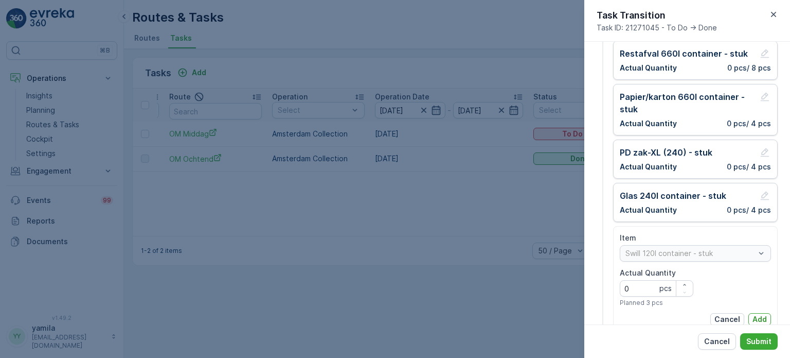
click at [759, 310] on div "Item Swill 120l container - stuk Actual Quantity 0 pcs Planned 3 pcs Cancel Add" at bounding box center [695, 279] width 151 height 93
click at [754, 315] on p "Add" at bounding box center [760, 319] width 14 height 10
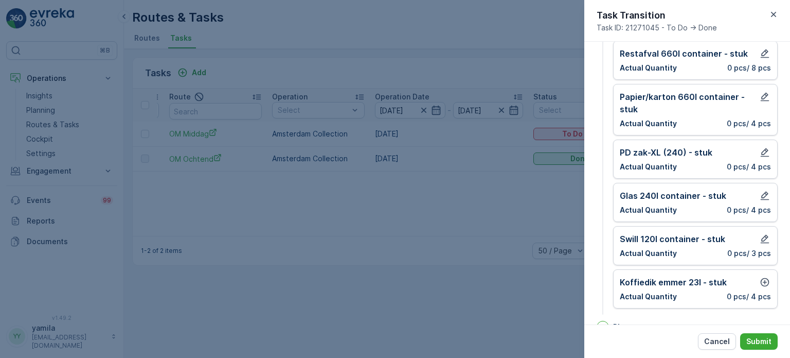
scroll to position [127, 0]
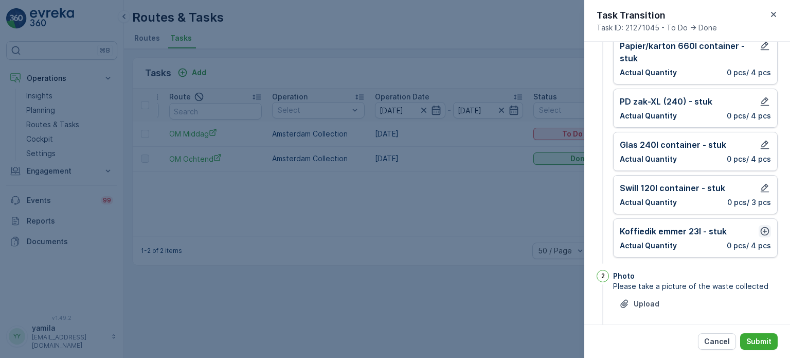
click at [762, 229] on icon "button" at bounding box center [765, 231] width 9 height 9
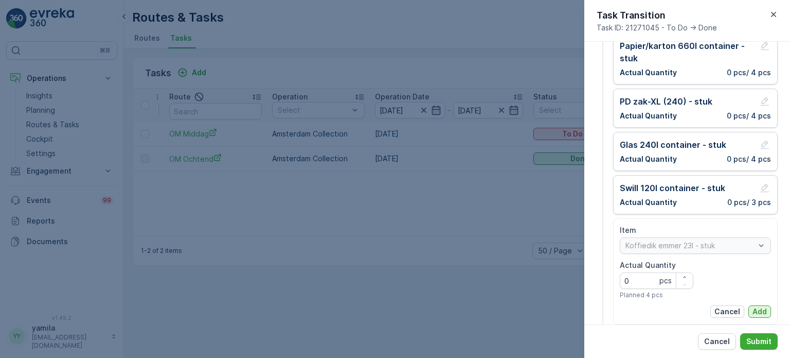
click at [754, 307] on p "Add" at bounding box center [760, 311] width 14 height 10
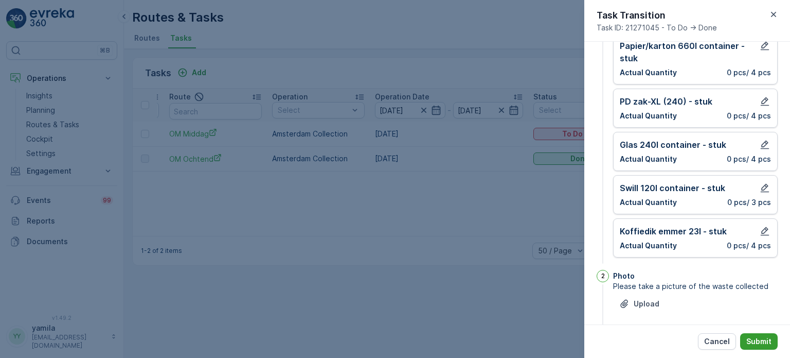
click at [755, 334] on button "Submit" at bounding box center [759, 341] width 38 height 16
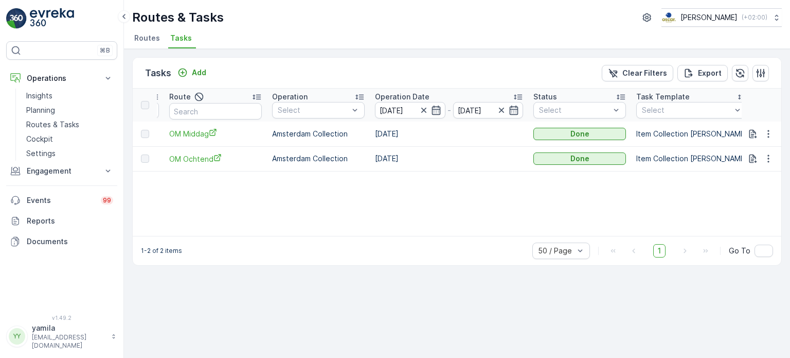
scroll to position [0, 0]
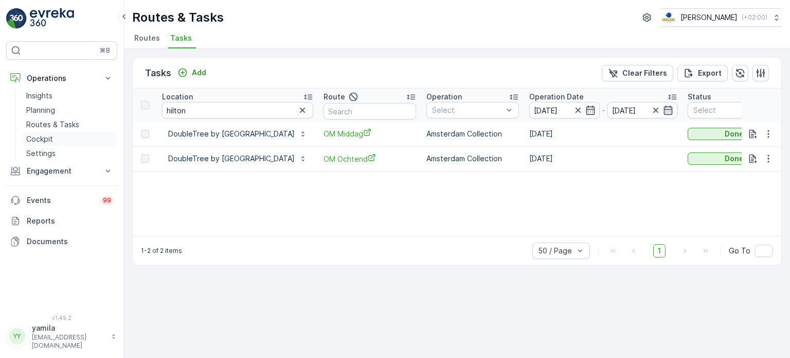
click at [47, 135] on p "Cockpit" at bounding box center [39, 139] width 27 height 10
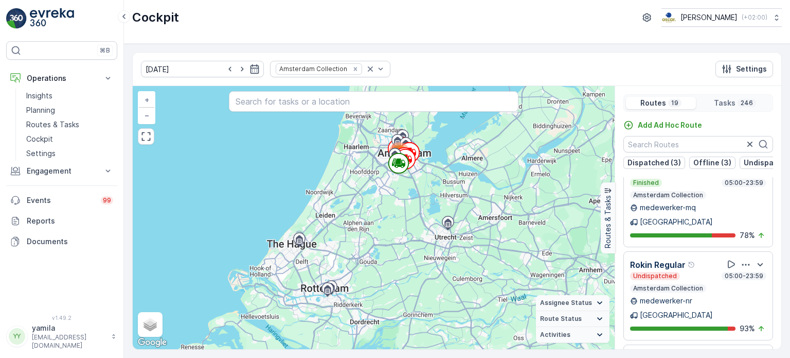
scroll to position [25, 0]
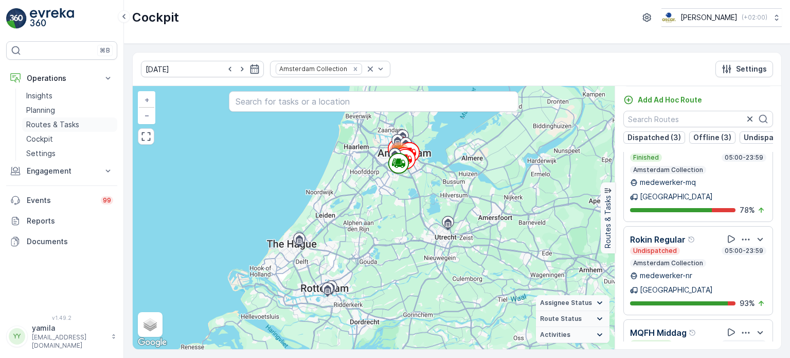
click at [72, 123] on p "Routes & Tasks" at bounding box center [52, 124] width 53 height 10
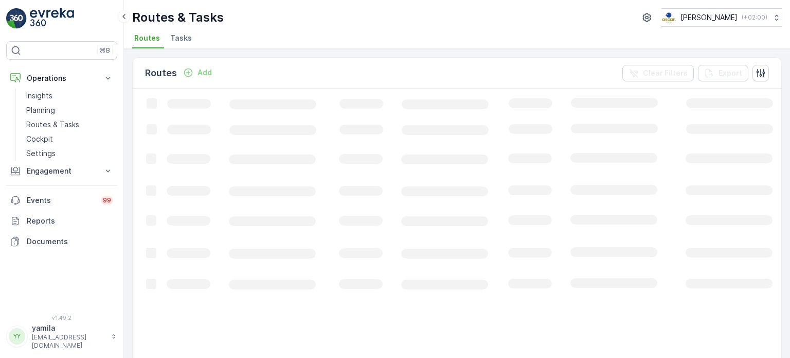
click at [183, 37] on span "Tasks" at bounding box center [181, 38] width 22 height 10
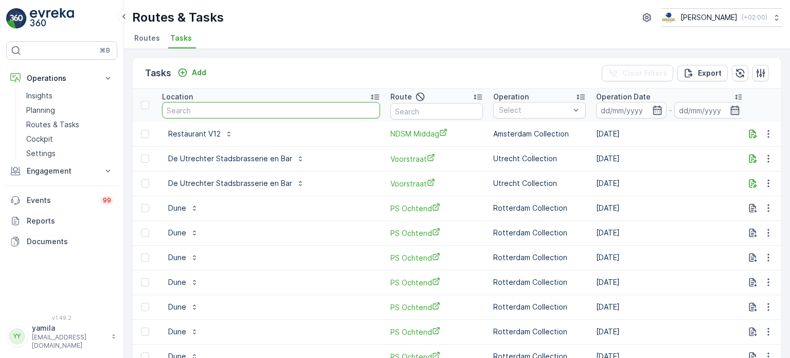
click at [190, 106] on input "text" at bounding box center [271, 110] width 218 height 16
type input "rokin"
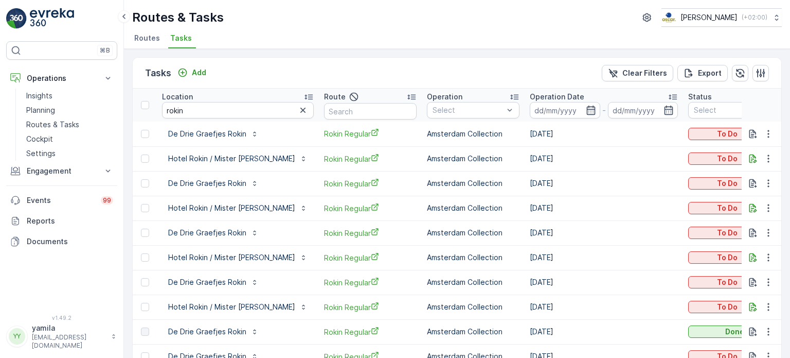
click at [146, 32] on li "Routes" at bounding box center [148, 39] width 32 height 17
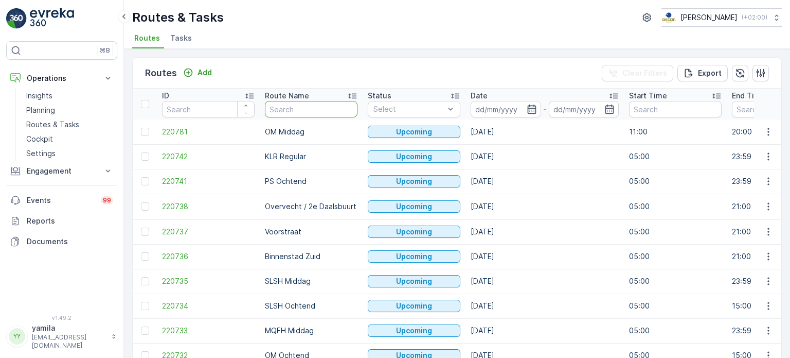
click at [296, 106] on input "text" at bounding box center [311, 109] width 93 height 16
type input "rokin"
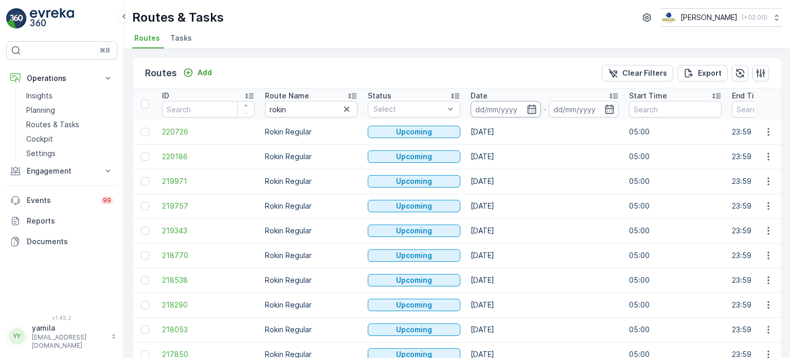
click at [495, 112] on input at bounding box center [506, 109] width 70 height 16
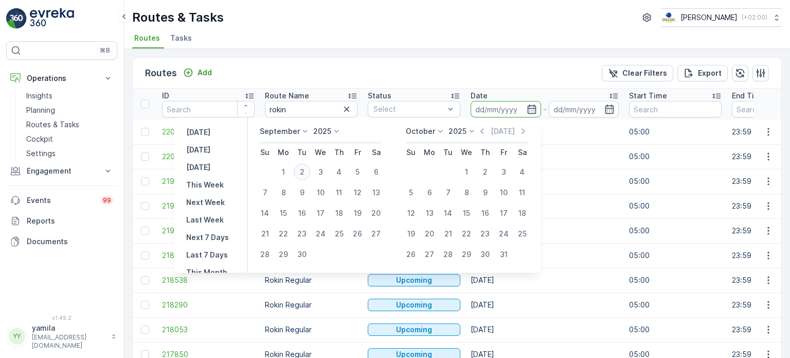
click at [309, 172] on div "2" at bounding box center [302, 172] width 16 height 16
type input "[DATE]"
click at [309, 172] on div "2" at bounding box center [302, 172] width 16 height 16
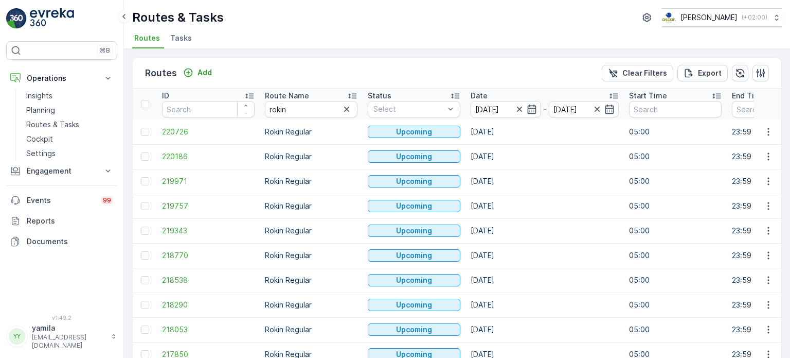
type input "[DATE]"
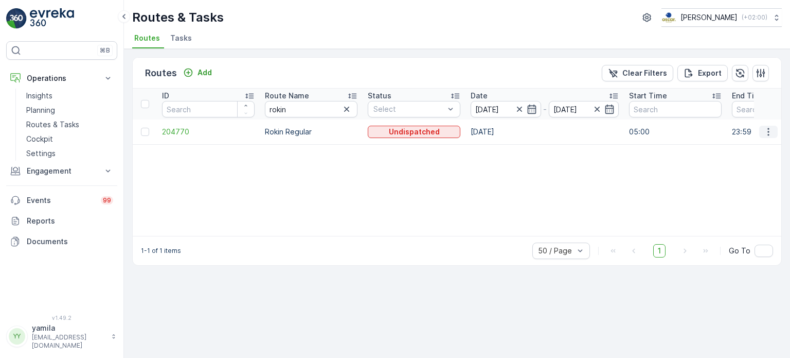
drag, startPoint x: 777, startPoint y: 125, endPoint x: 765, endPoint y: 133, distance: 14.1
click at [765, 133] on div at bounding box center [768, 132] width 19 height 12
click at [765, 133] on icon "button" at bounding box center [768, 132] width 10 height 10
click at [749, 144] on span "See More Details" at bounding box center [745, 146] width 60 height 10
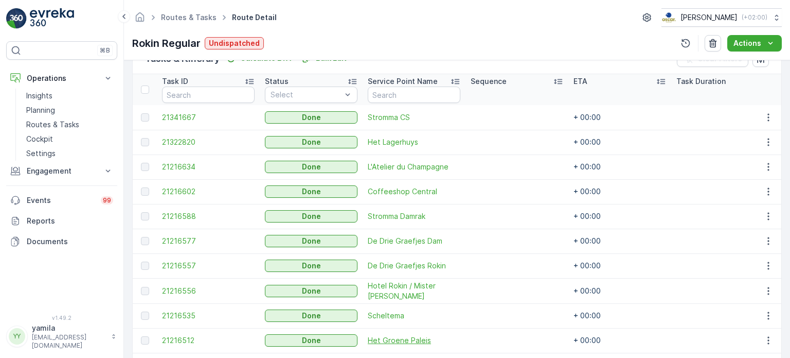
scroll to position [407, 0]
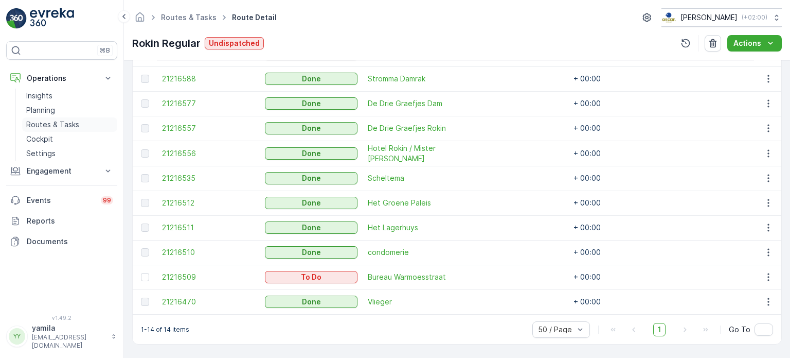
click at [42, 125] on p "Routes & Tasks" at bounding box center [52, 124] width 53 height 10
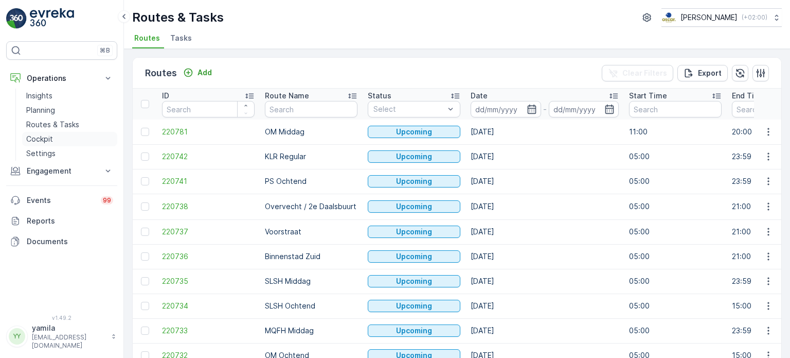
click at [55, 138] on link "Cockpit" at bounding box center [69, 139] width 95 height 14
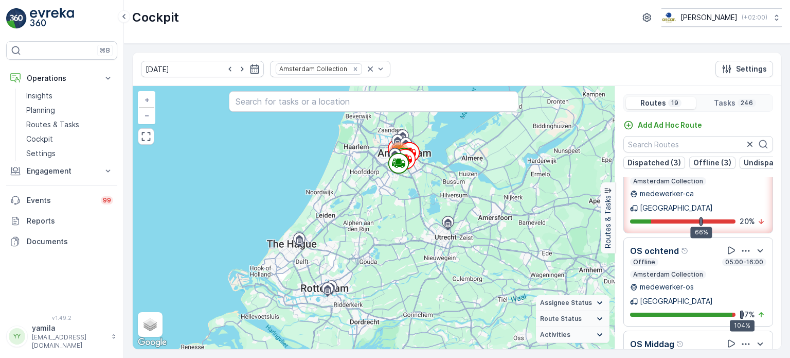
scroll to position [140, 0]
